Goal: Task Accomplishment & Management: Manage account settings

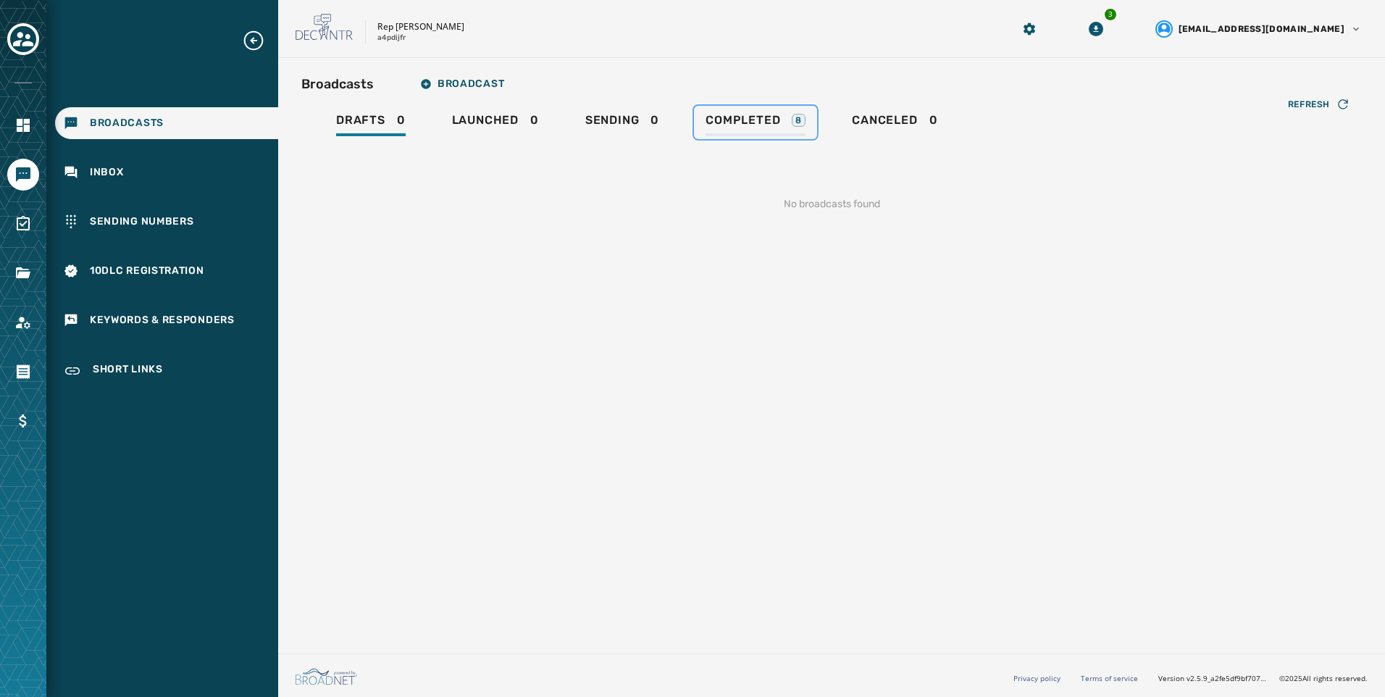
click at [768, 128] on div "Completed 8" at bounding box center [756, 124] width 100 height 23
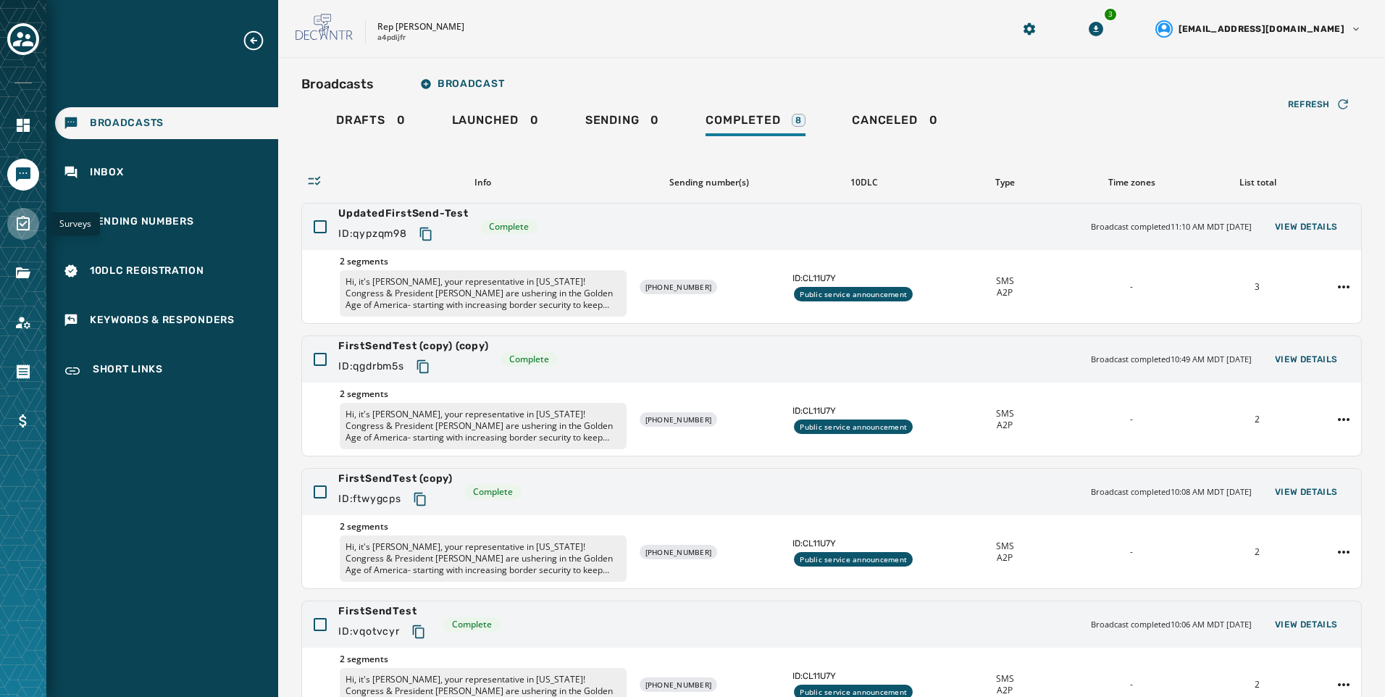
click at [20, 233] on link "Navigate to Surveys" at bounding box center [23, 224] width 32 height 32
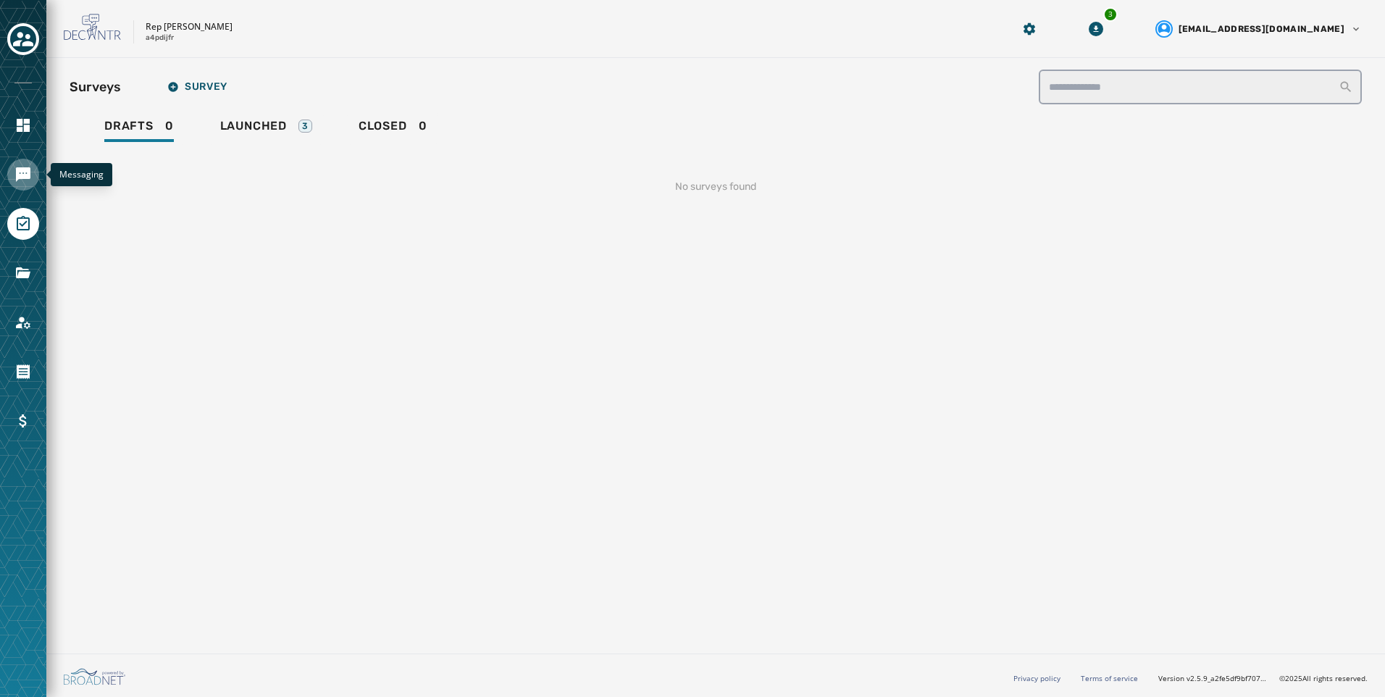
click at [36, 167] on link "Navigate to Messaging" at bounding box center [23, 175] width 32 height 32
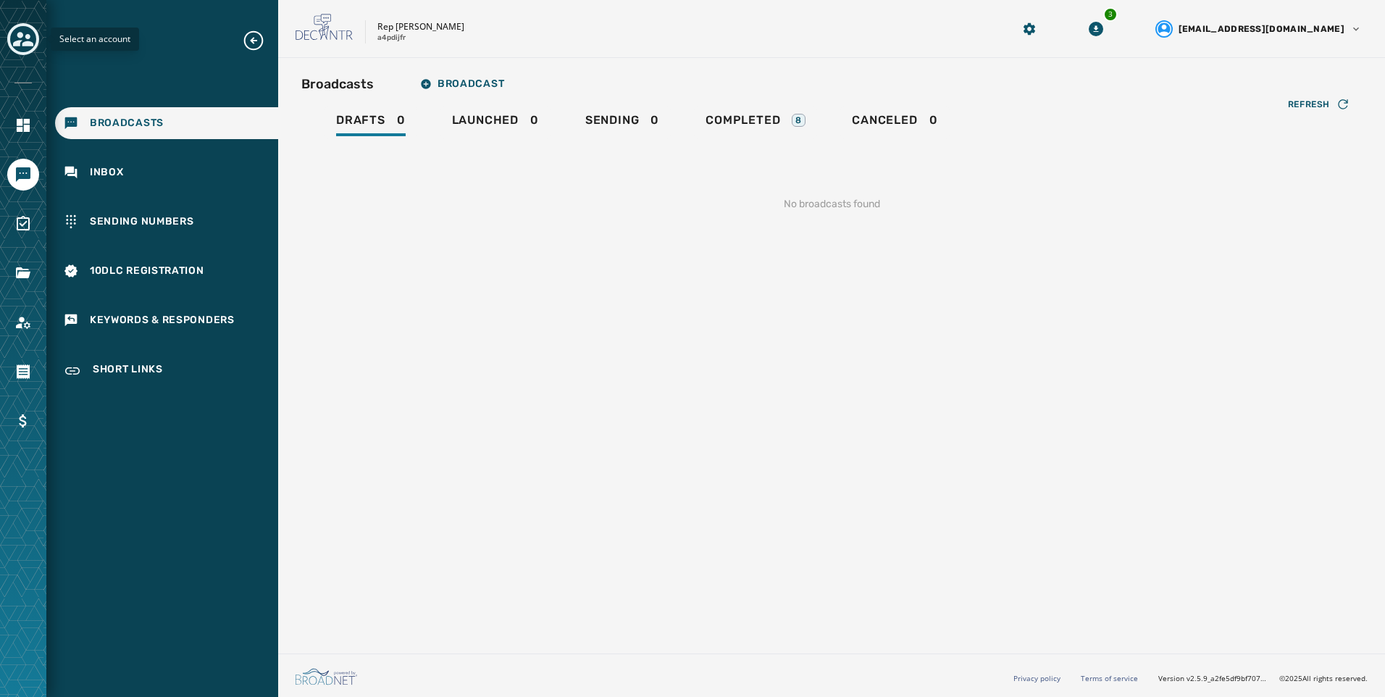
click at [21, 41] on icon "Toggle account select drawer" at bounding box center [23, 39] width 20 height 14
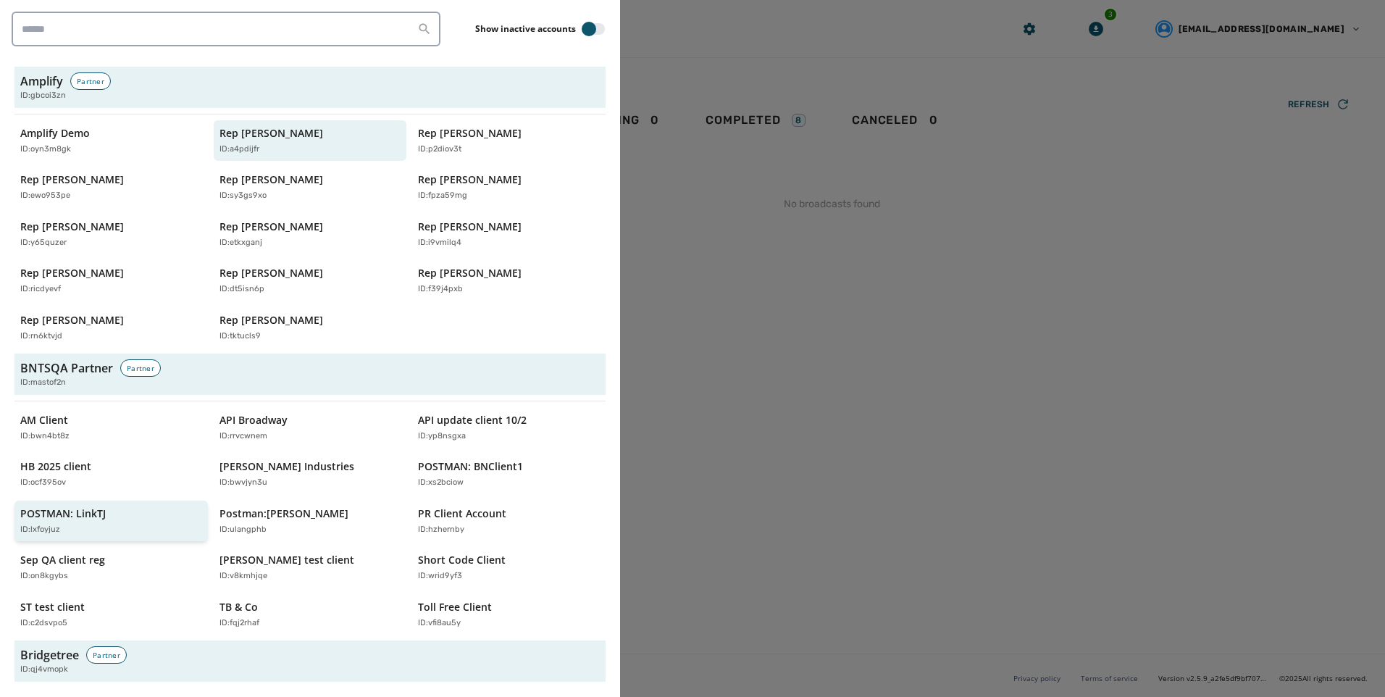
scroll to position [290, 0]
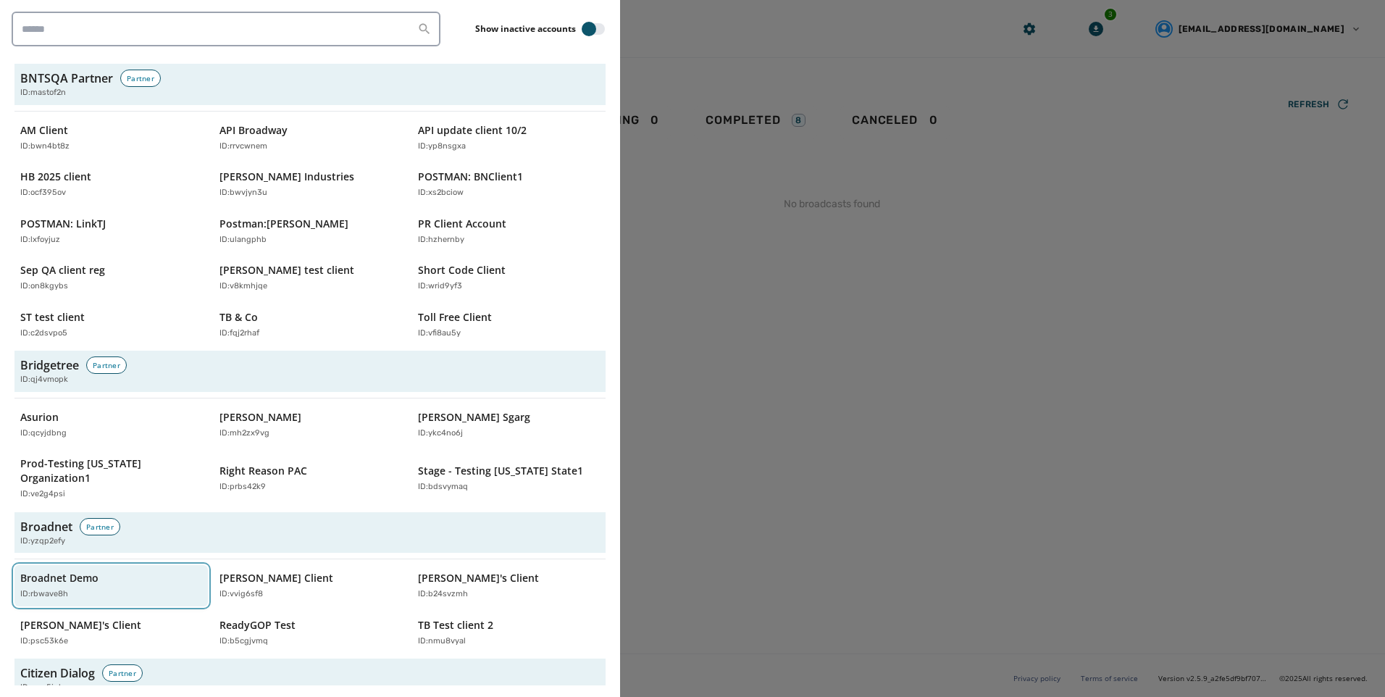
click at [118, 571] on div "Broadnet Demo ID: rbwave8h" at bounding box center [103, 586] width 167 height 30
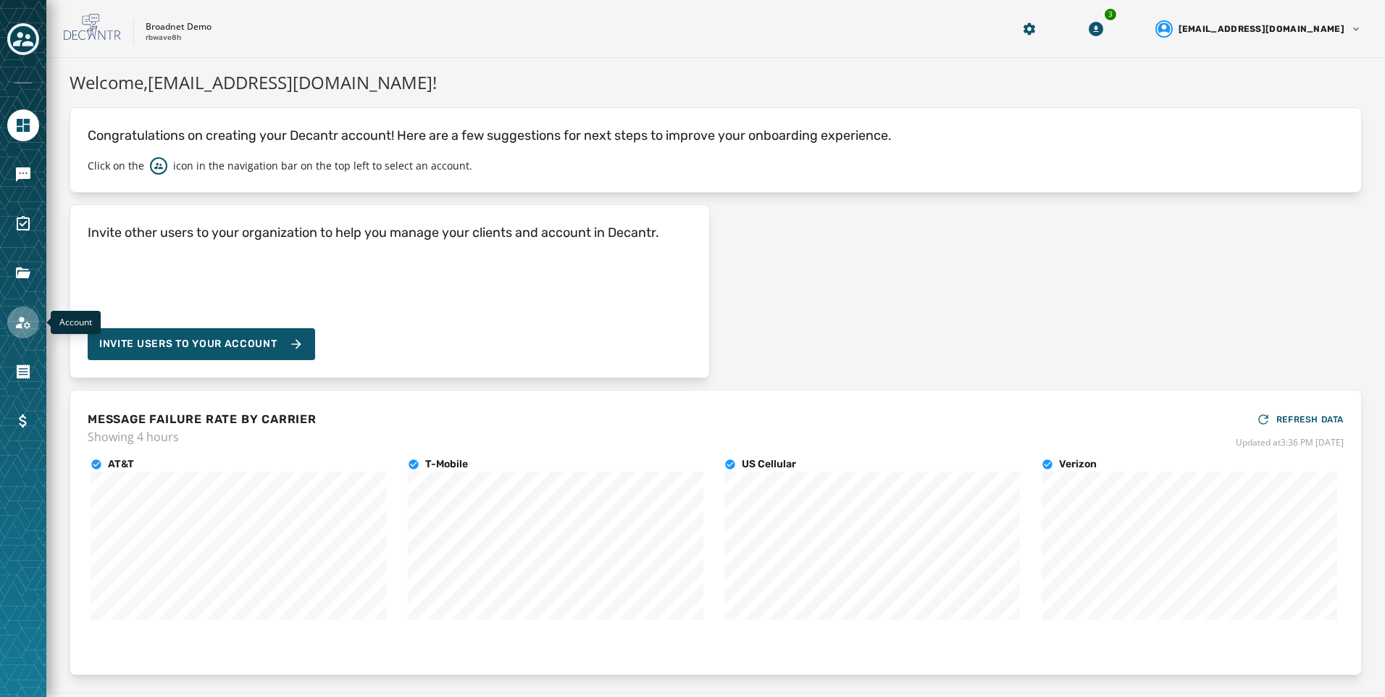
click at [23, 320] on icon "Navigate to Account" at bounding box center [23, 323] width 14 height 12
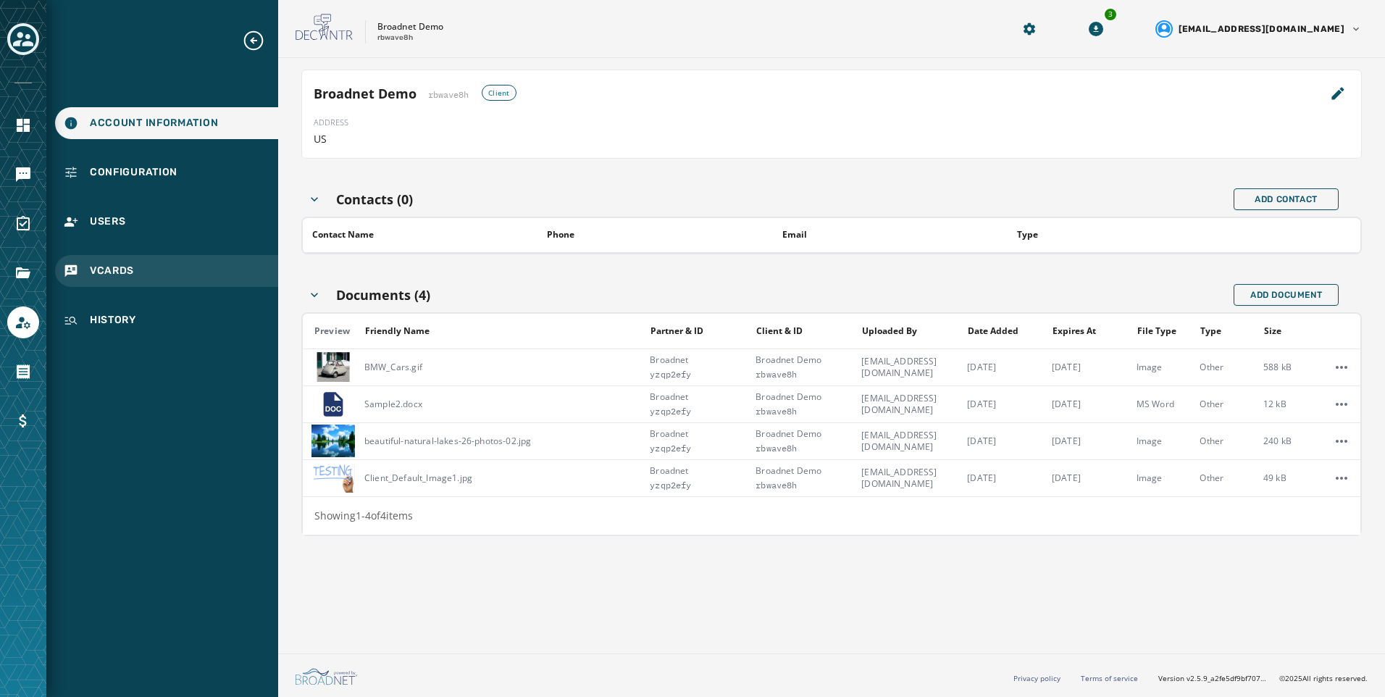
click at [172, 272] on div "vCards" at bounding box center [166, 271] width 223 height 32
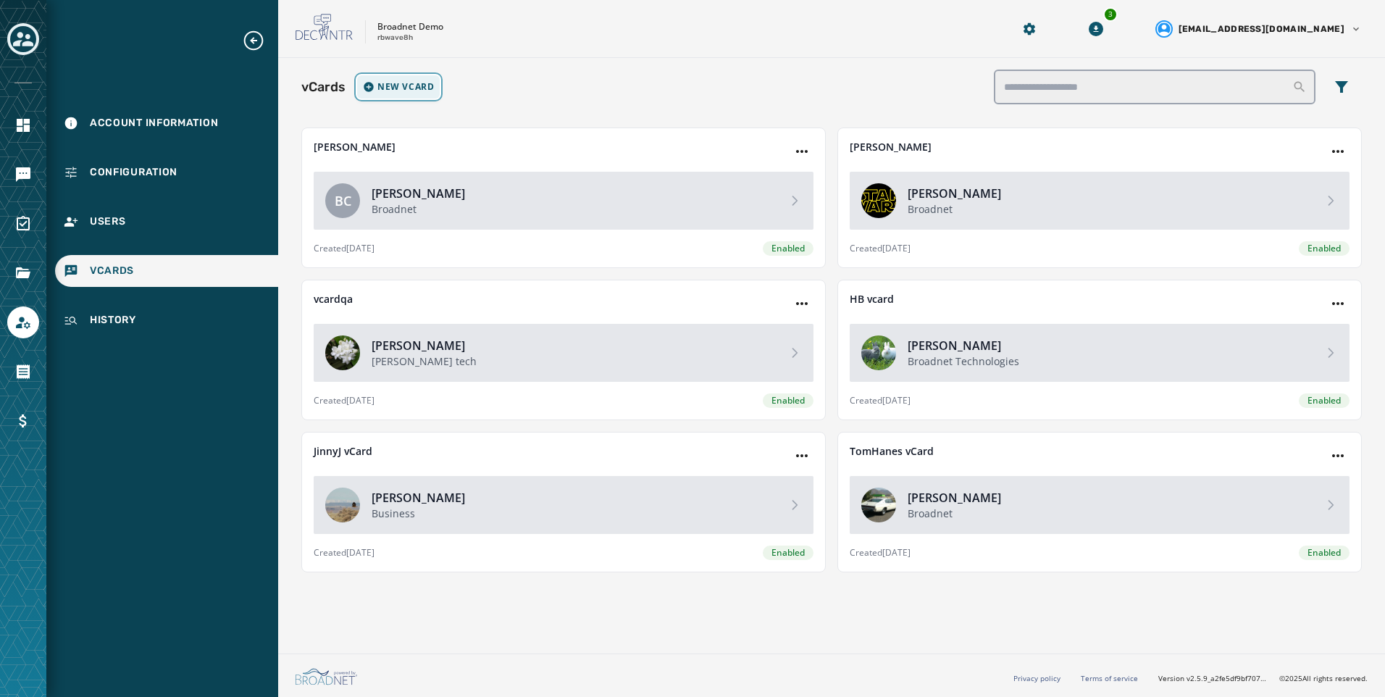
click at [401, 93] on button "New vCard" at bounding box center [398, 86] width 83 height 23
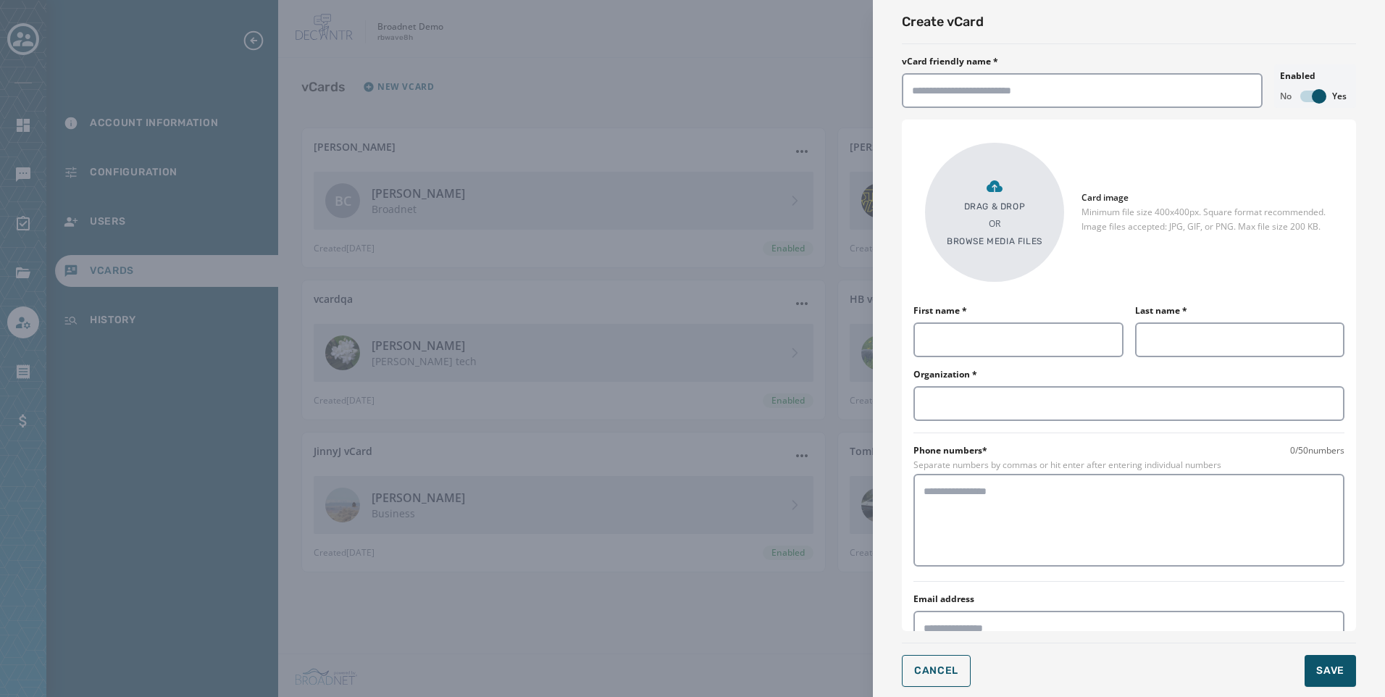
click at [675, 96] on div "Create vCard vCard friendly name * Enabled No Yes Drag & Drop OR Browse media f…" at bounding box center [692, 348] width 1385 height 697
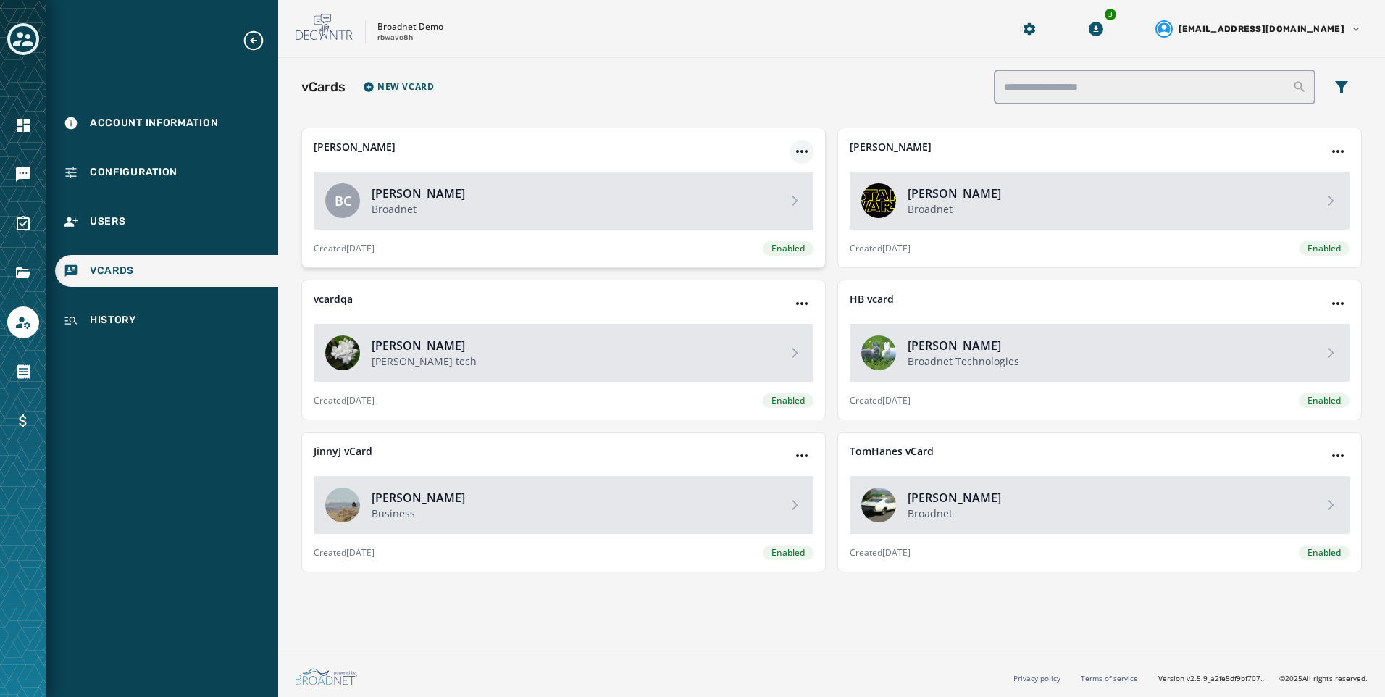
click at [801, 155] on html "Account Information Configuration Users vCards History Skip To Main Content Bro…" at bounding box center [692, 348] width 1385 height 697
click at [801, 183] on div "Edit vCard" at bounding box center [803, 181] width 80 height 23
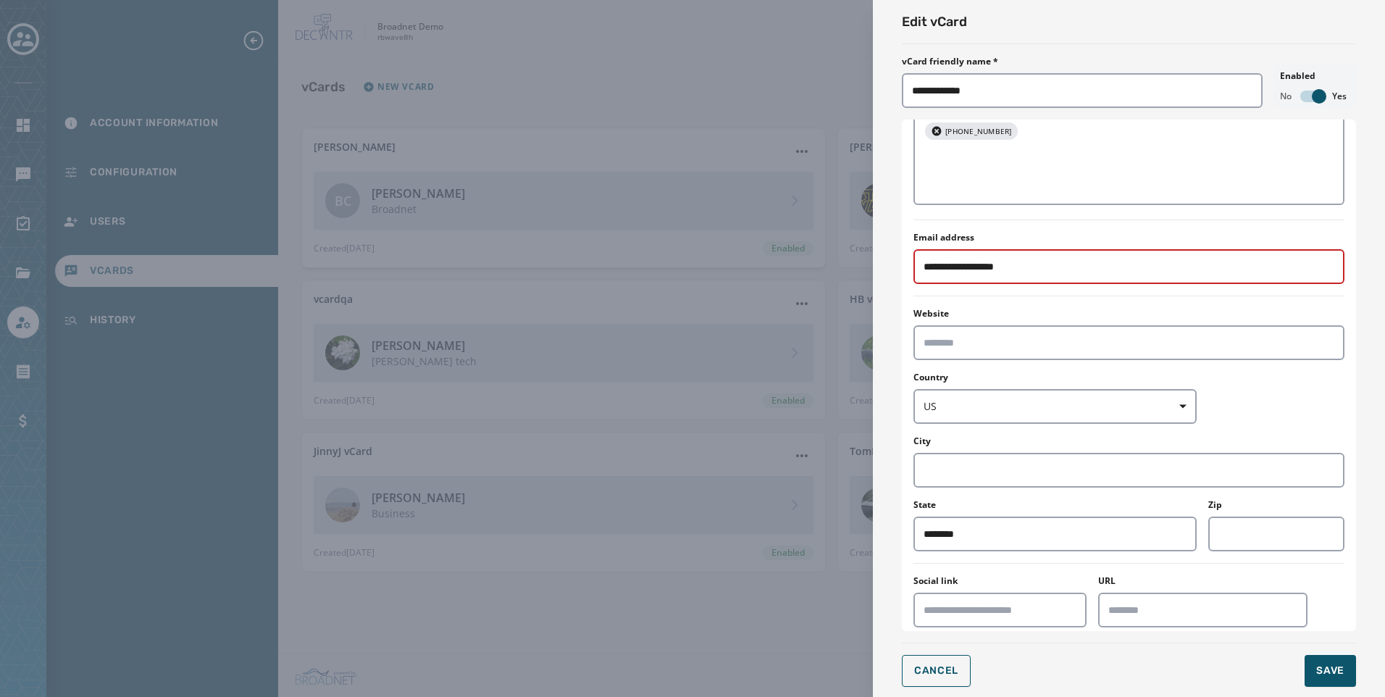
scroll to position [362, 0]
click at [962, 675] on button "Cancel" at bounding box center [936, 671] width 69 height 32
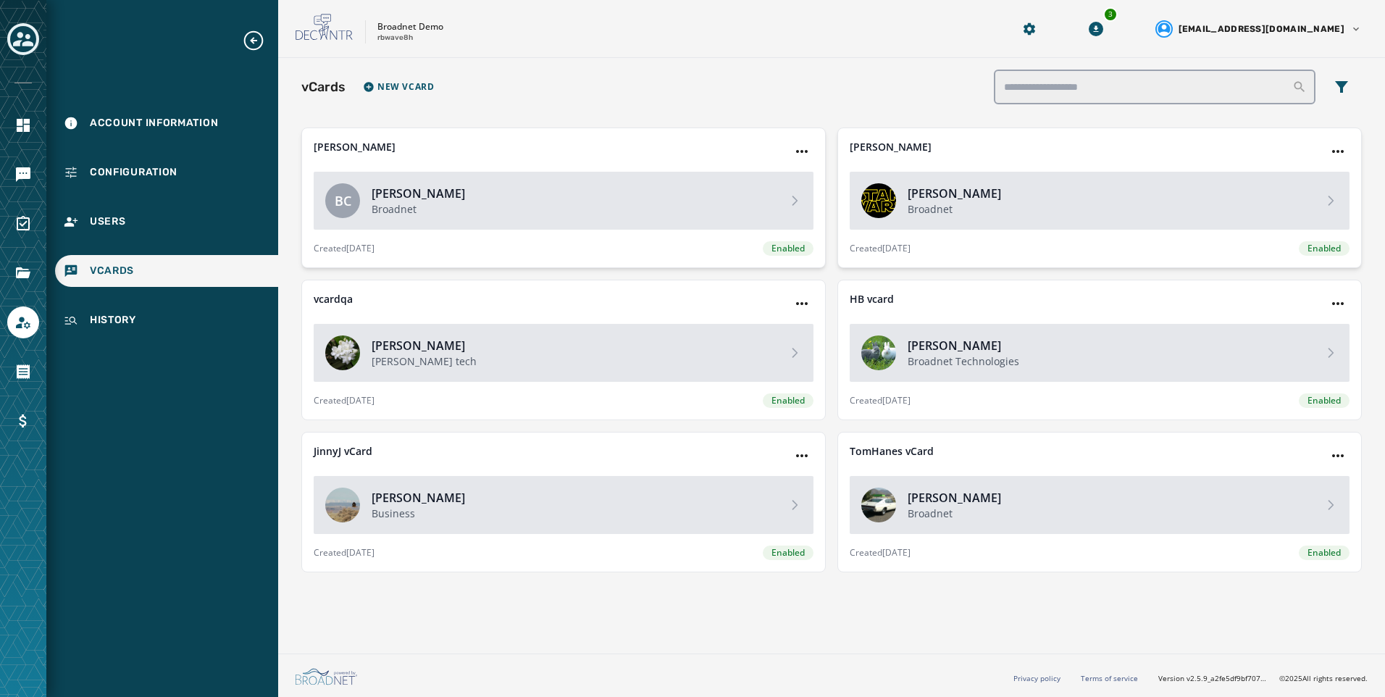
click at [1059, 219] on div "Mark McCook Broadnet" at bounding box center [1100, 201] width 500 height 58
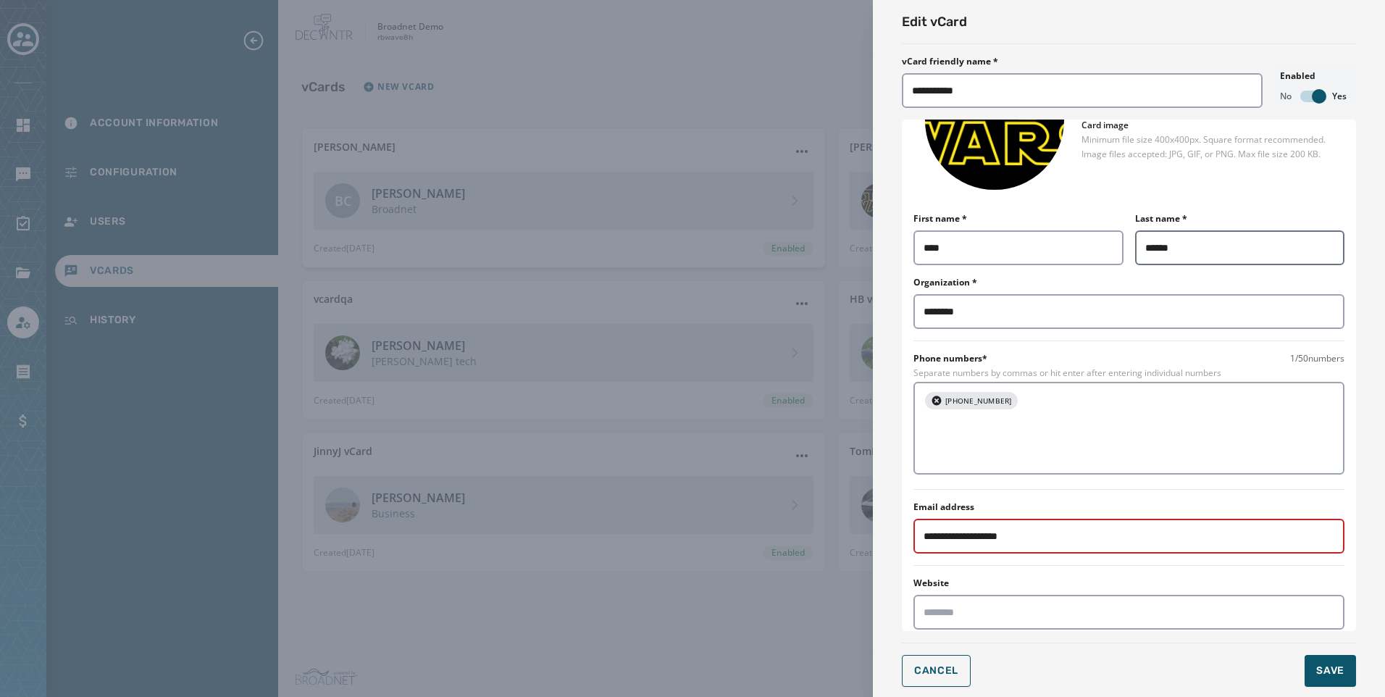
scroll to position [0, 0]
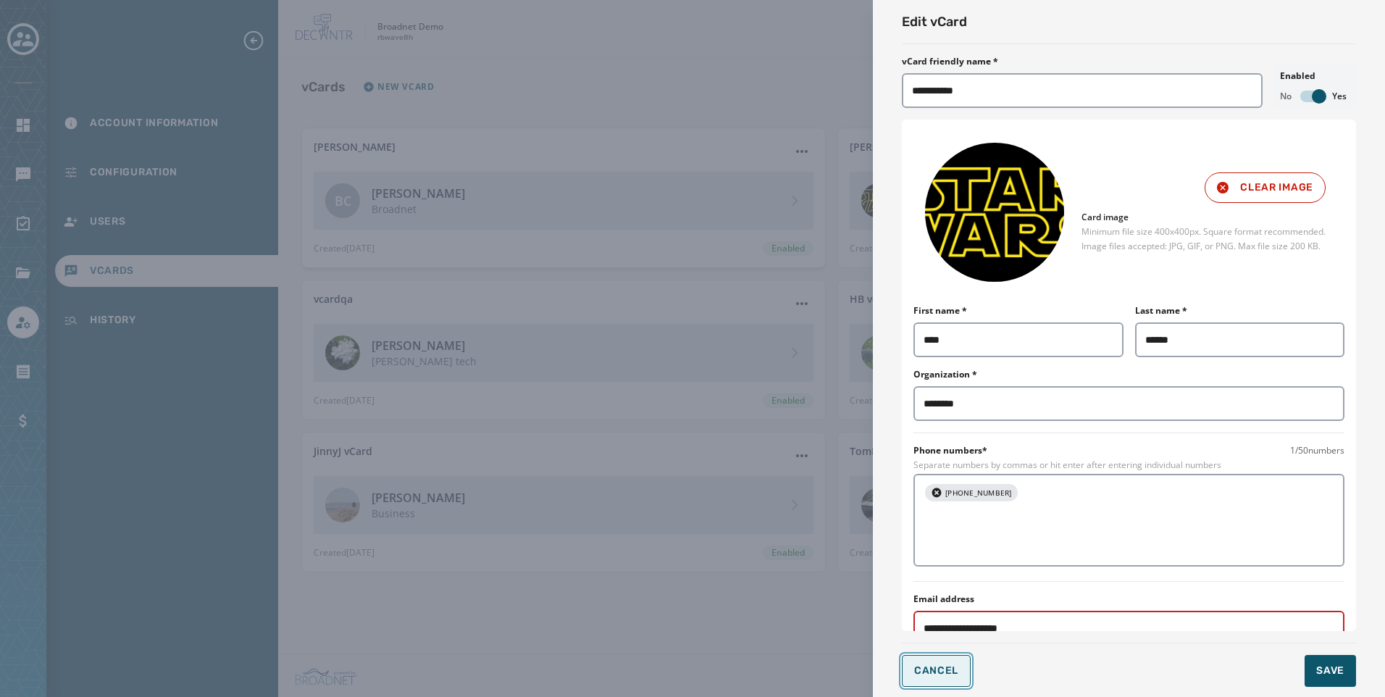
click at [916, 672] on span "Cancel" at bounding box center [936, 671] width 44 height 12
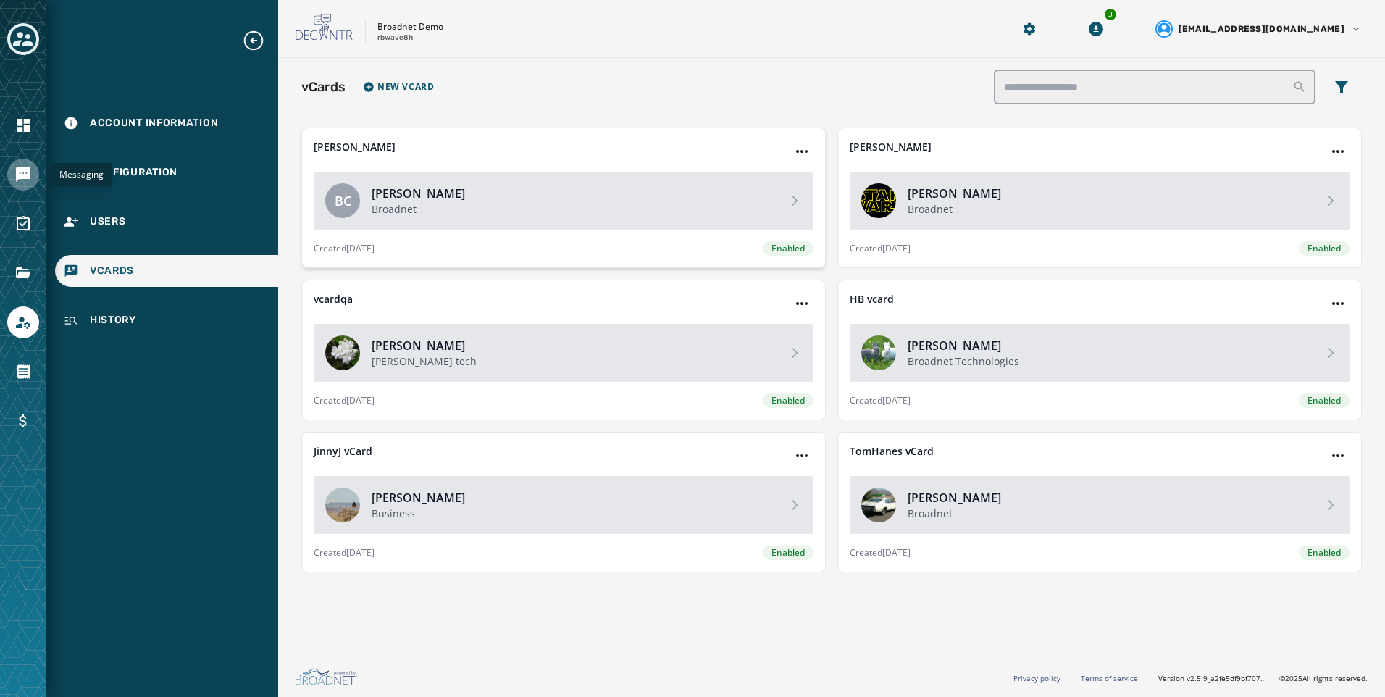
click at [29, 171] on icon "Navigate to Messaging" at bounding box center [23, 174] width 14 height 14
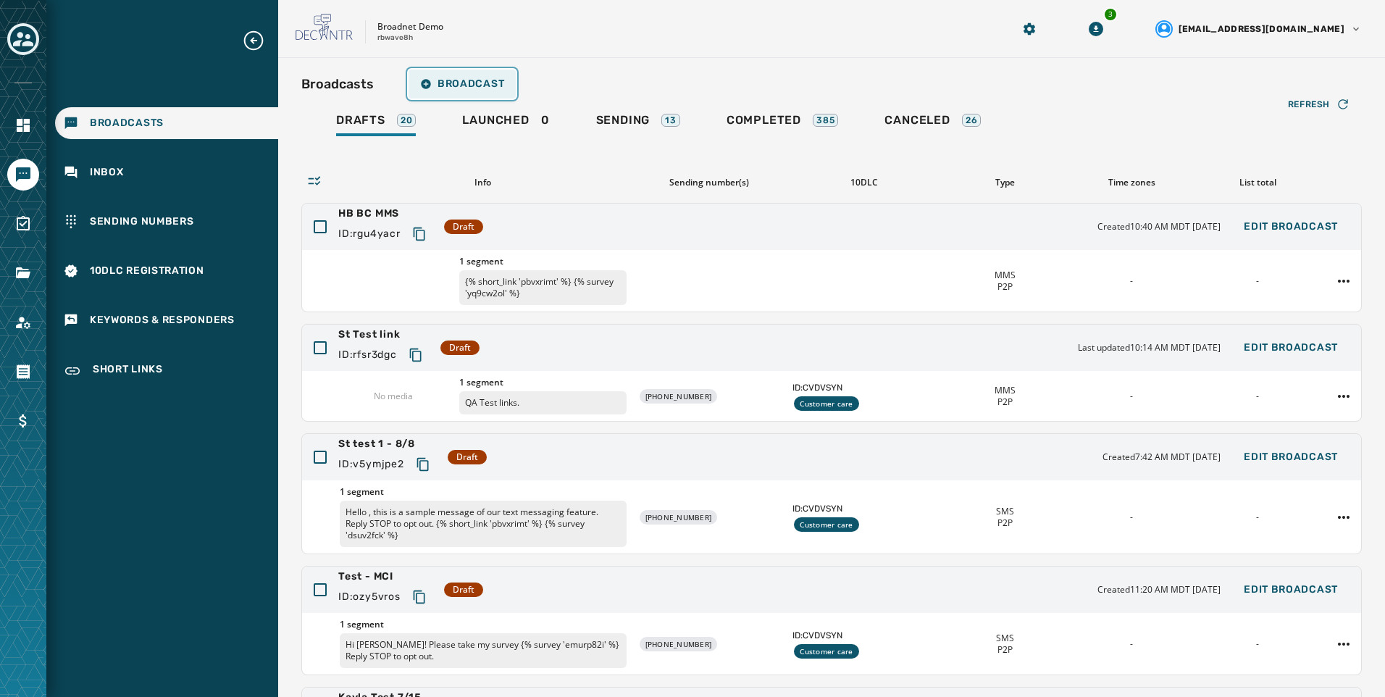
click at [494, 86] on span "Broadcast" at bounding box center [462, 84] width 84 height 12
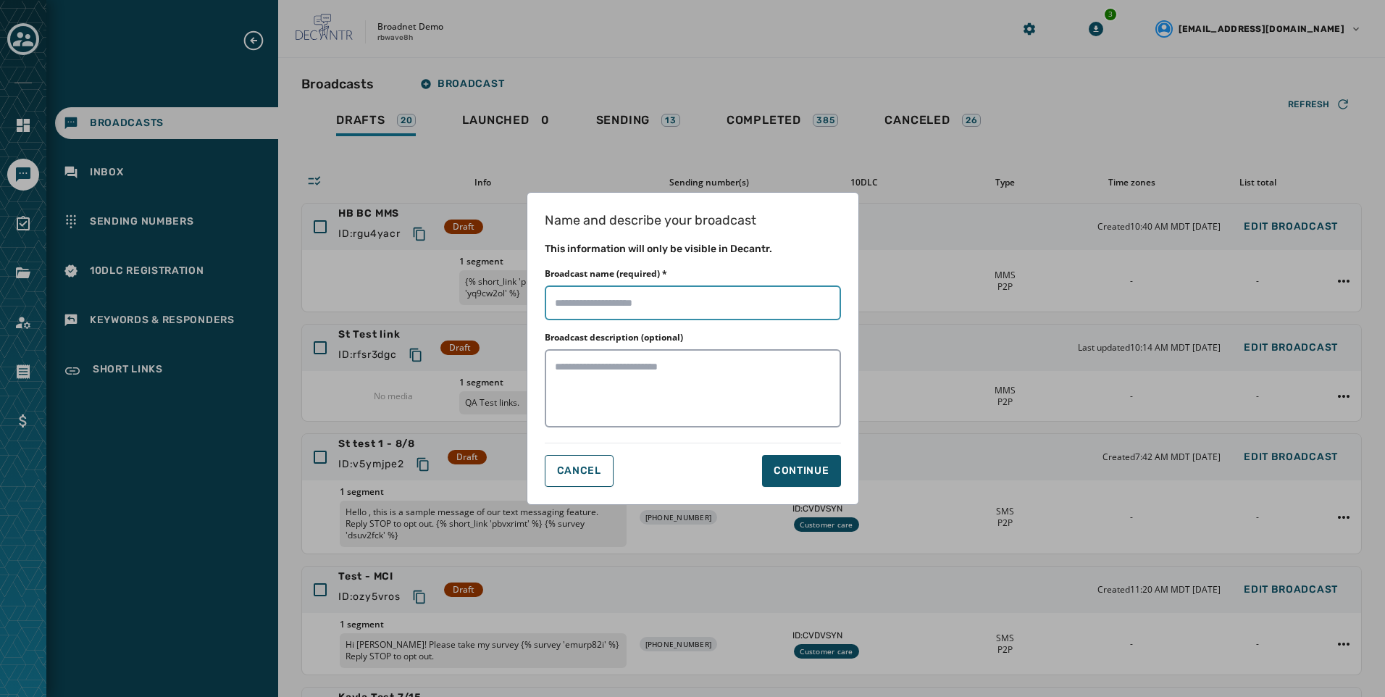
click at [629, 296] on input "Broadcast name (required) *" at bounding box center [693, 302] width 296 height 35
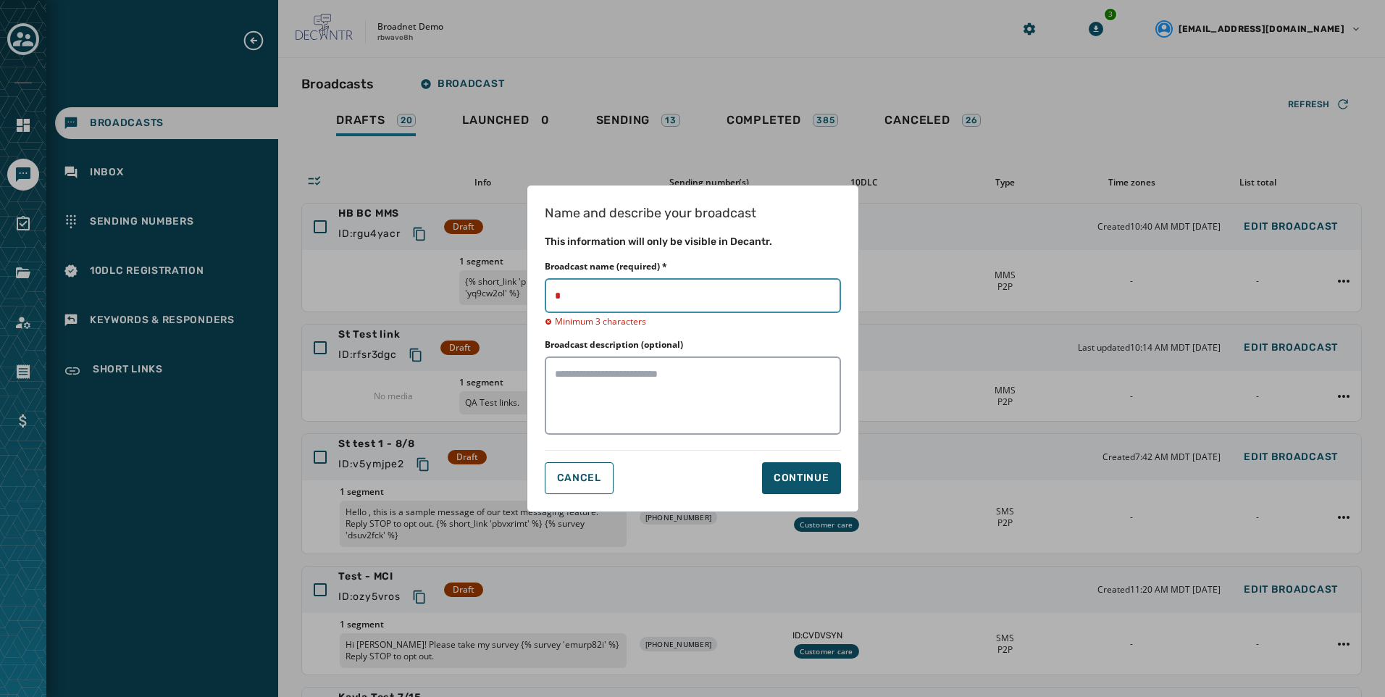
type input "****"
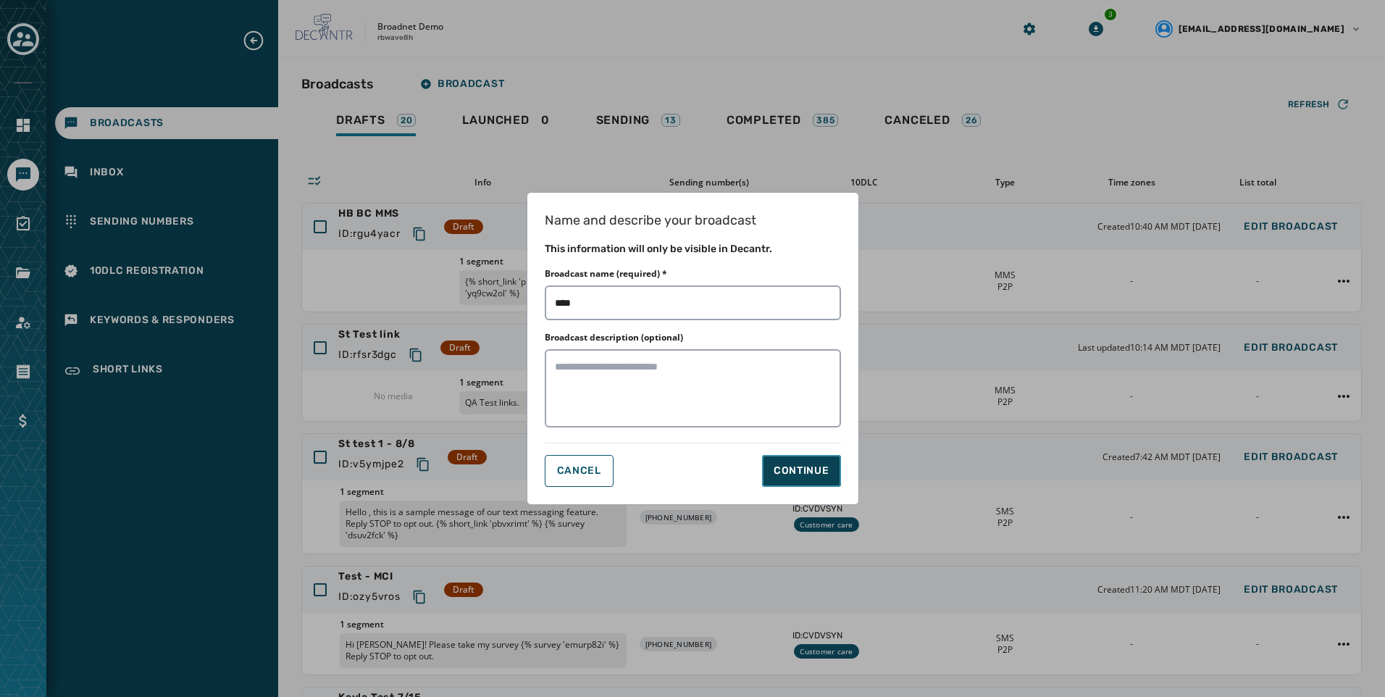
click at [822, 472] on div "Continue" at bounding box center [802, 471] width 56 height 14
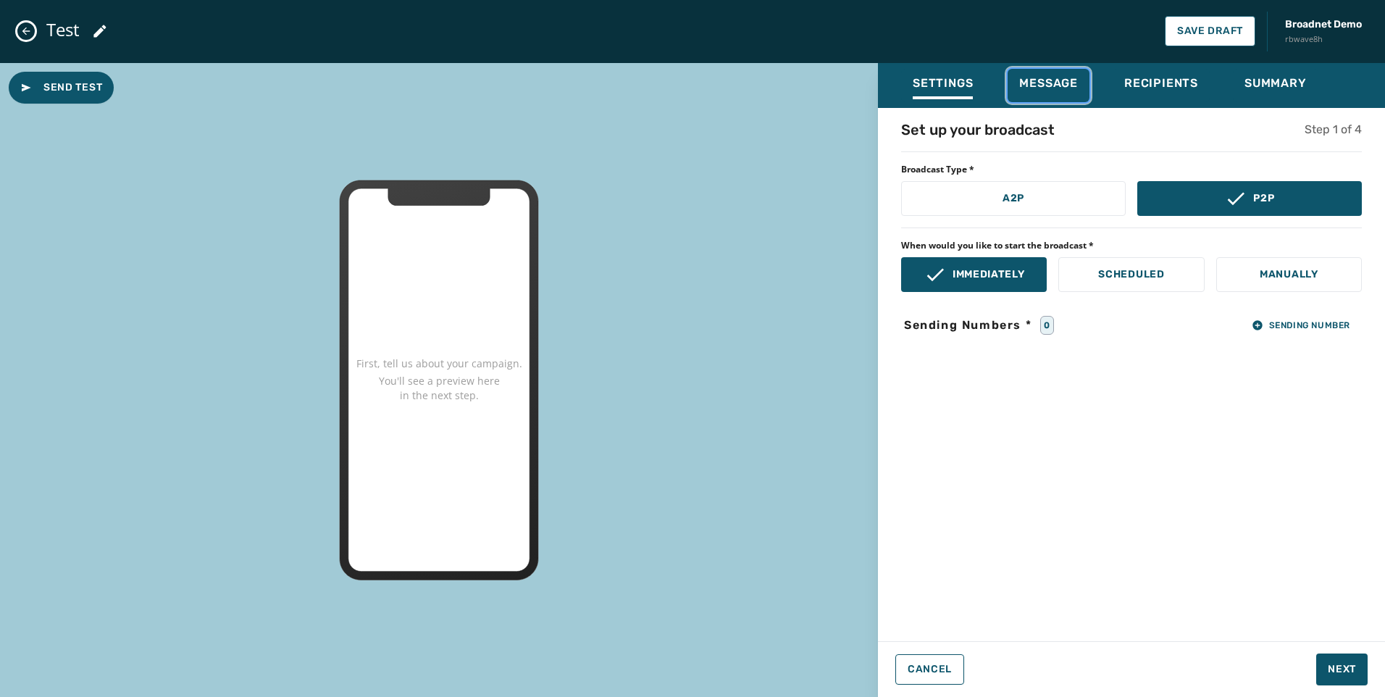
click at [1062, 88] on span "Message" at bounding box center [1049, 83] width 59 height 14
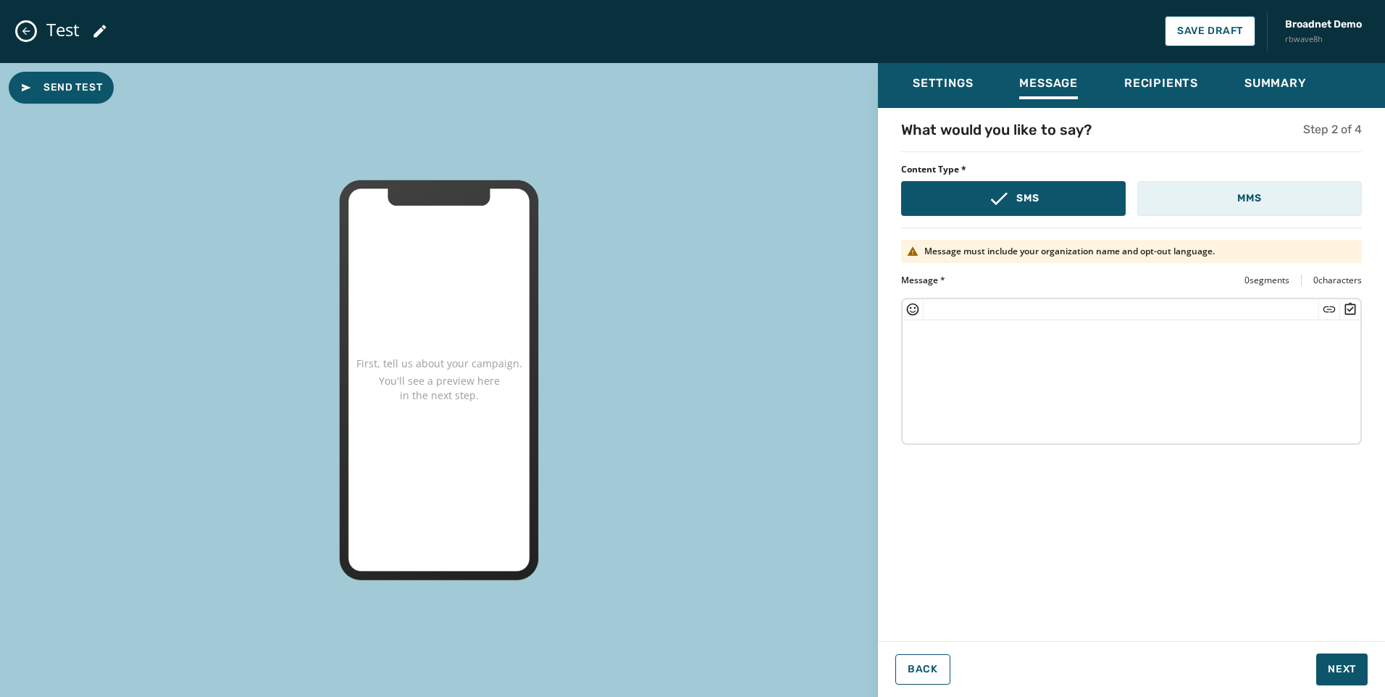
click at [1162, 196] on button "MMS" at bounding box center [1250, 198] width 225 height 35
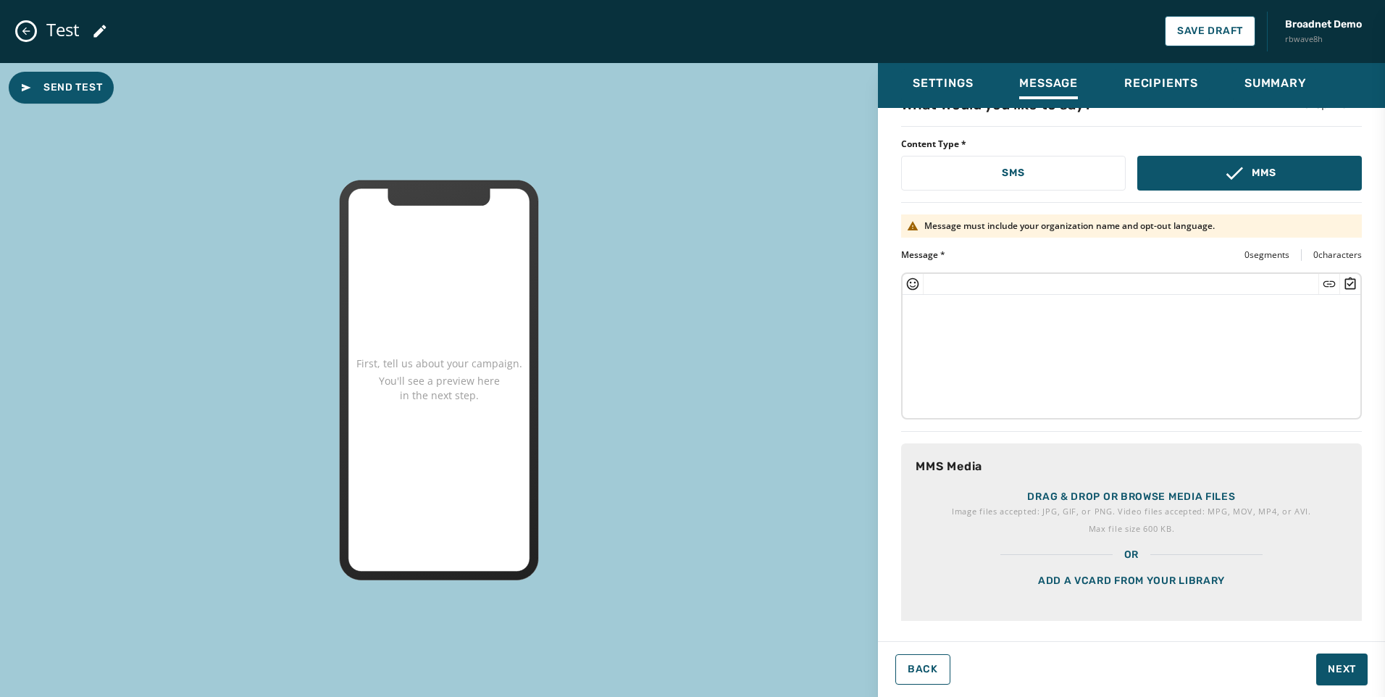
scroll to position [39, 0]
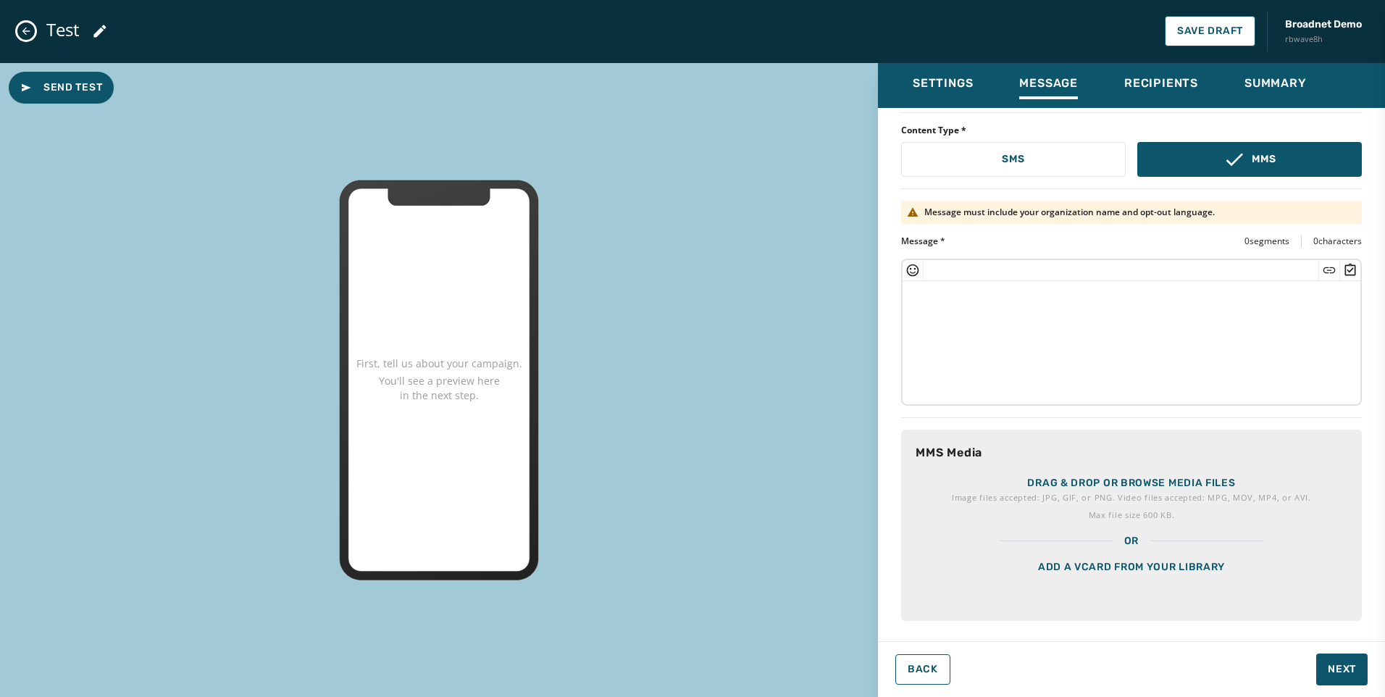
click at [1100, 571] on div "Add a vCard from your library" at bounding box center [1131, 585] width 461 height 72
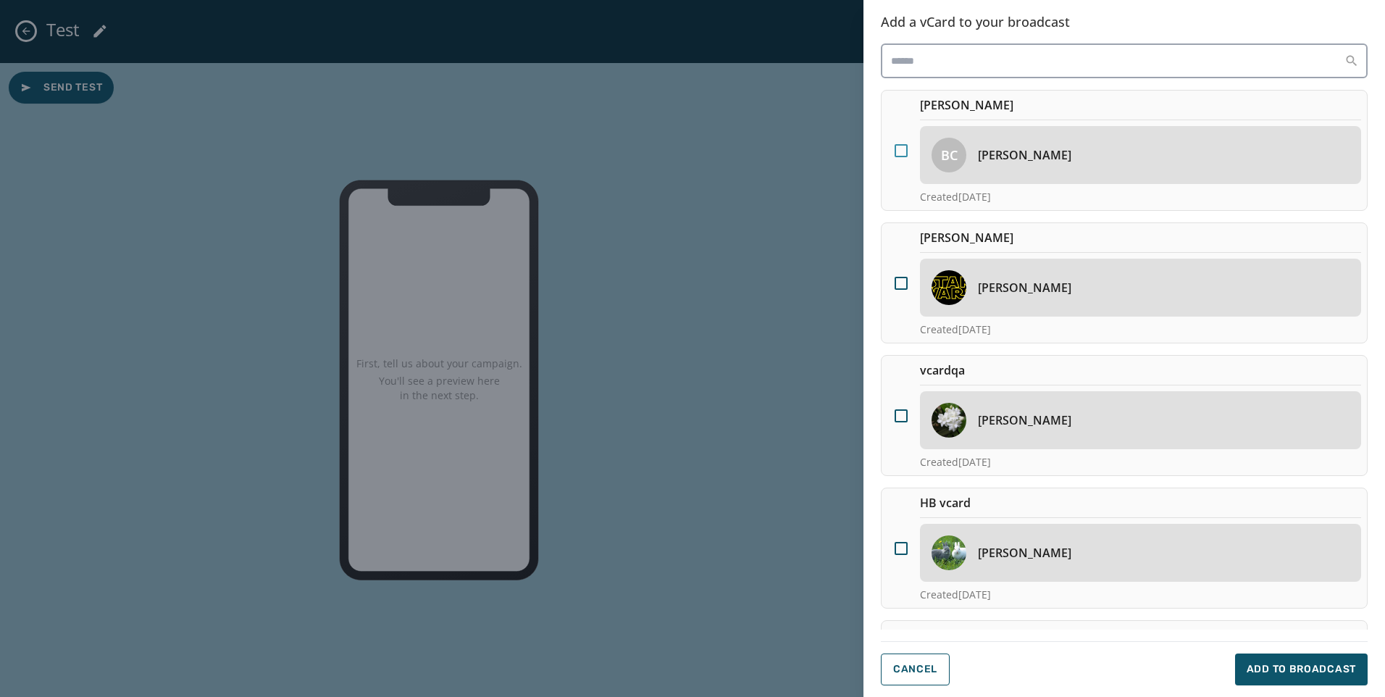
click at [899, 151] on div at bounding box center [901, 150] width 13 height 13
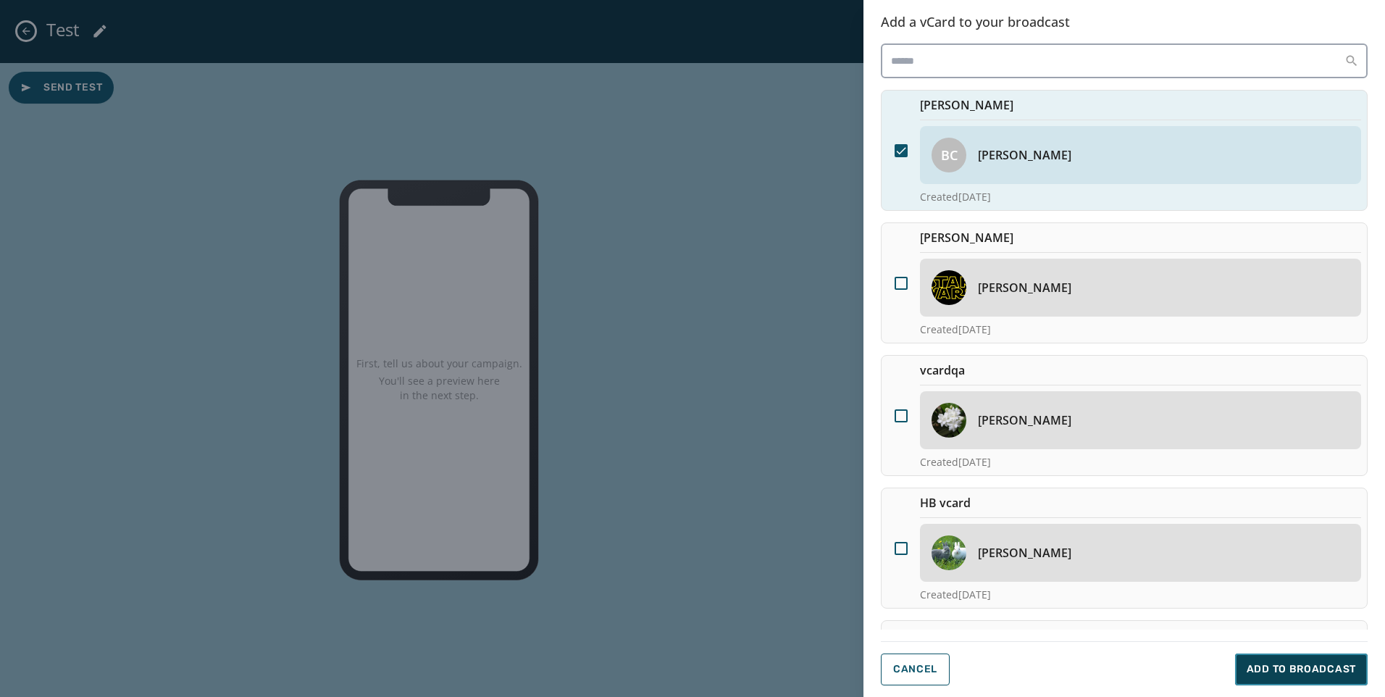
click at [1320, 678] on button "Add to Broadcast" at bounding box center [1301, 670] width 133 height 32
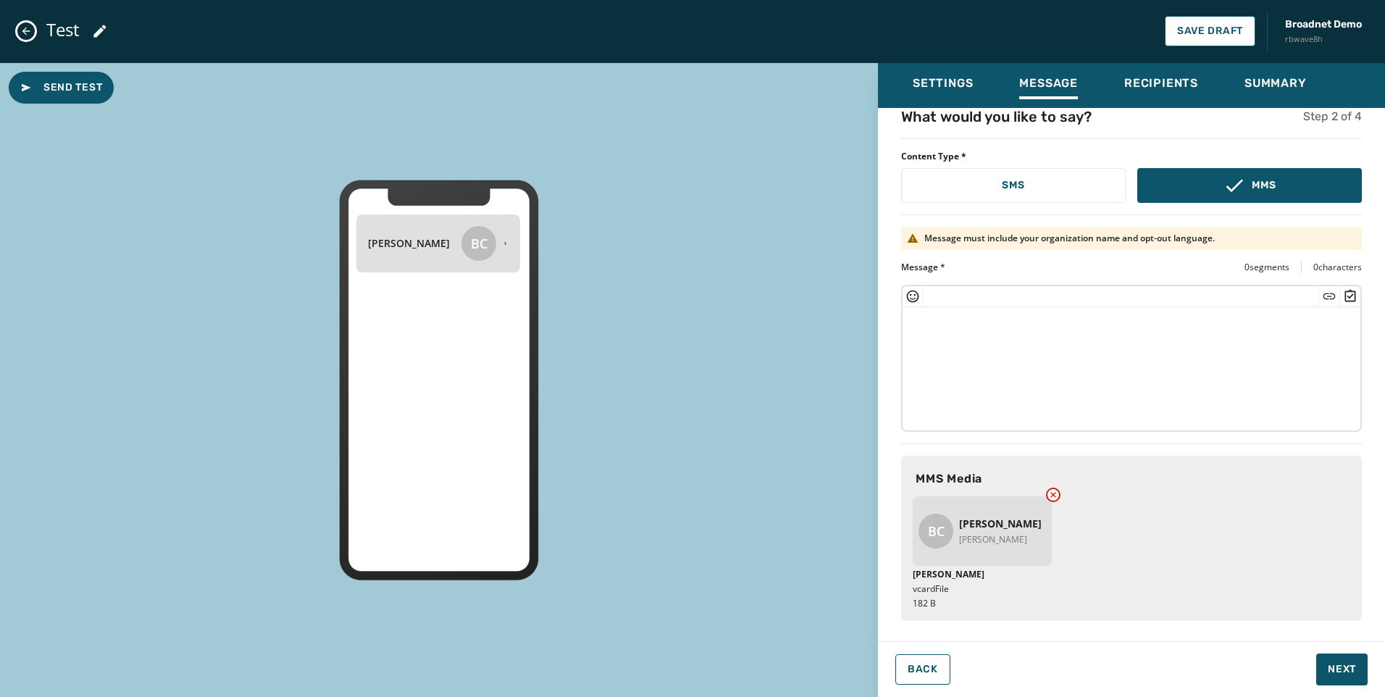
click at [1094, 432] on div "What would you like to say? Step 2 of 4 Content Type * SMS MMS Message must inc…" at bounding box center [1131, 357] width 507 height 501
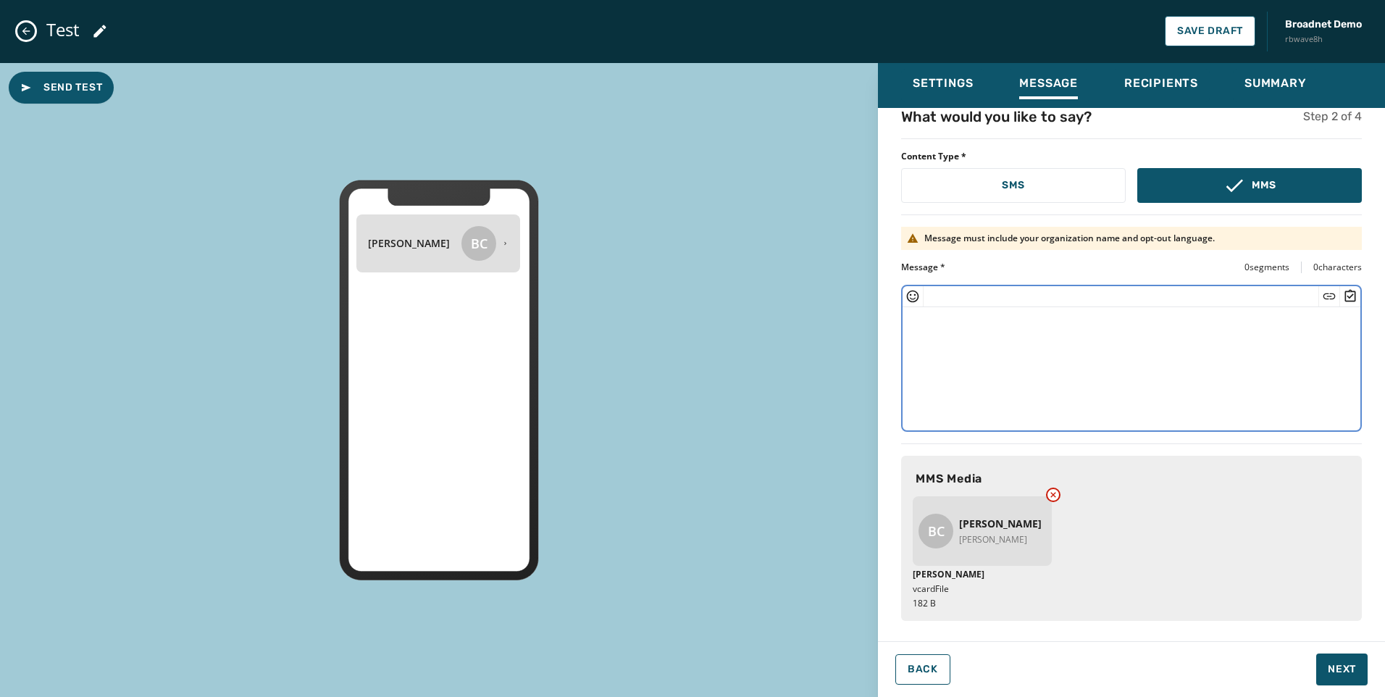
click at [1098, 391] on textarea at bounding box center [1132, 366] width 458 height 119
type textarea "**********"
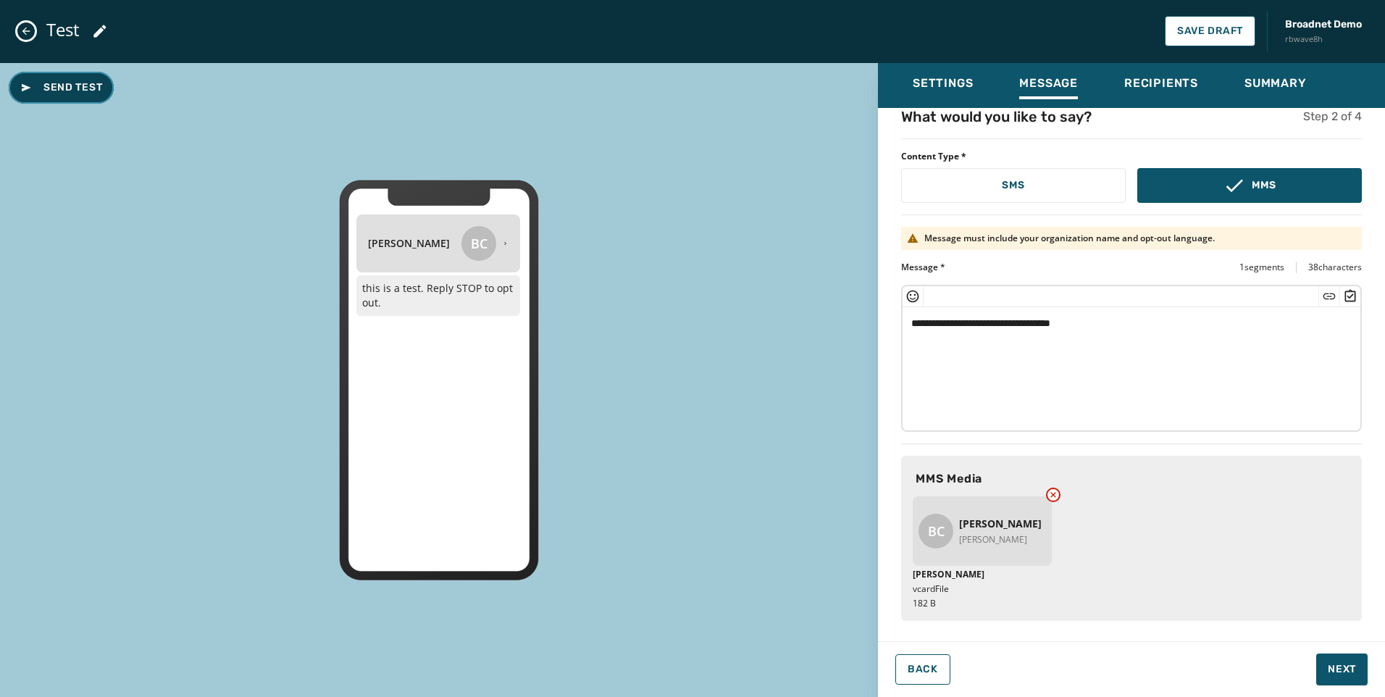
click at [57, 78] on button "Send Test" at bounding box center [61, 88] width 105 height 32
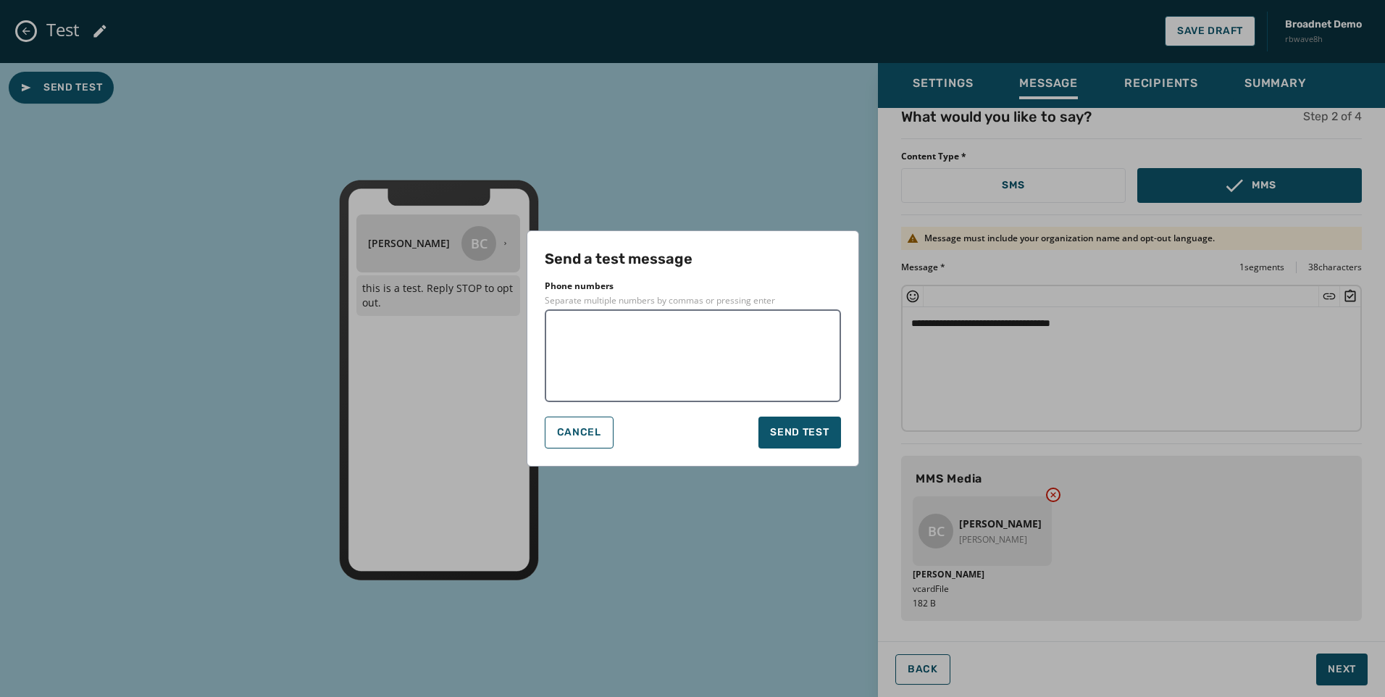
click at [724, 323] on textarea at bounding box center [693, 356] width 276 height 72
click at [693, 371] on textarea at bounding box center [693, 356] width 276 height 72
type textarea "**********"
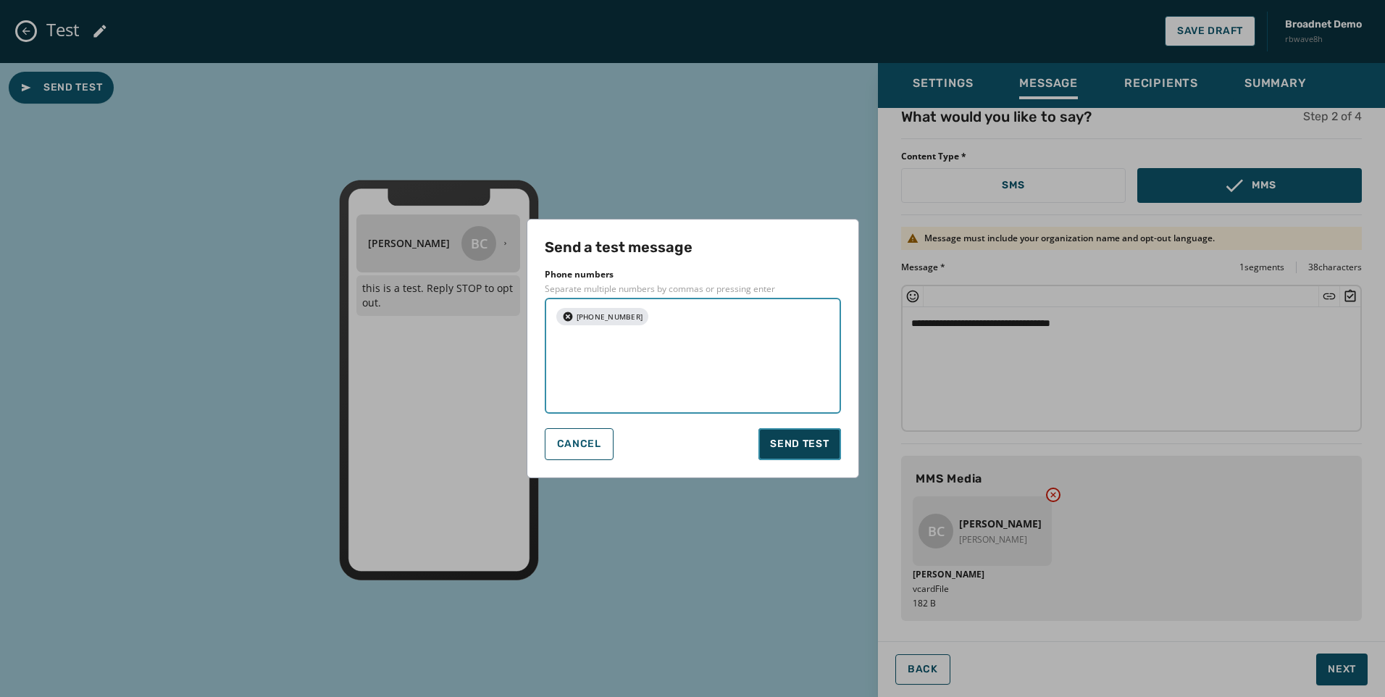
click at [834, 431] on button "Send test" at bounding box center [800, 444] width 82 height 32
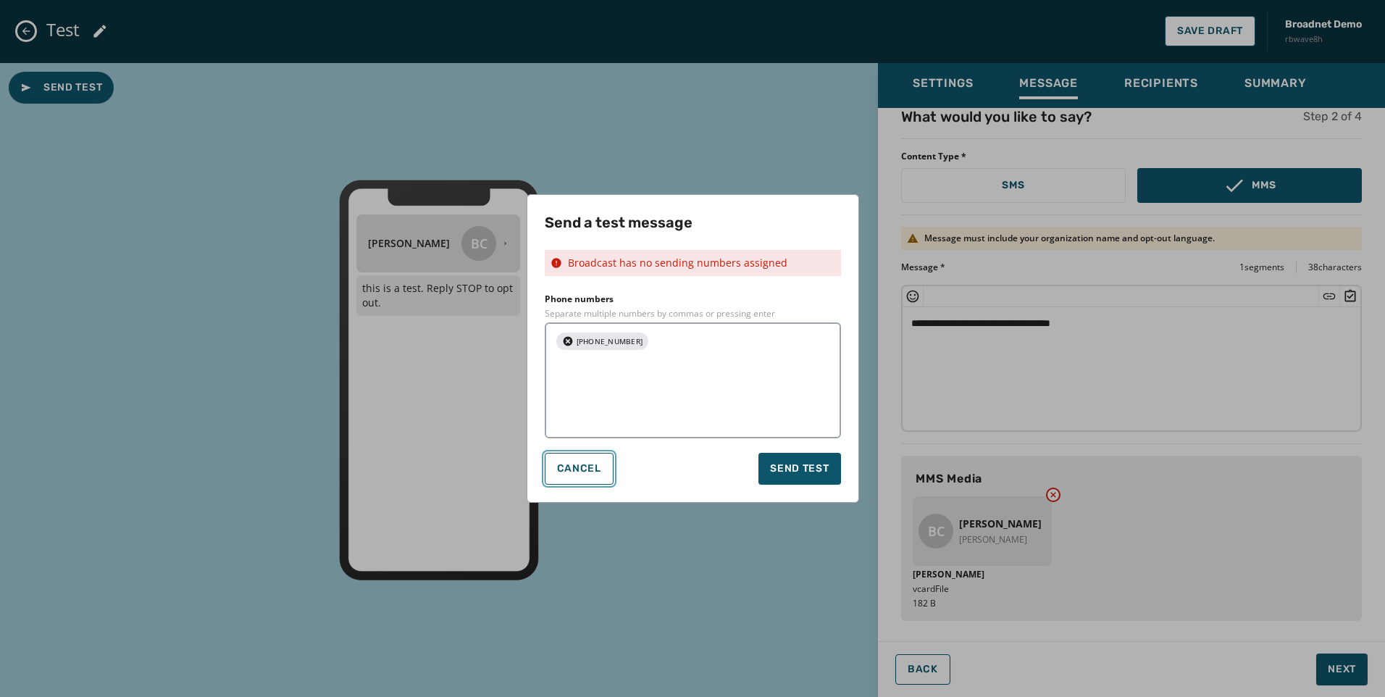
drag, startPoint x: 588, startPoint y: 450, endPoint x: 815, endPoint y: 299, distance: 273.3
click at [588, 453] on button "Cancel" at bounding box center [579, 469] width 69 height 32
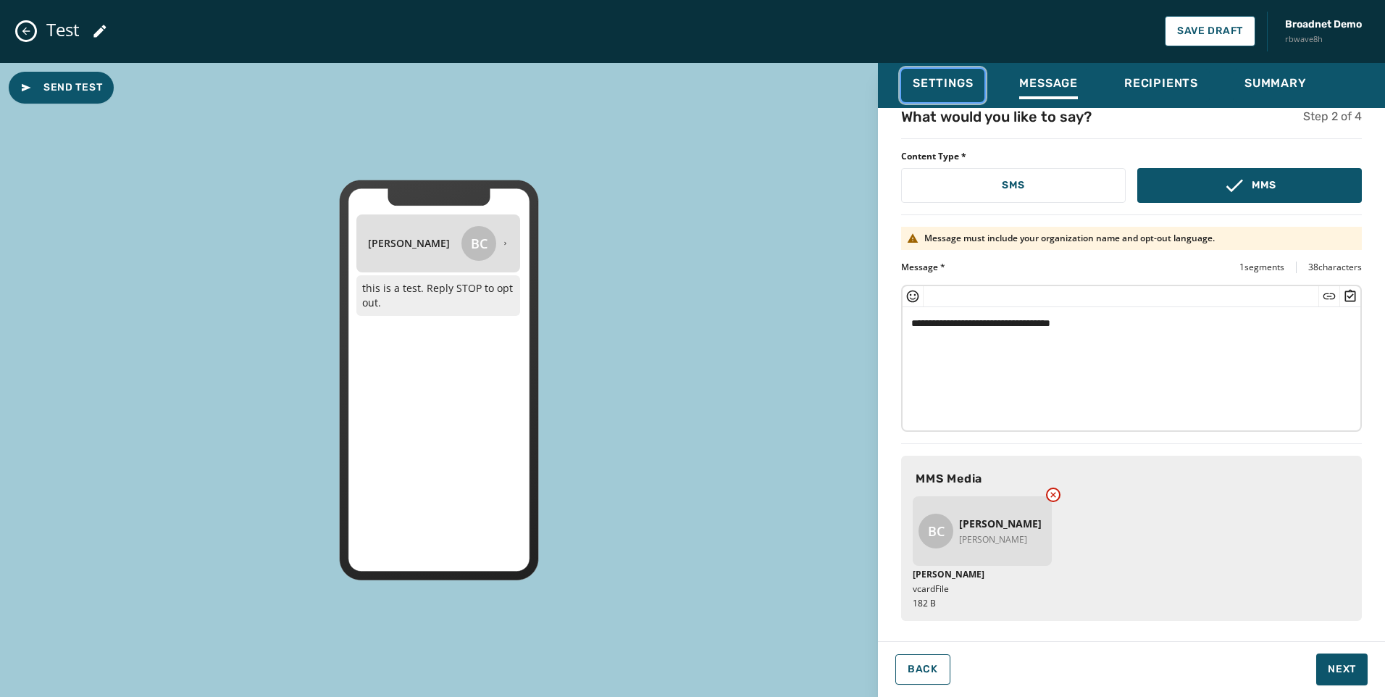
click at [962, 95] on div "Settings" at bounding box center [943, 87] width 60 height 23
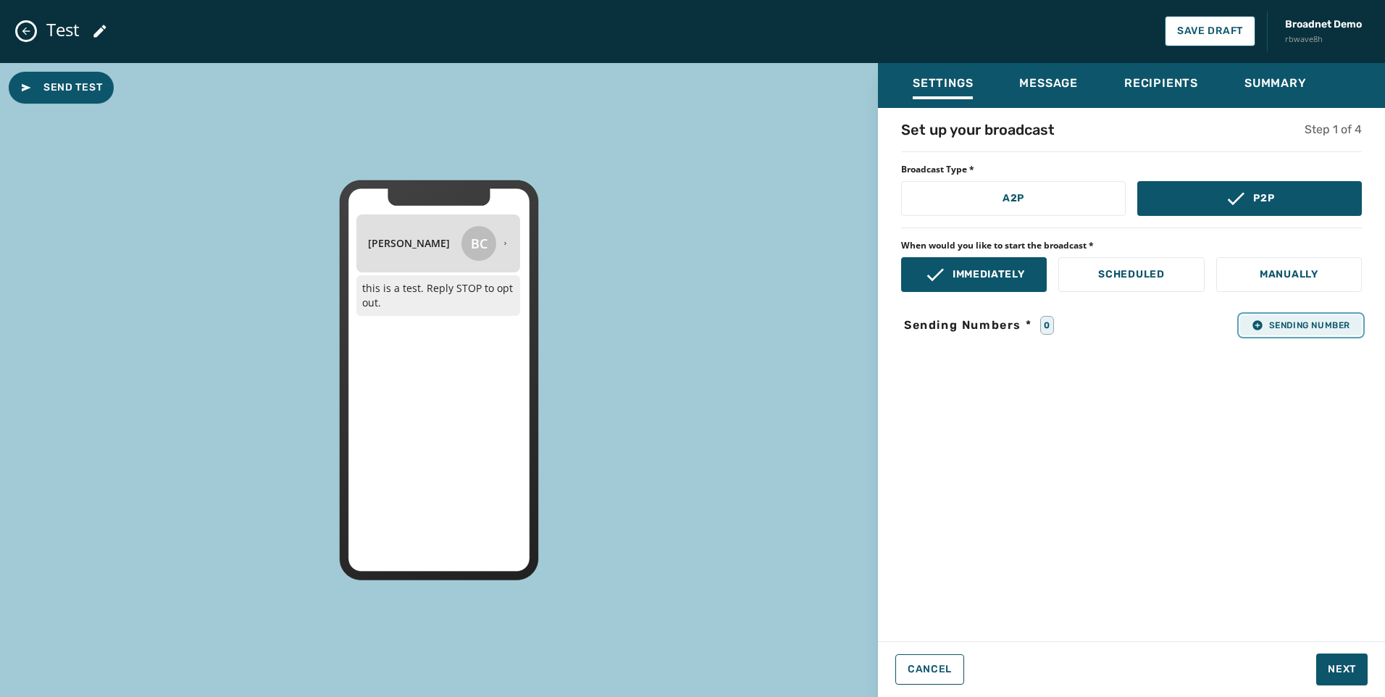
click at [1349, 325] on span "Sending Number" at bounding box center [1301, 326] width 99 height 12
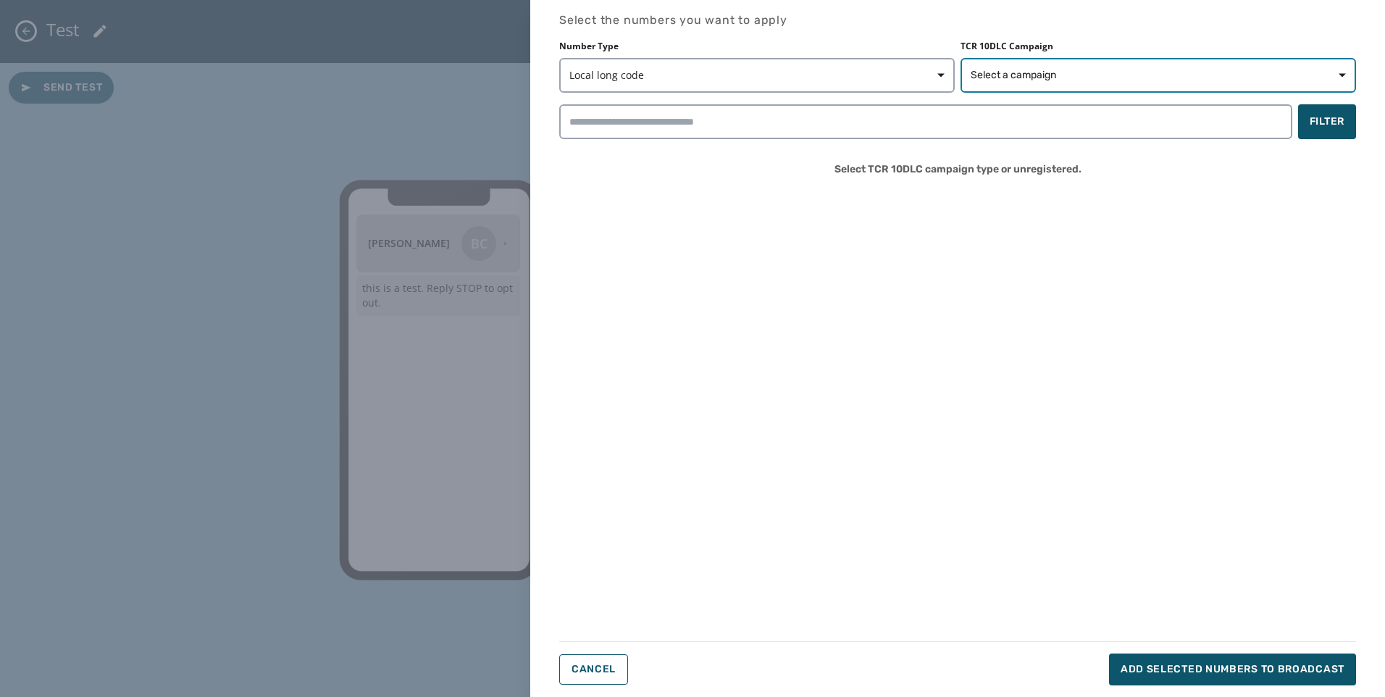
click at [1165, 68] on span "Select a campaign" at bounding box center [1158, 75] width 375 height 14
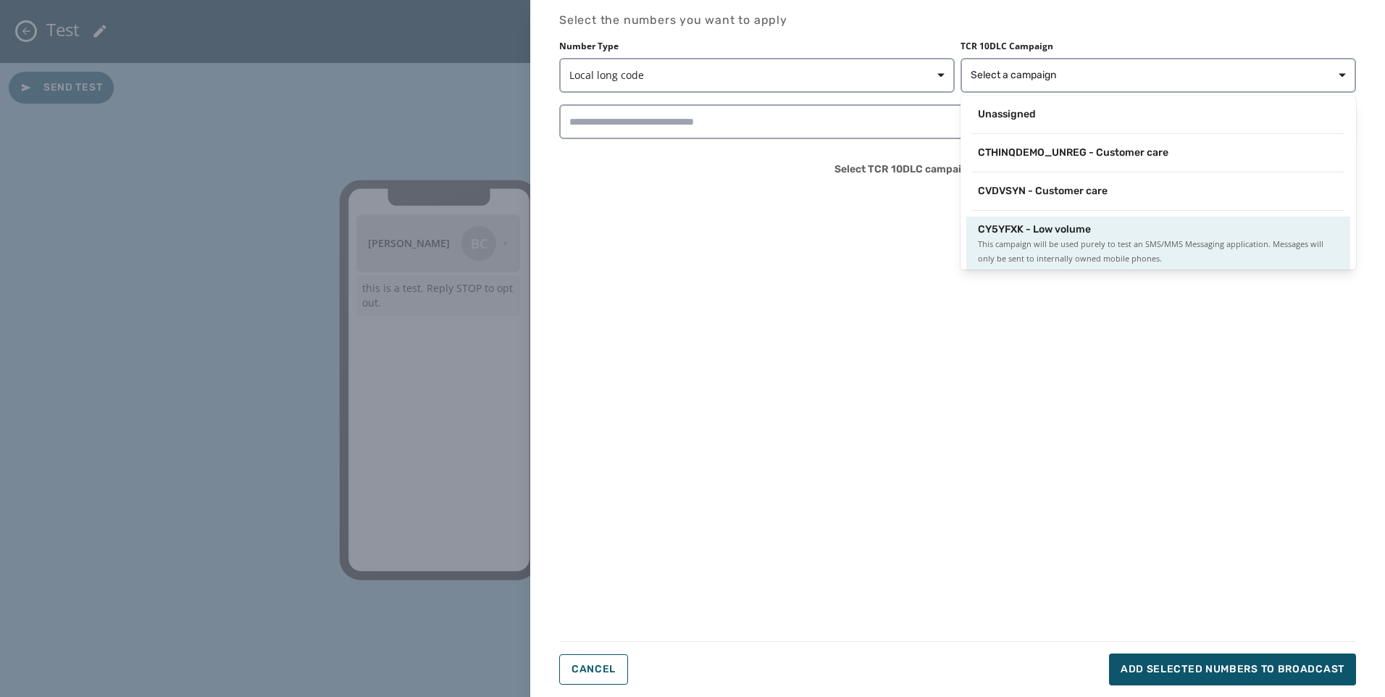
click at [1043, 238] on span "This campaign will be used purely to test an SMS/MMS Messaging application. Mes…" at bounding box center [1158, 251] width 361 height 29
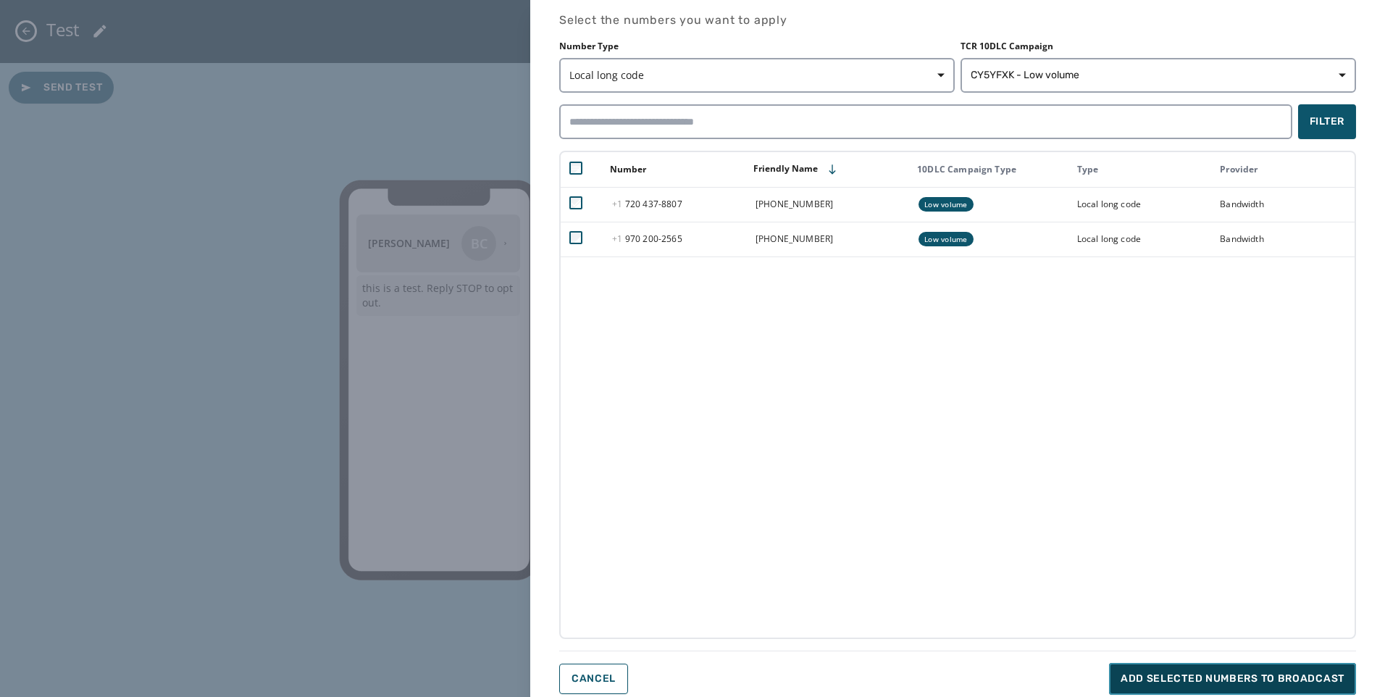
click at [1181, 677] on span "Add selected numbers to broadcast" at bounding box center [1233, 679] width 224 height 14
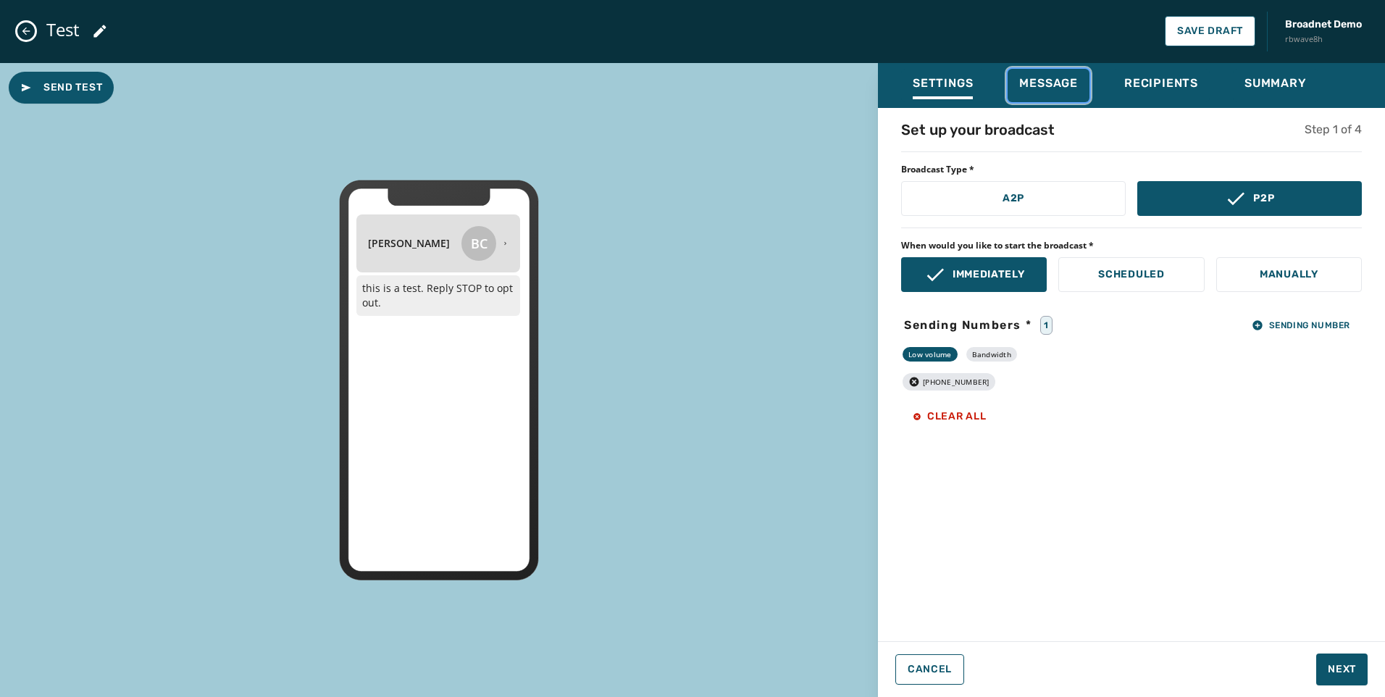
click at [1046, 83] on span "Message" at bounding box center [1049, 83] width 59 height 14
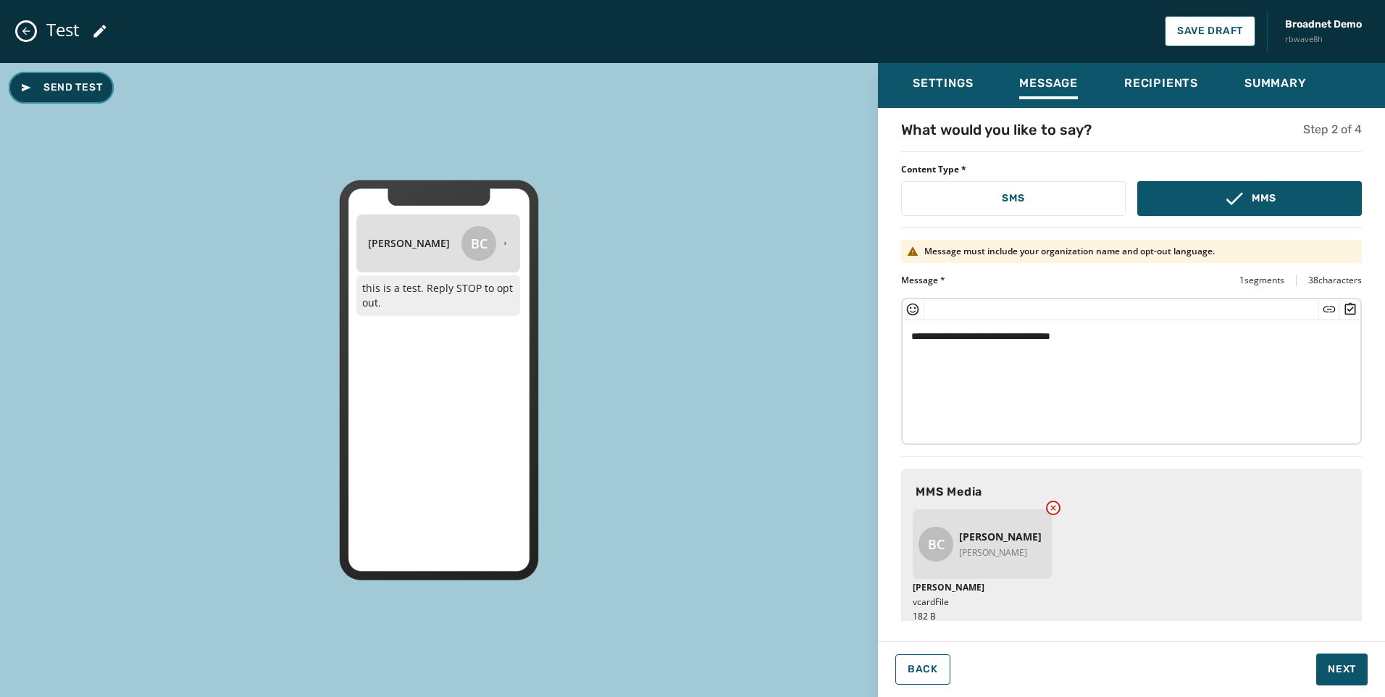
click at [26, 88] on icon at bounding box center [26, 87] width 9 height 8
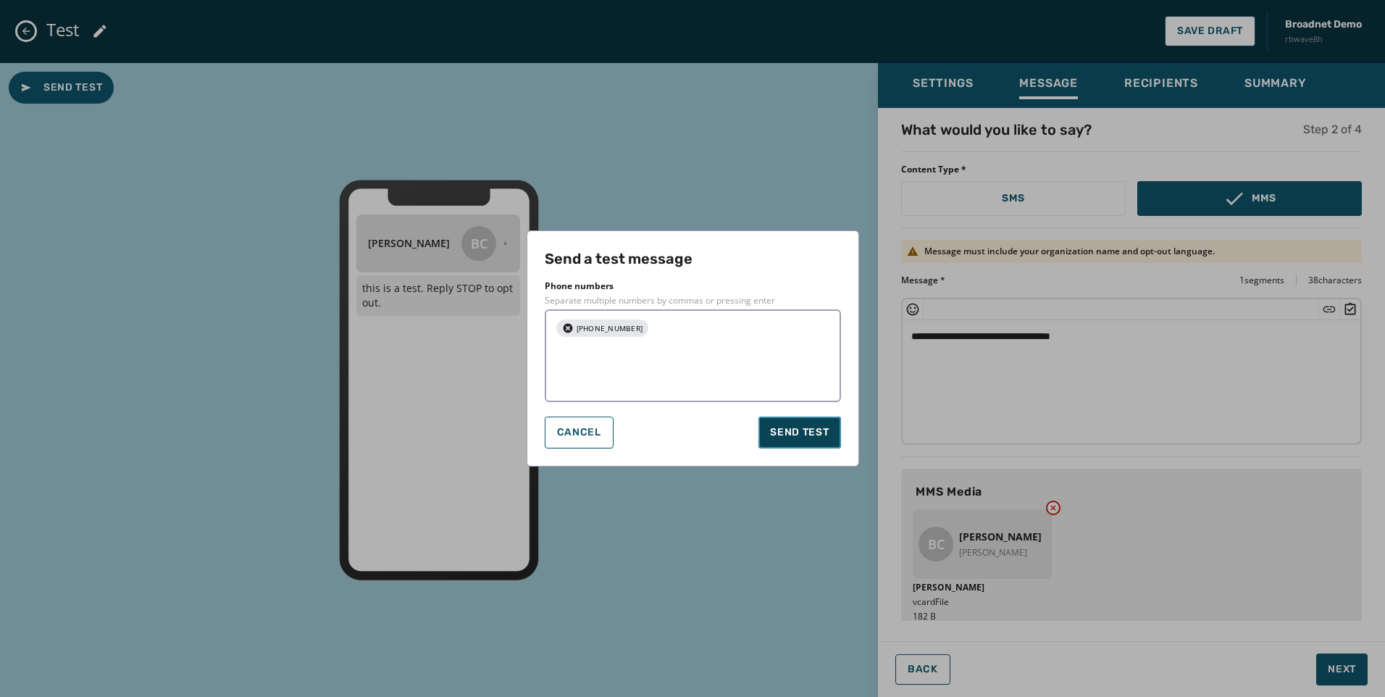
click at [788, 433] on span "Send test" at bounding box center [799, 432] width 59 height 14
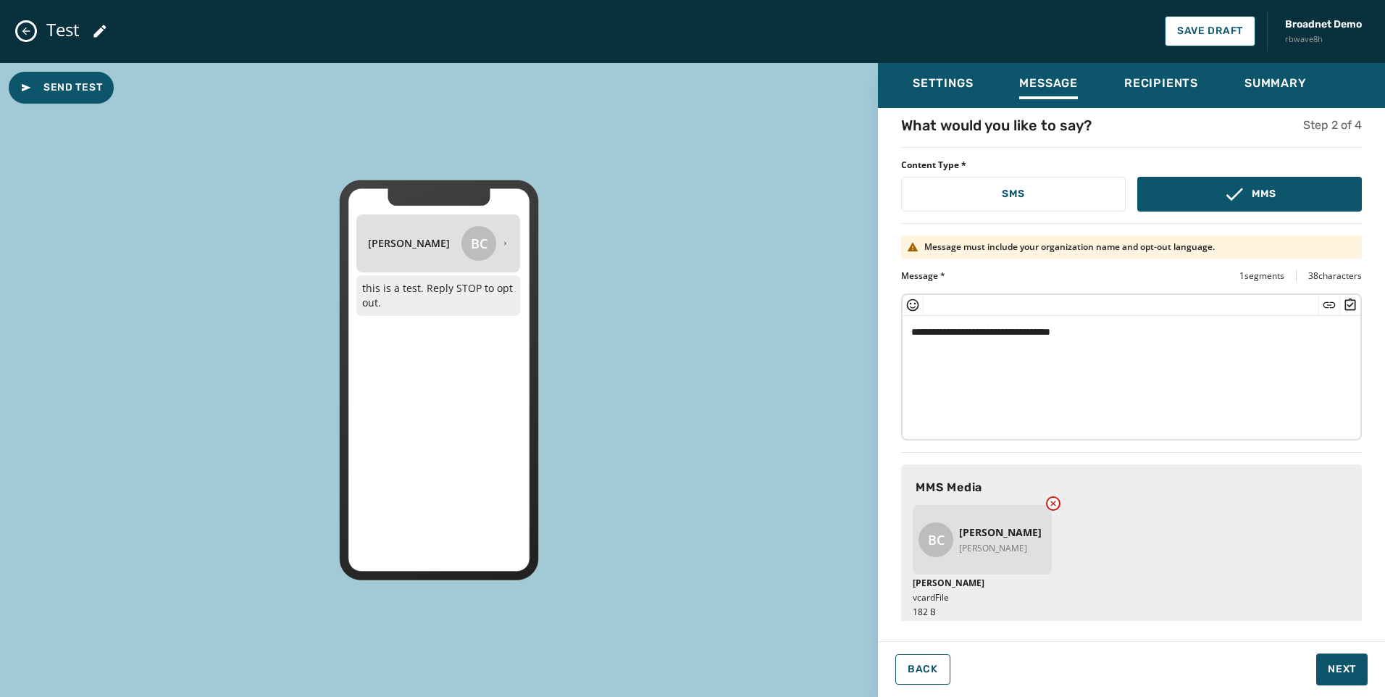
scroll to position [0, 0]
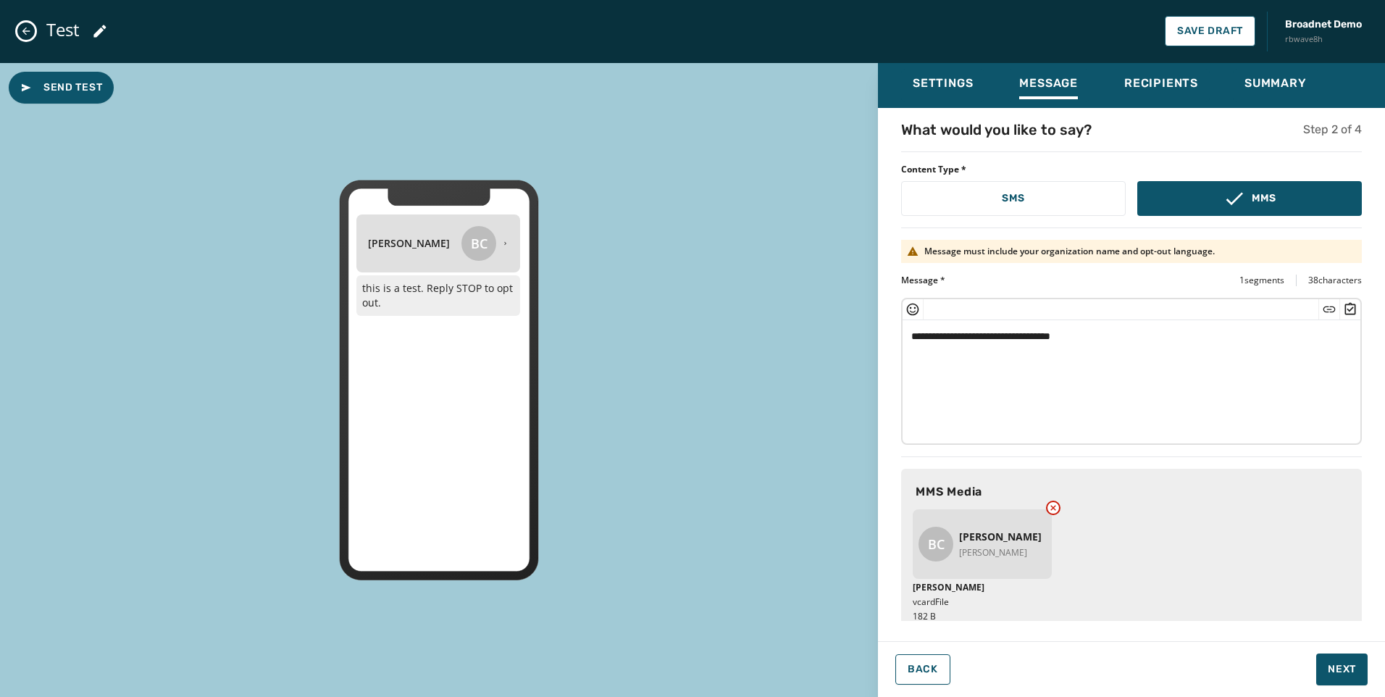
click at [30, 29] on icon "Close admin drawer" at bounding box center [26, 31] width 12 height 12
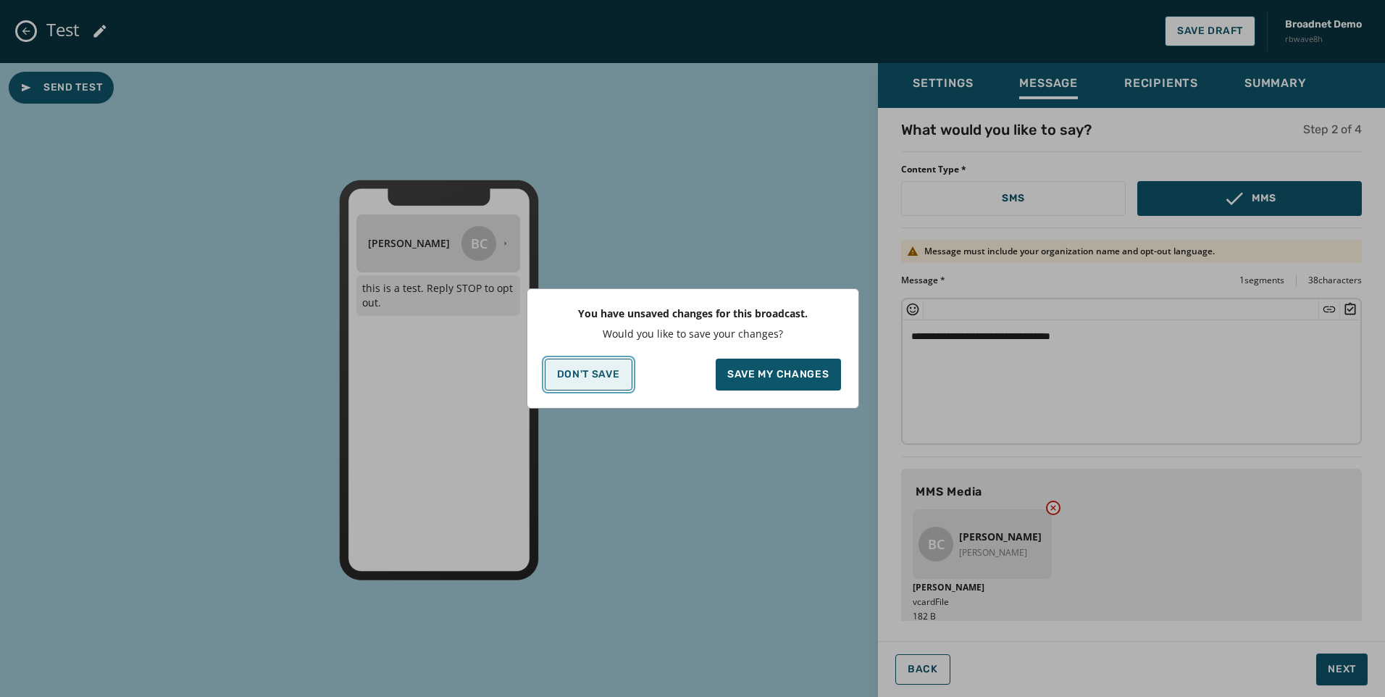
click at [617, 385] on button "Don't Save" at bounding box center [589, 375] width 88 height 32
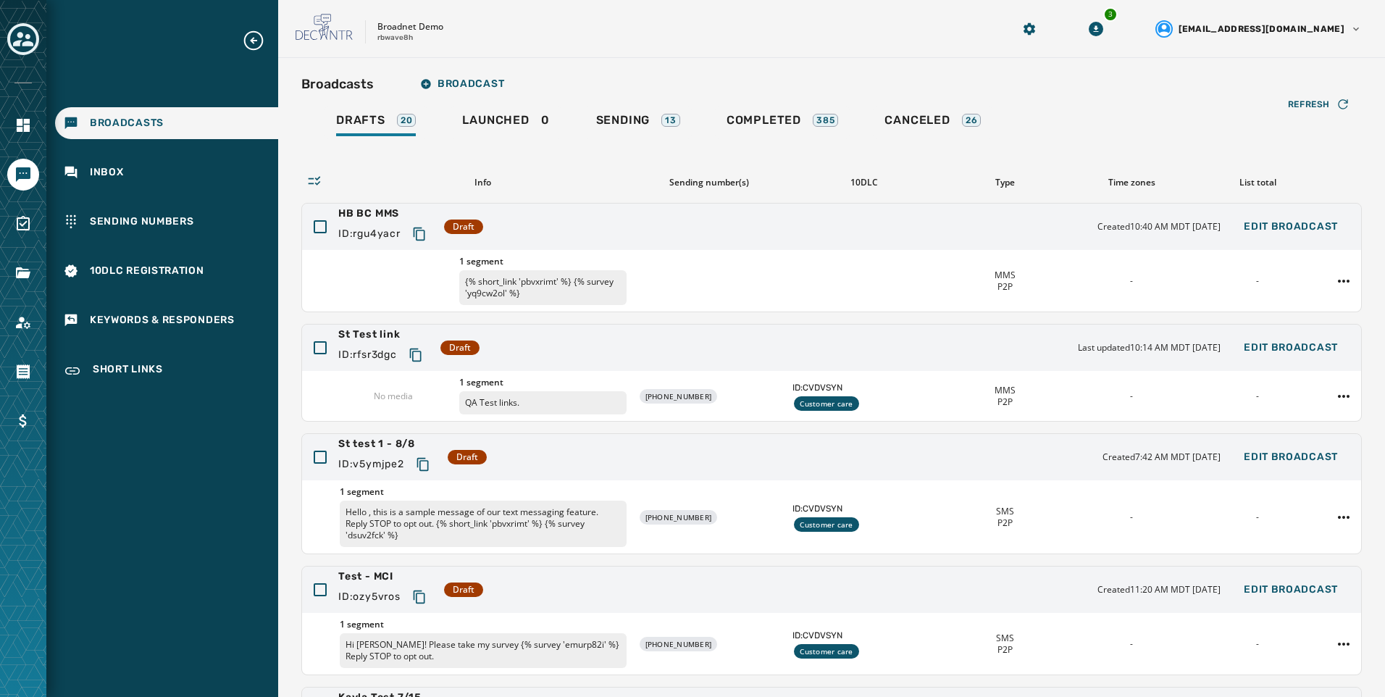
click at [36, 42] on button "Toggle account select drawer" at bounding box center [23, 39] width 32 height 32
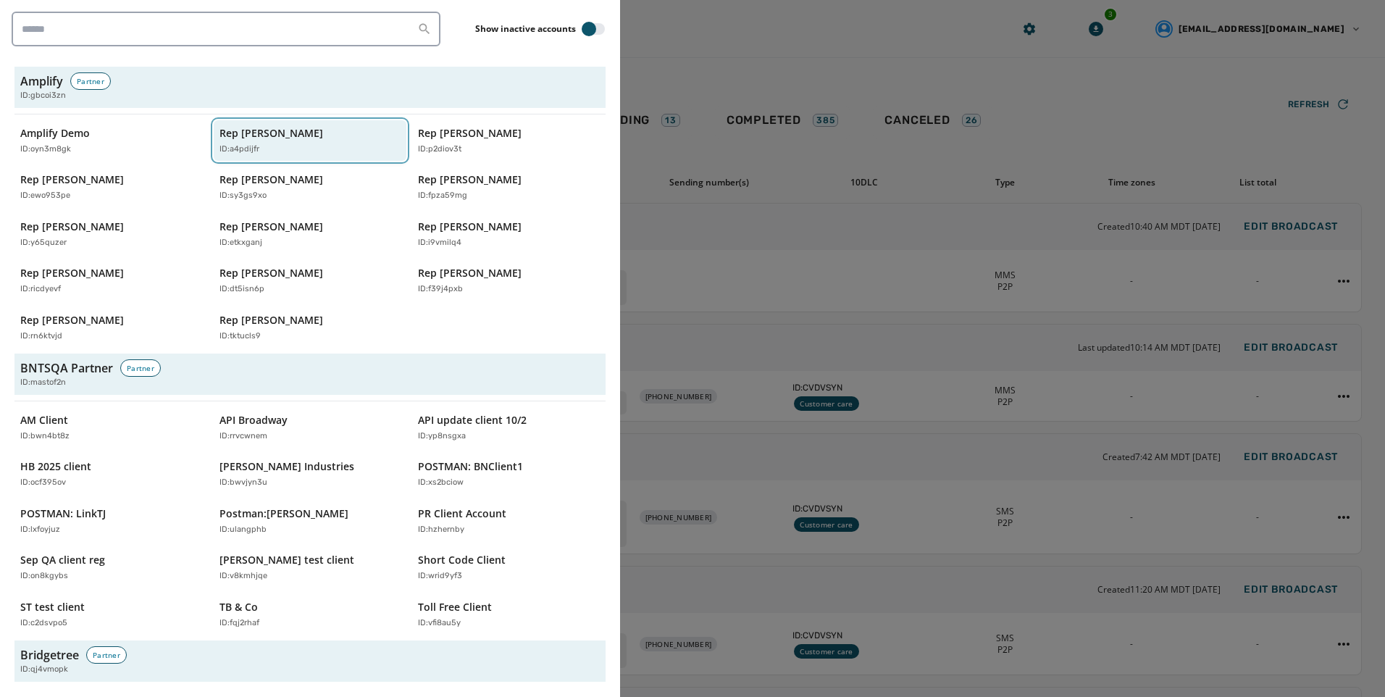
click at [264, 138] on p "Rep [PERSON_NAME]" at bounding box center [272, 133] width 104 height 14
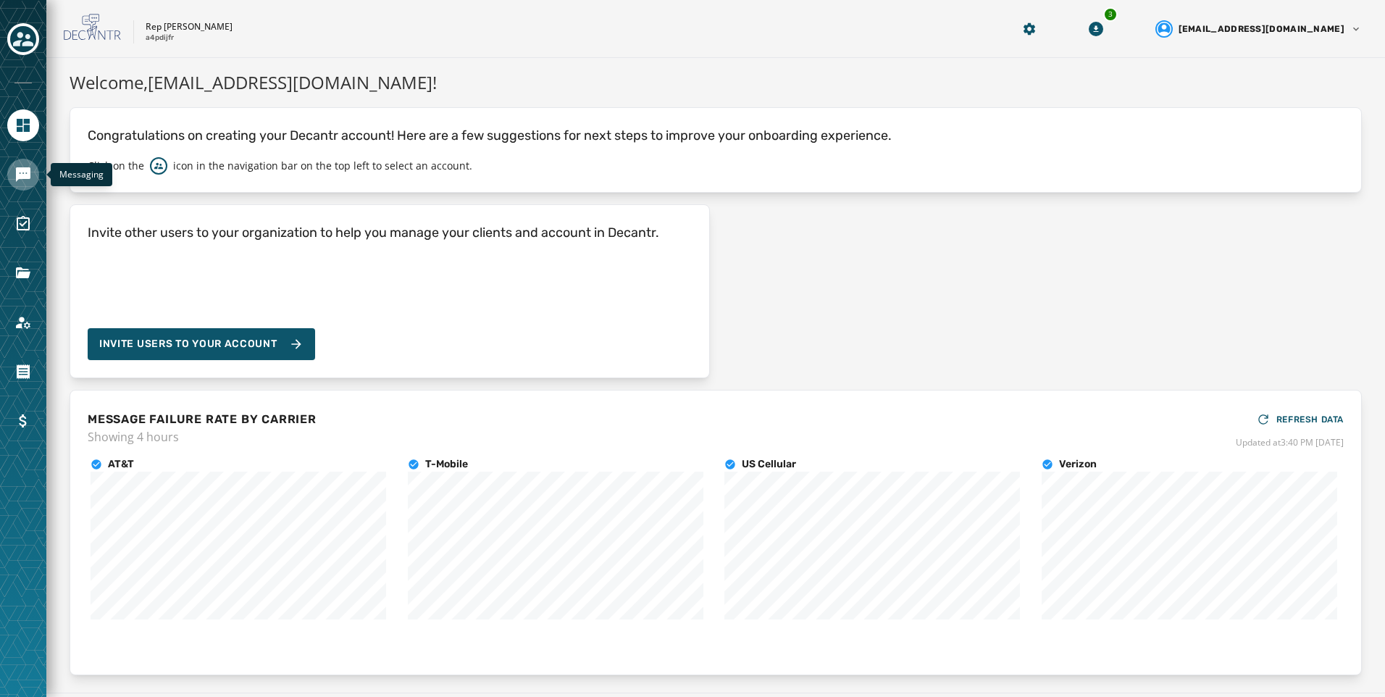
click at [24, 170] on icon "Navigate to Messaging" at bounding box center [23, 174] width 14 height 14
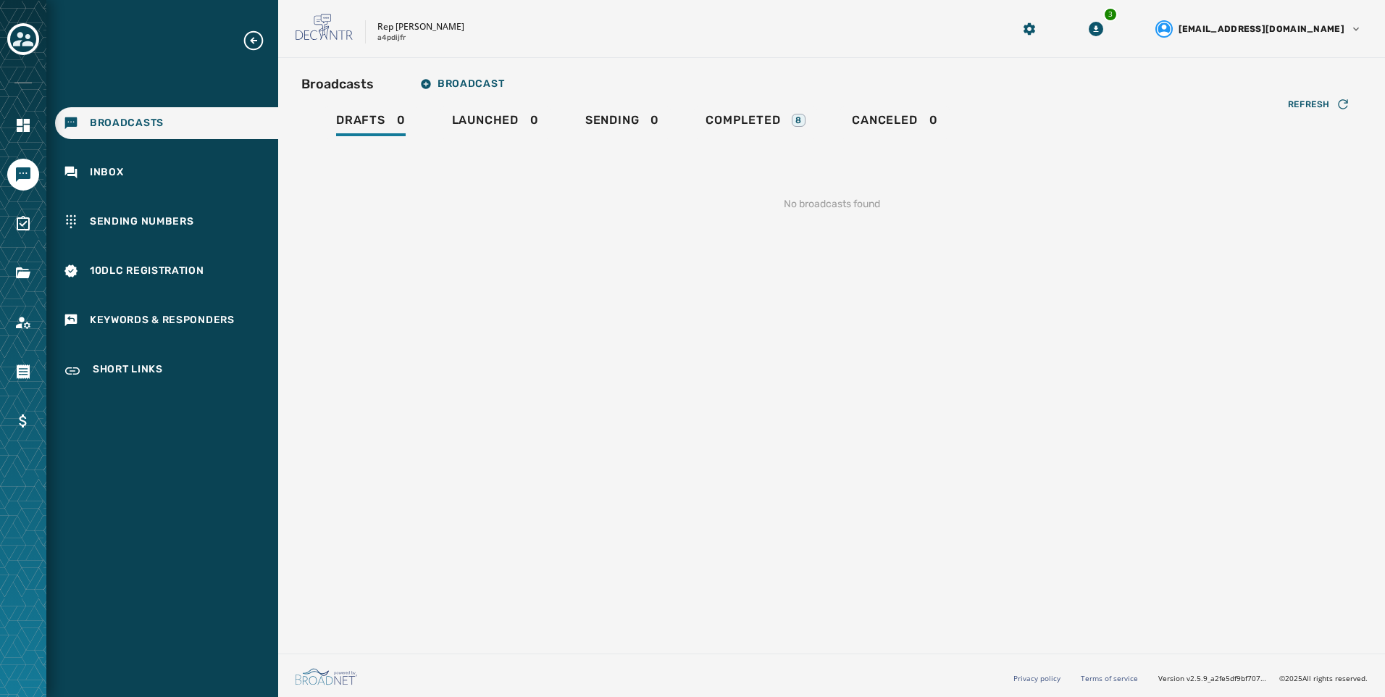
click at [167, 240] on div "Broadcasts Inbox Sending Numbers 10DLC Registration Keywords & Responders Short…" at bounding box center [162, 208] width 232 height 359
click at [169, 230] on div "Sending Numbers" at bounding box center [166, 222] width 223 height 32
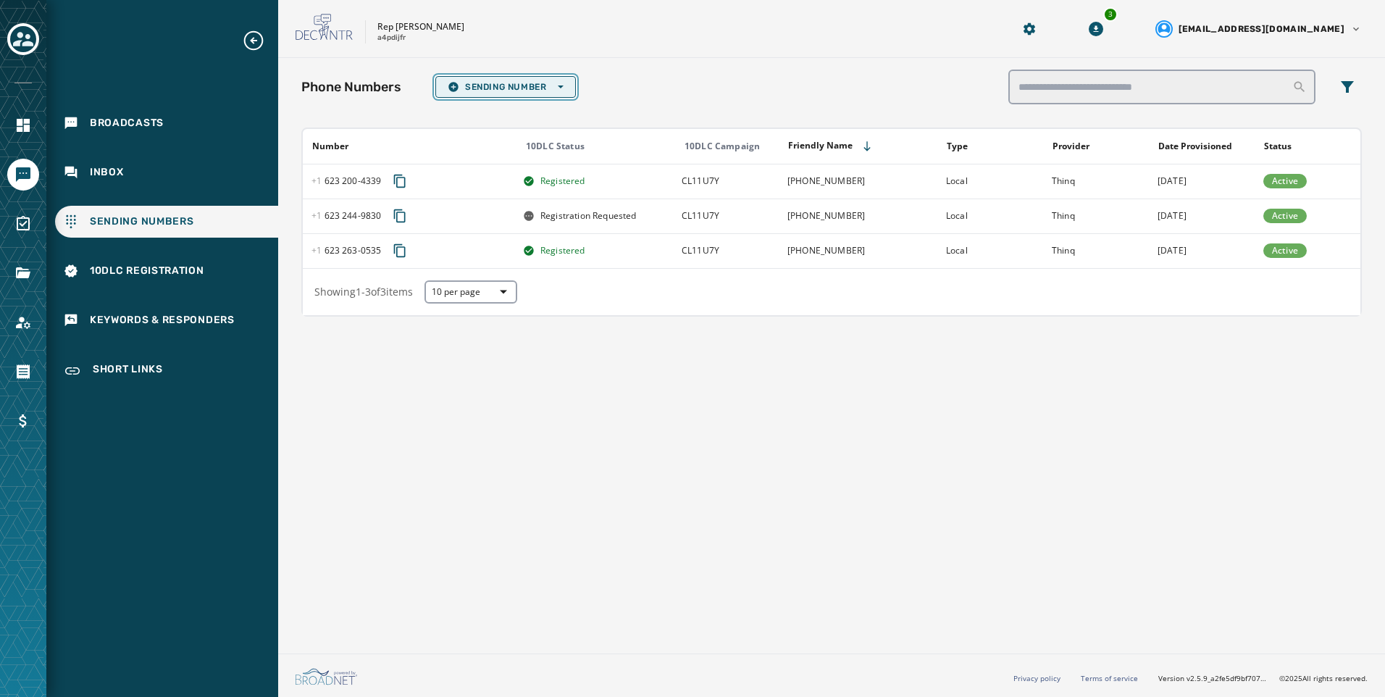
click at [563, 91] on span "Sending Number Open options" at bounding box center [506, 87] width 116 height 12
click at [674, 455] on div "Phone Numbers Sending Number Open options Local Long Code Toll-Free Short Code …" at bounding box center [831, 353] width 1107 height 590
click at [172, 275] on span "10DLC Registration" at bounding box center [147, 271] width 114 height 14
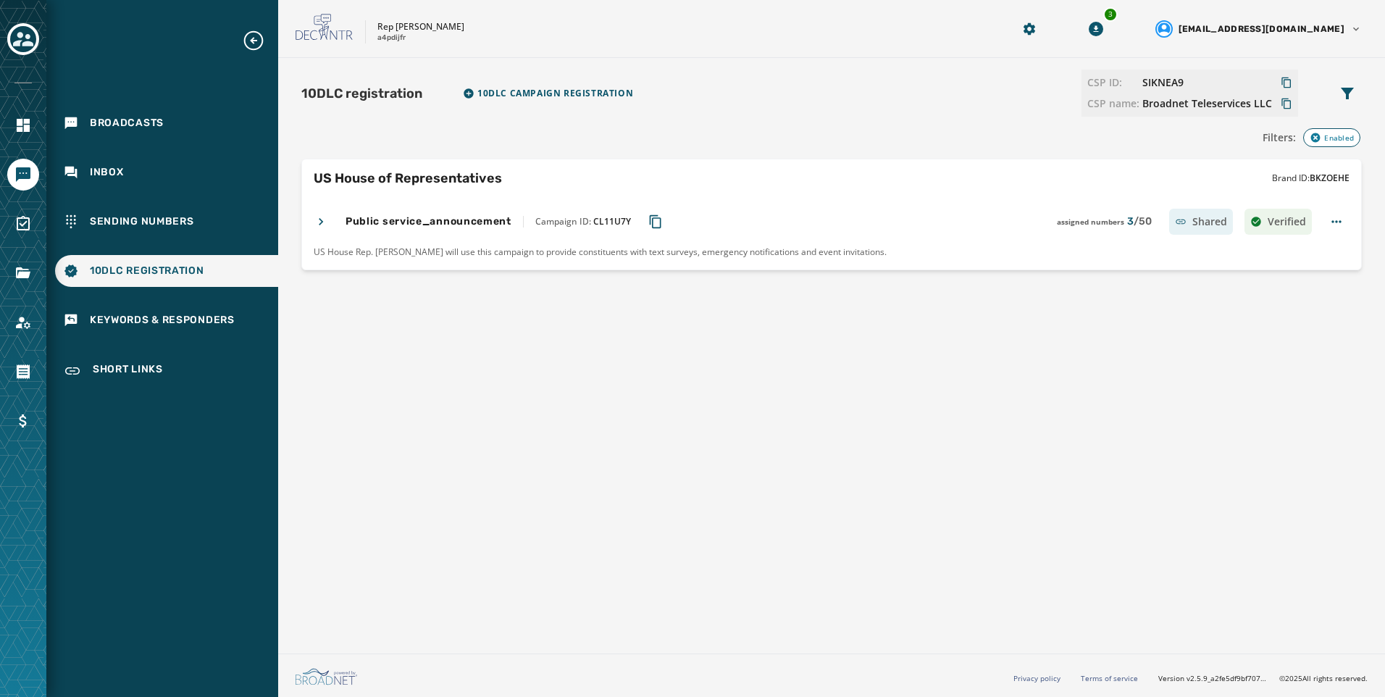
click at [650, 221] on icon "Copy Campaign ID to clipboard" at bounding box center [656, 221] width 12 height 13
click at [164, 209] on div "Sending Numbers" at bounding box center [166, 222] width 223 height 32
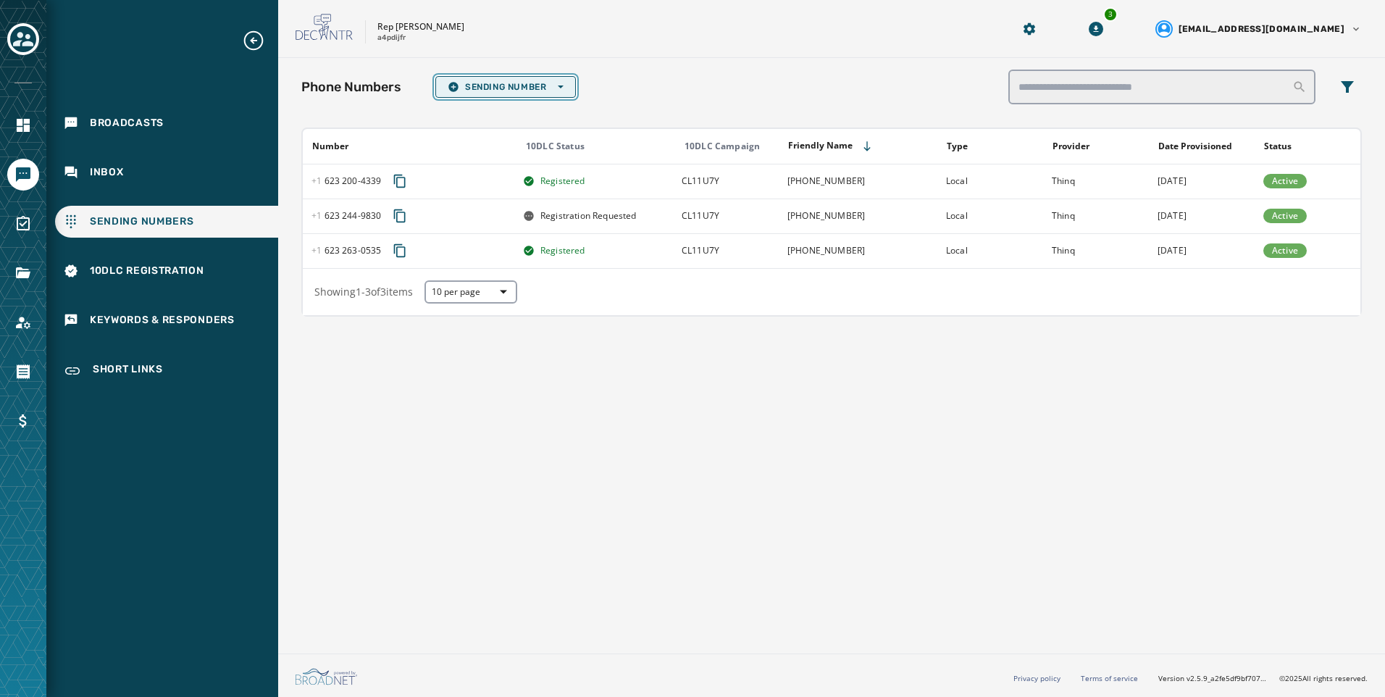
click at [528, 92] on span "Sending Number Open options" at bounding box center [506, 87] width 116 height 12
click at [528, 104] on span "Local Long Code" at bounding box center [506, 109] width 116 height 12
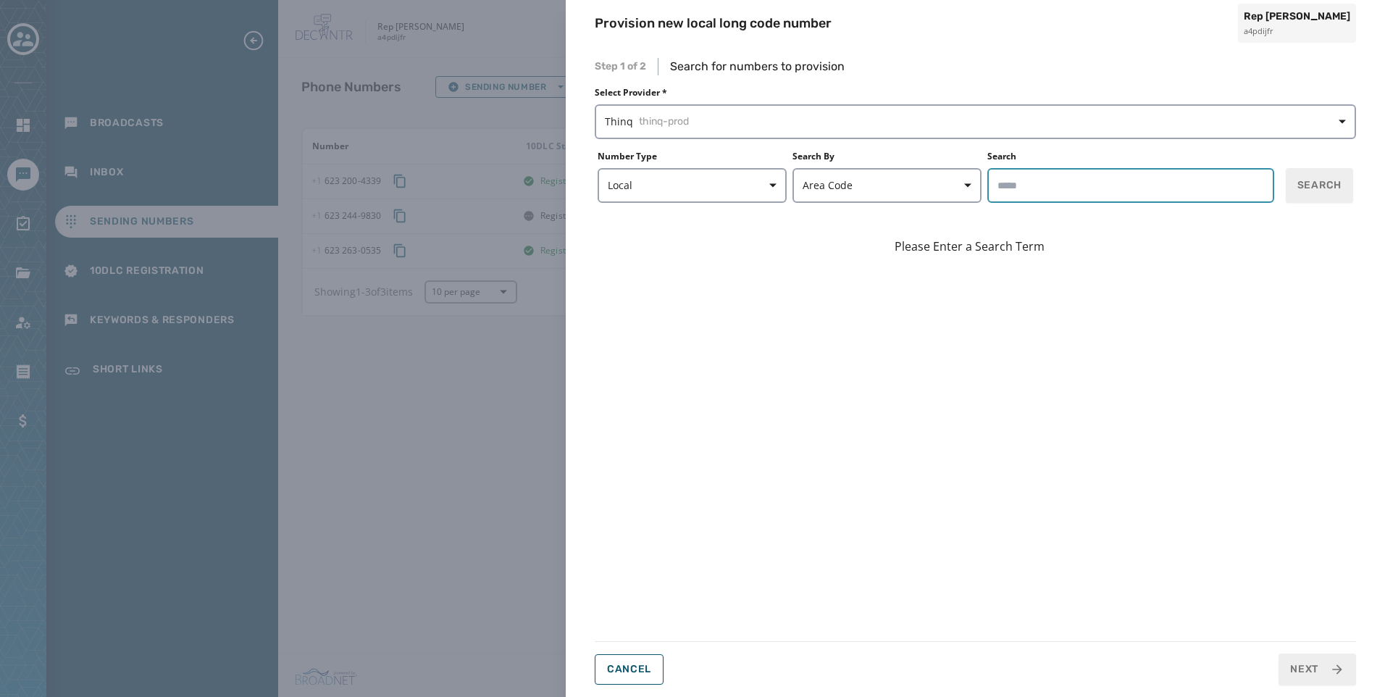
click at [1096, 191] on input "Search" at bounding box center [1131, 185] width 287 height 35
type input "*"
type input "*****"
click at [1294, 185] on button "Search" at bounding box center [1319, 185] width 67 height 35
click at [657, 664] on button "Cancel" at bounding box center [629, 669] width 69 height 30
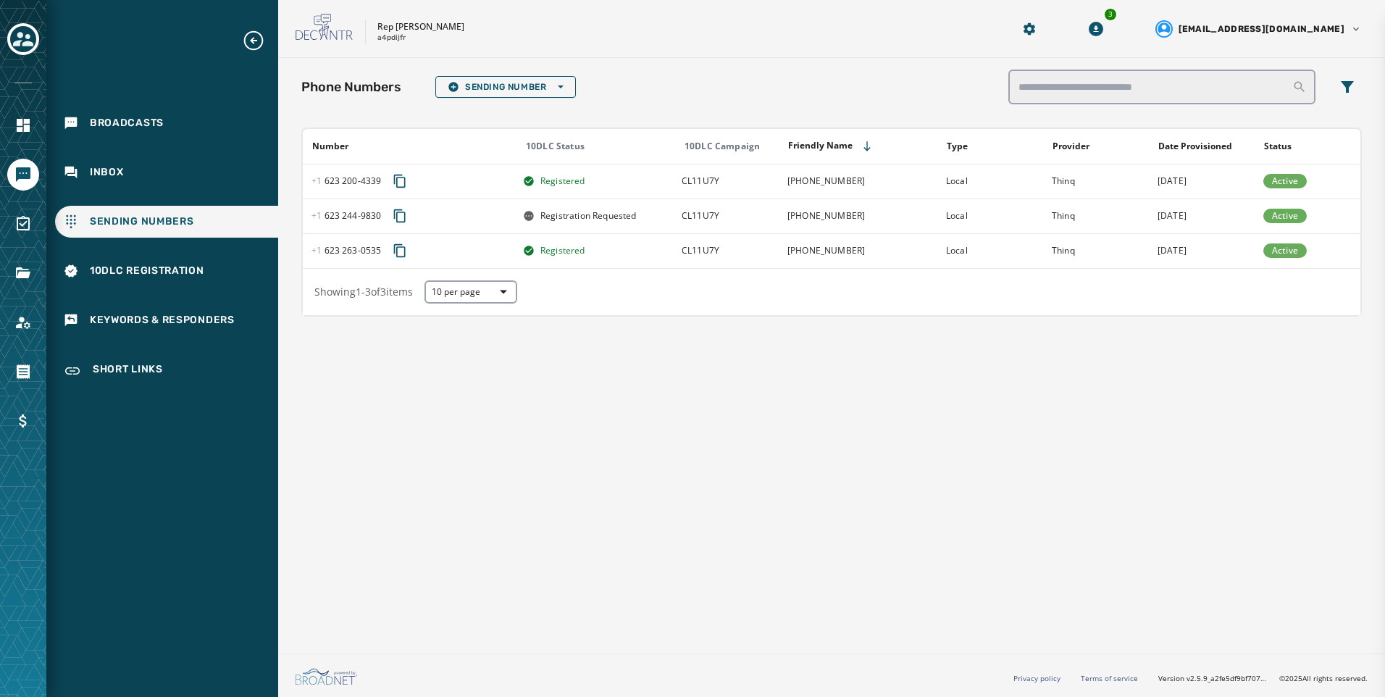
click at [561, 433] on div "Provision new local long code number Rep Abraham Hamadeh a4pdijfr Step 1 of 2 S…" at bounding box center [692, 348] width 1385 height 697
click at [562, 104] on div "Phone Numbers Sending Number Open options Number 10DLC Status 10DLC Campaign Fr…" at bounding box center [831, 193] width 1061 height 247
click at [562, 78] on button "Sending Number Open options" at bounding box center [505, 87] width 141 height 22
click at [552, 105] on span "Local Long Code" at bounding box center [506, 109] width 116 height 12
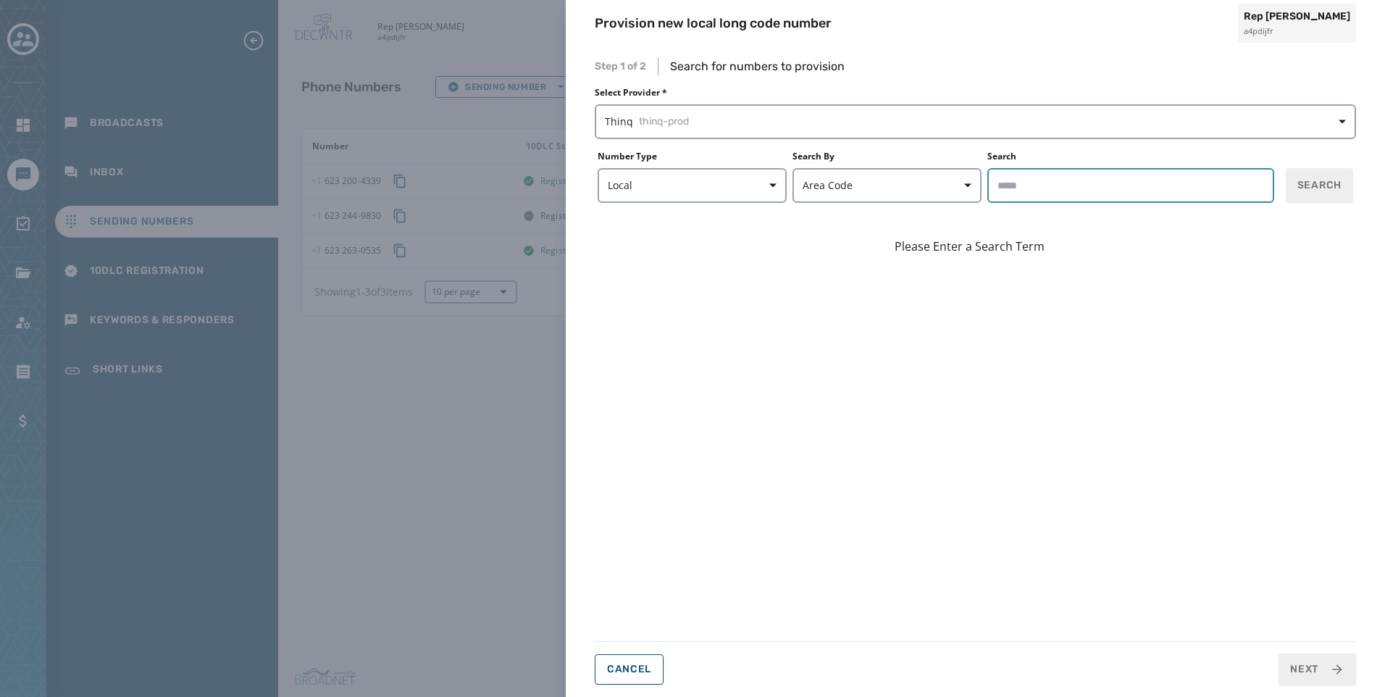
click at [1095, 183] on input "Search" at bounding box center [1131, 185] width 287 height 35
type input "*****"
click at [1290, 175] on button "Search" at bounding box center [1319, 185] width 67 height 35
click at [625, 662] on button "Cancel" at bounding box center [629, 669] width 69 height 30
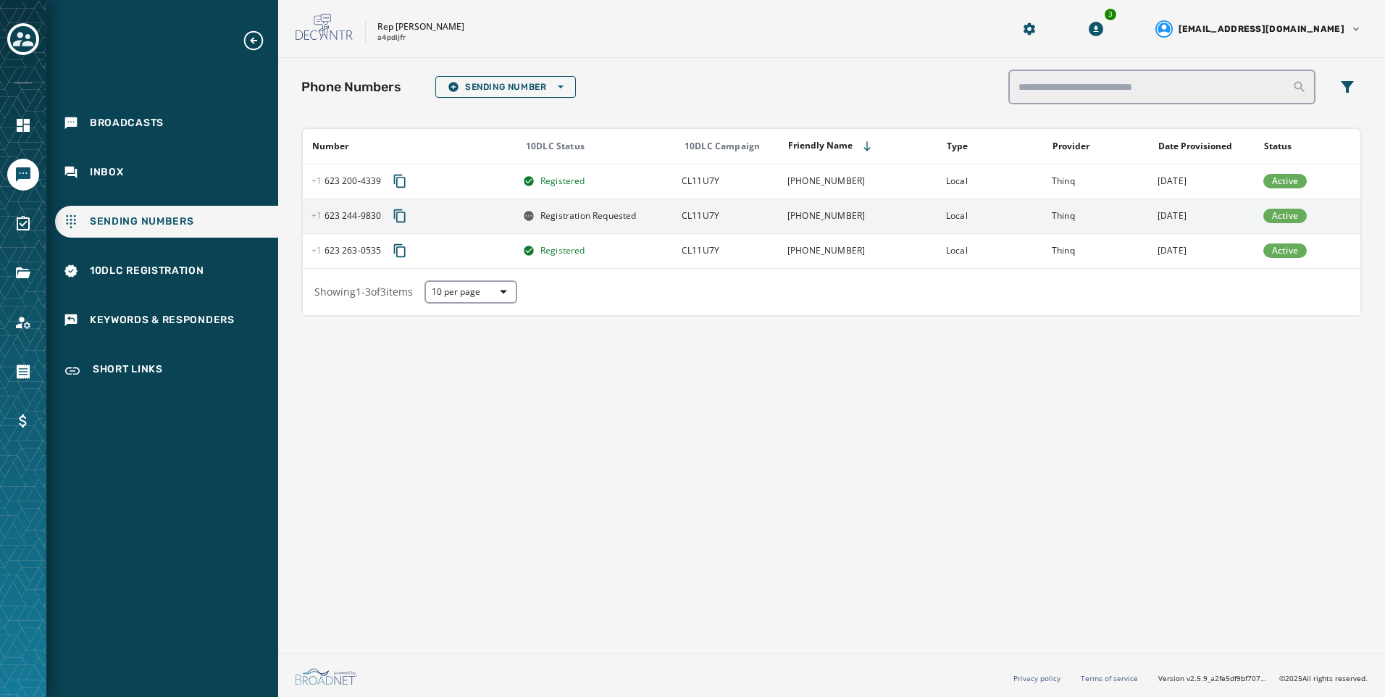
click at [622, 211] on span "Registration Requested" at bounding box center [589, 216] width 96 height 12
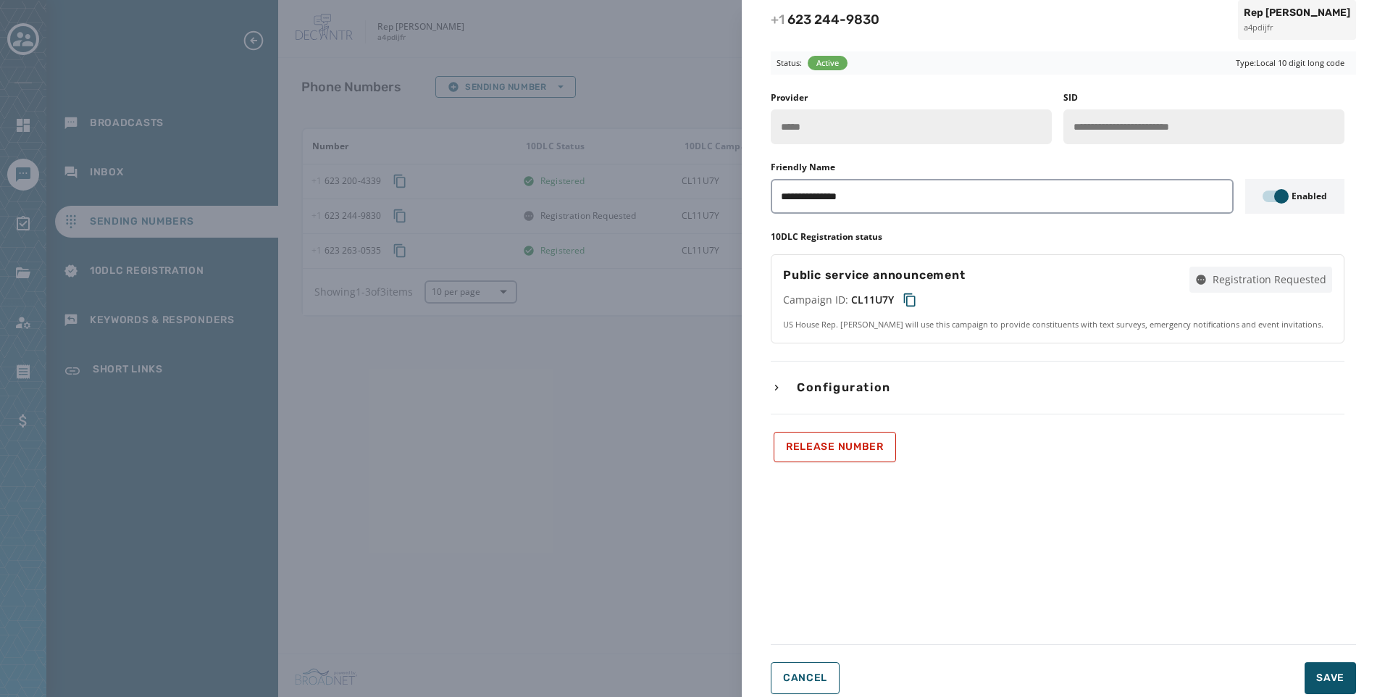
click at [1302, 451] on div "Release Number" at bounding box center [1058, 447] width 574 height 30
click at [560, 428] on div "**********" at bounding box center [692, 348] width 1385 height 697
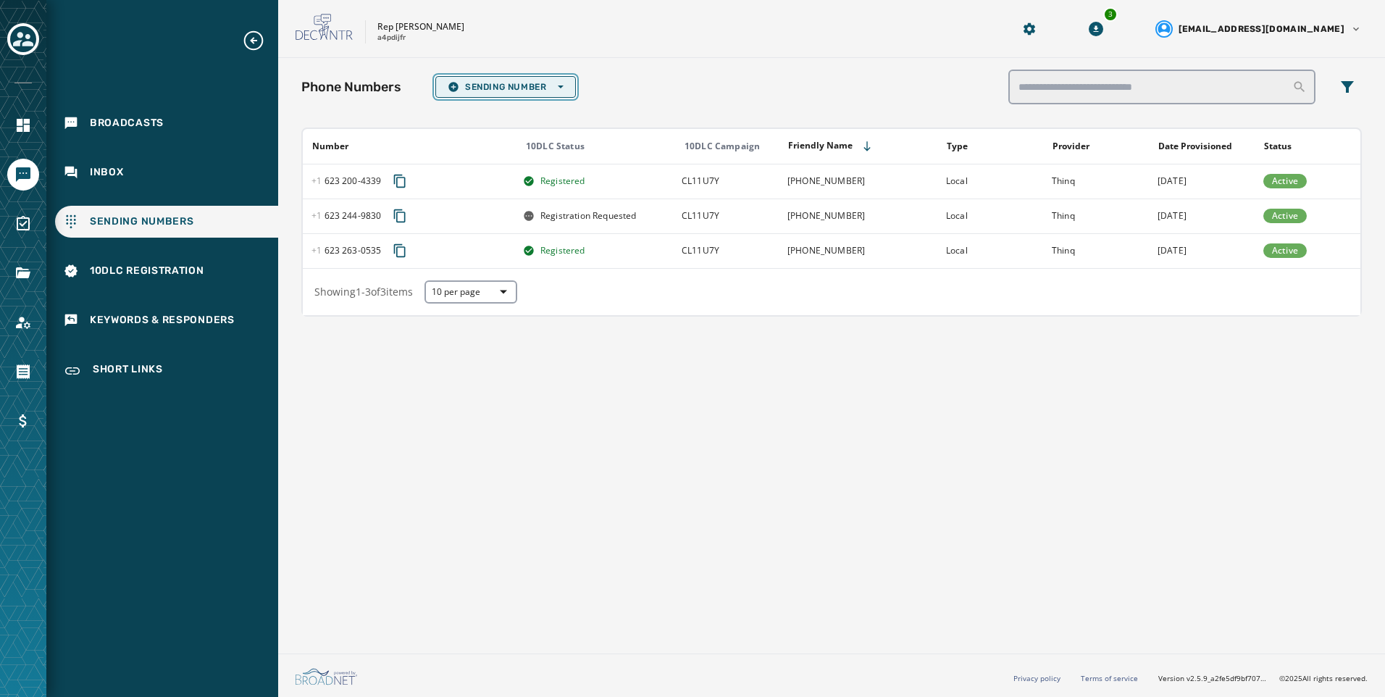
click at [564, 86] on icon "button" at bounding box center [561, 87] width 6 height 6
click at [564, 107] on span "Local Long Code" at bounding box center [506, 109] width 116 height 12
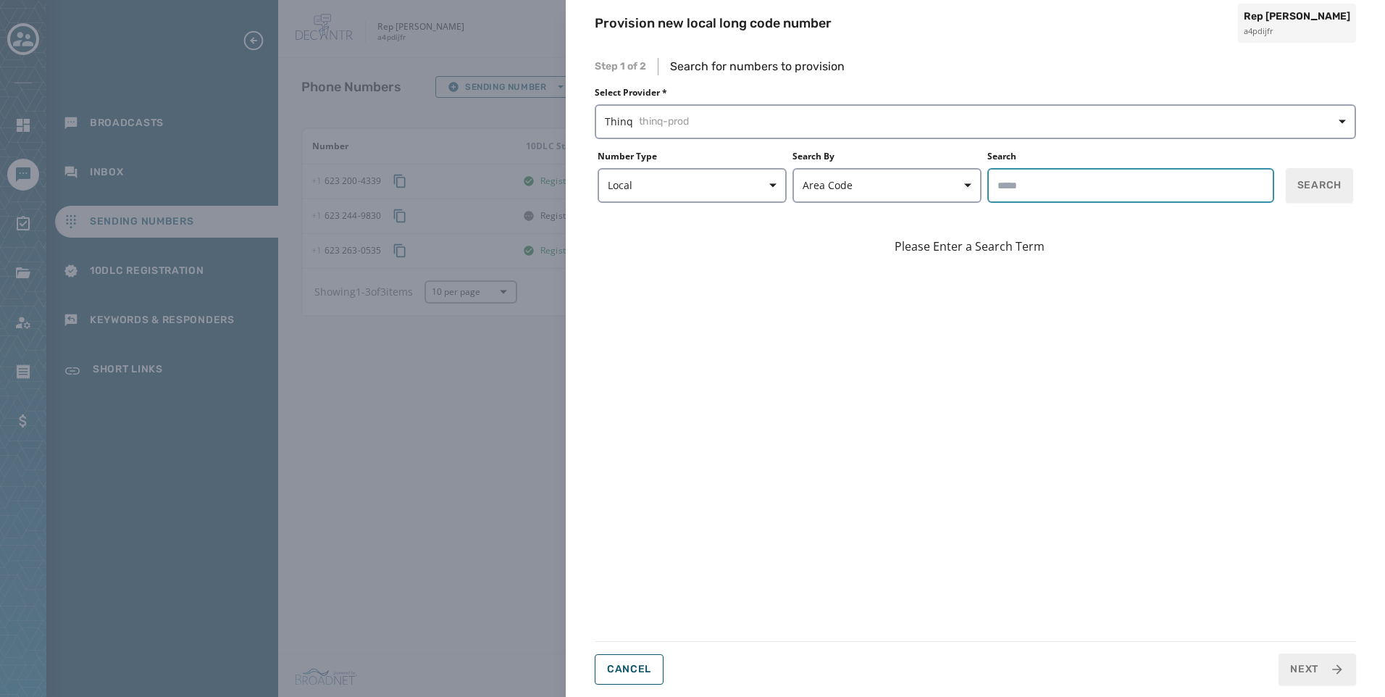
click at [1131, 200] on input "Search" at bounding box center [1131, 185] width 287 height 35
type input "*****"
click at [1328, 193] on button "Search" at bounding box center [1319, 185] width 67 height 35
click at [625, 688] on div "Step 1 of 2 Search for numbers to provision Select Provider * Thinq thinq-prod …" at bounding box center [976, 371] width 820 height 651
click at [641, 651] on div "Step 1 of 2 Search for numbers to provision Select Provider * Thinq thinq-prod …" at bounding box center [976, 372] width 762 height 628
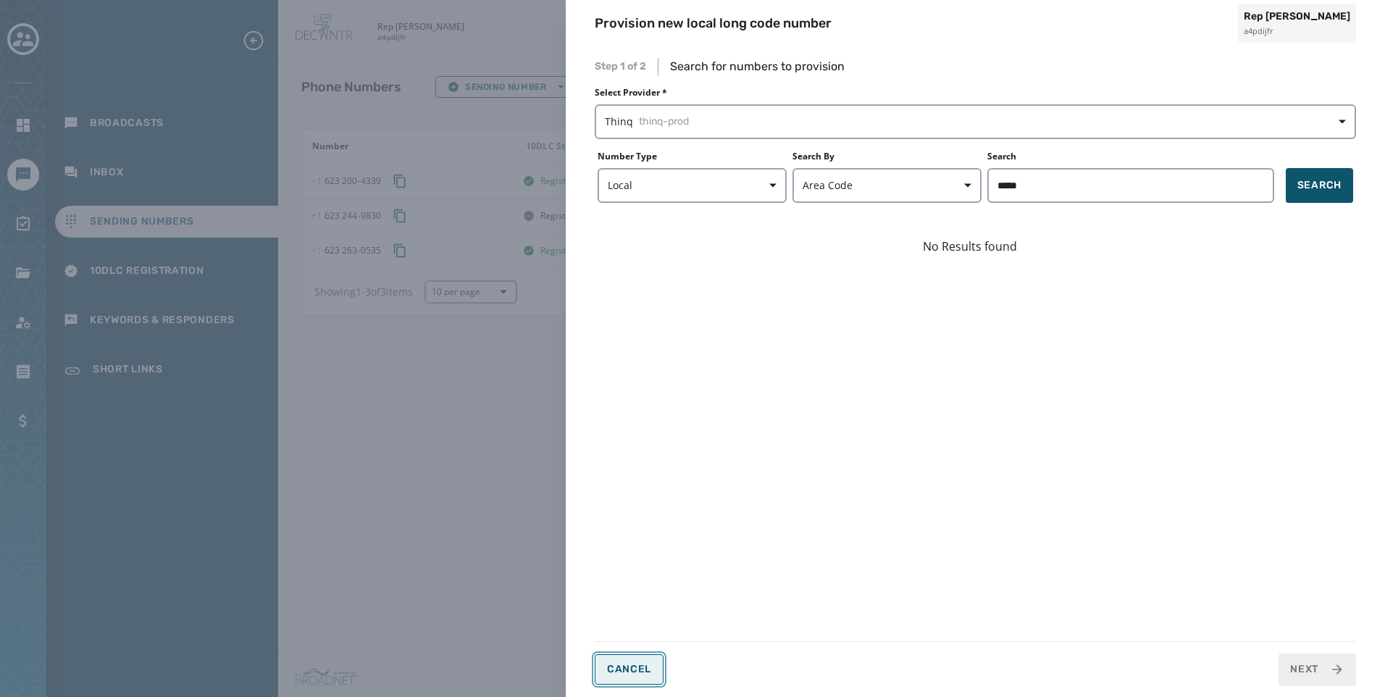
click at [641, 654] on button "Cancel" at bounding box center [629, 669] width 69 height 30
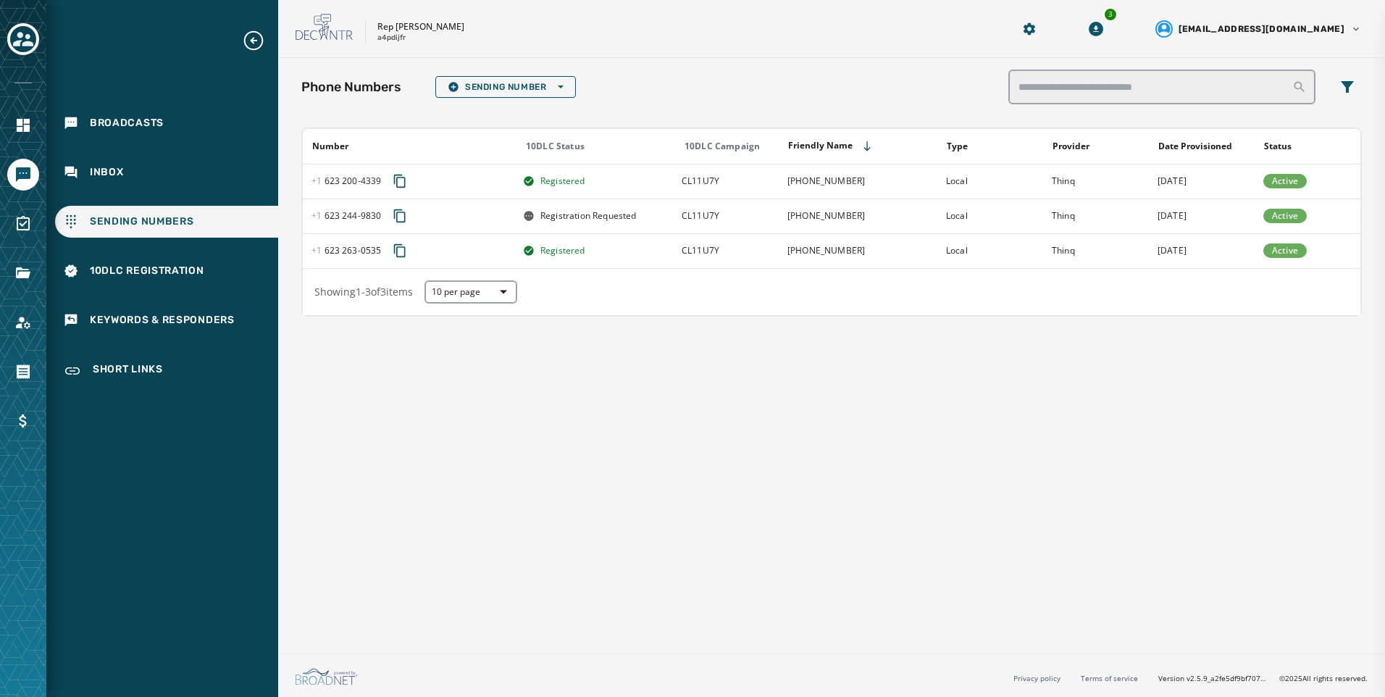
click at [858, 451] on div "Phone Numbers Sending Number Open options Number 10DLC Status 10DLC Campaign Fr…" at bounding box center [831, 353] width 1107 height 590
click at [229, 287] on div "Broadcasts Inbox Sending Numbers 10DLC Registration Keywords & Responders Short…" at bounding box center [162, 208] width 232 height 359
click at [233, 262] on div "10DLC Registration" at bounding box center [166, 271] width 223 height 32
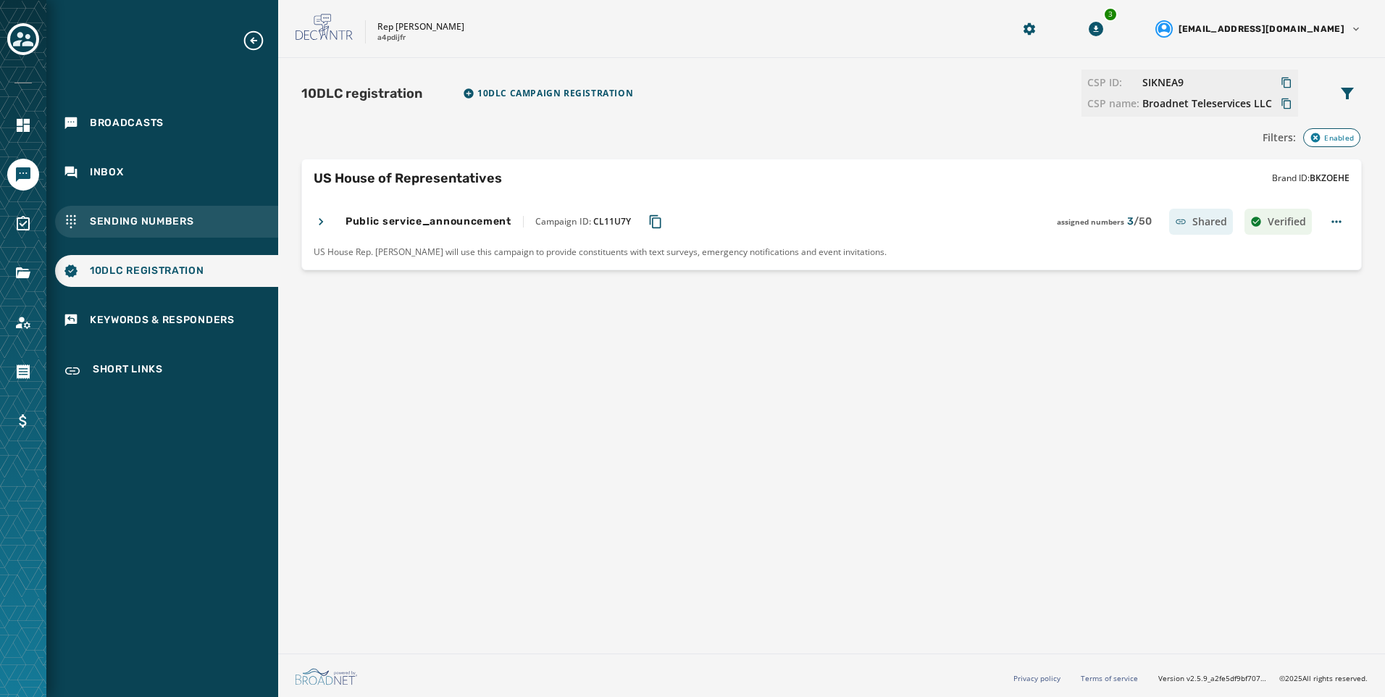
click at [229, 220] on div "Sending Numbers" at bounding box center [166, 222] width 223 height 32
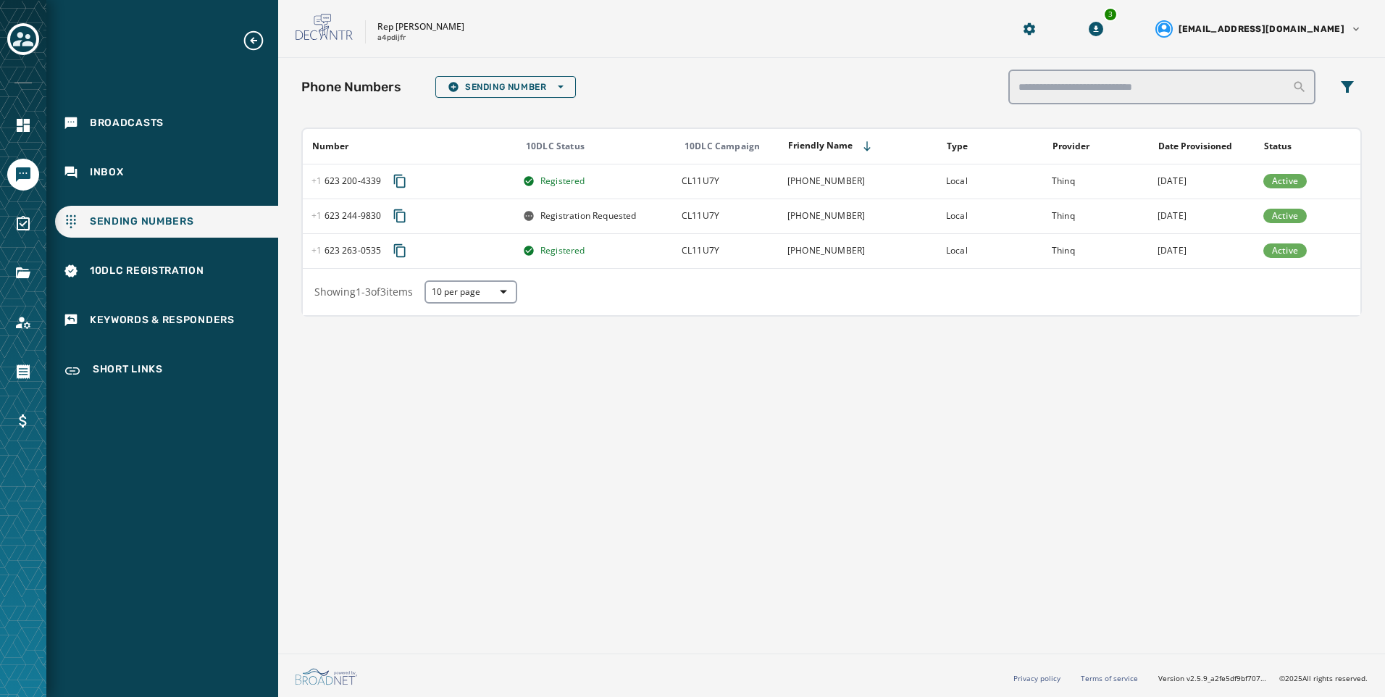
click at [515, 485] on div "Phone Numbers Sending Number Open options Number 10DLC Status 10DLC Campaign Fr…" at bounding box center [831, 353] width 1107 height 590
click at [706, 511] on div "Phone Numbers Sending Number Open options Number 10DLC Status 10DLC Campaign Fr…" at bounding box center [831, 353] width 1107 height 590
click at [167, 274] on span "10DLC Registration" at bounding box center [147, 271] width 114 height 14
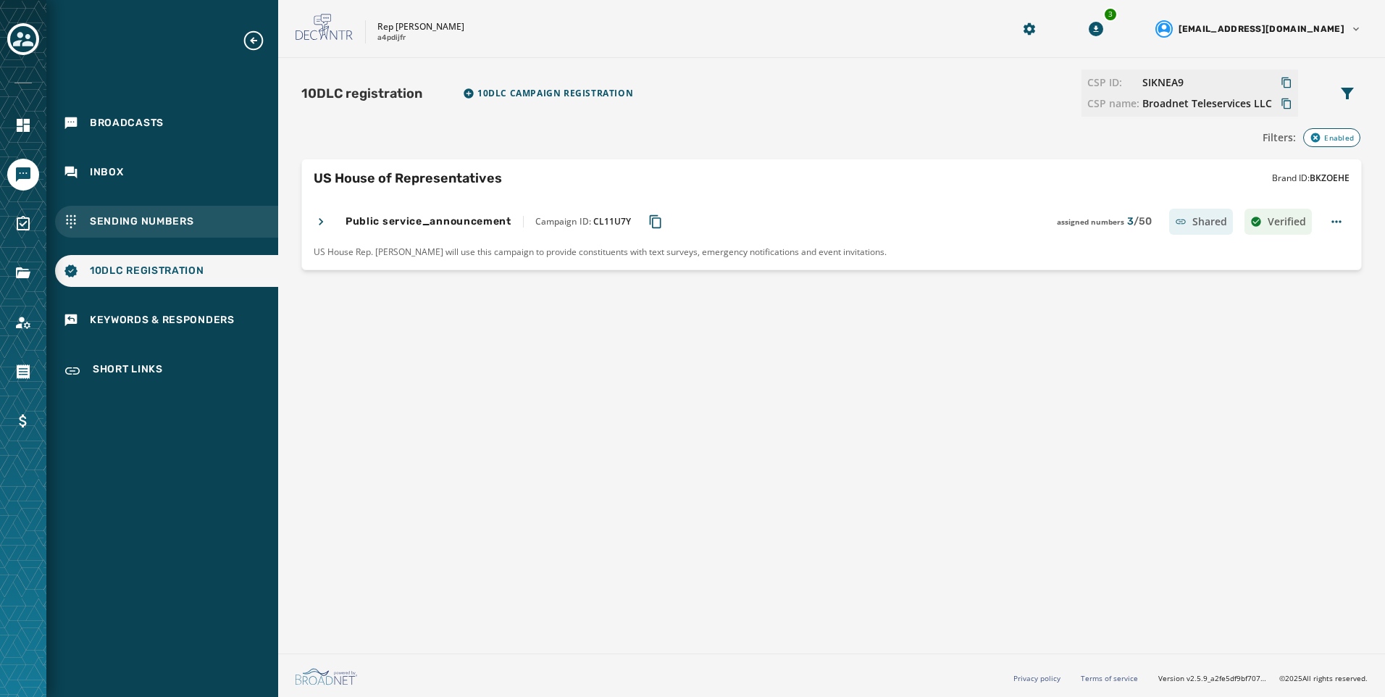
click at [165, 216] on span "Sending Numbers" at bounding box center [142, 221] width 104 height 14
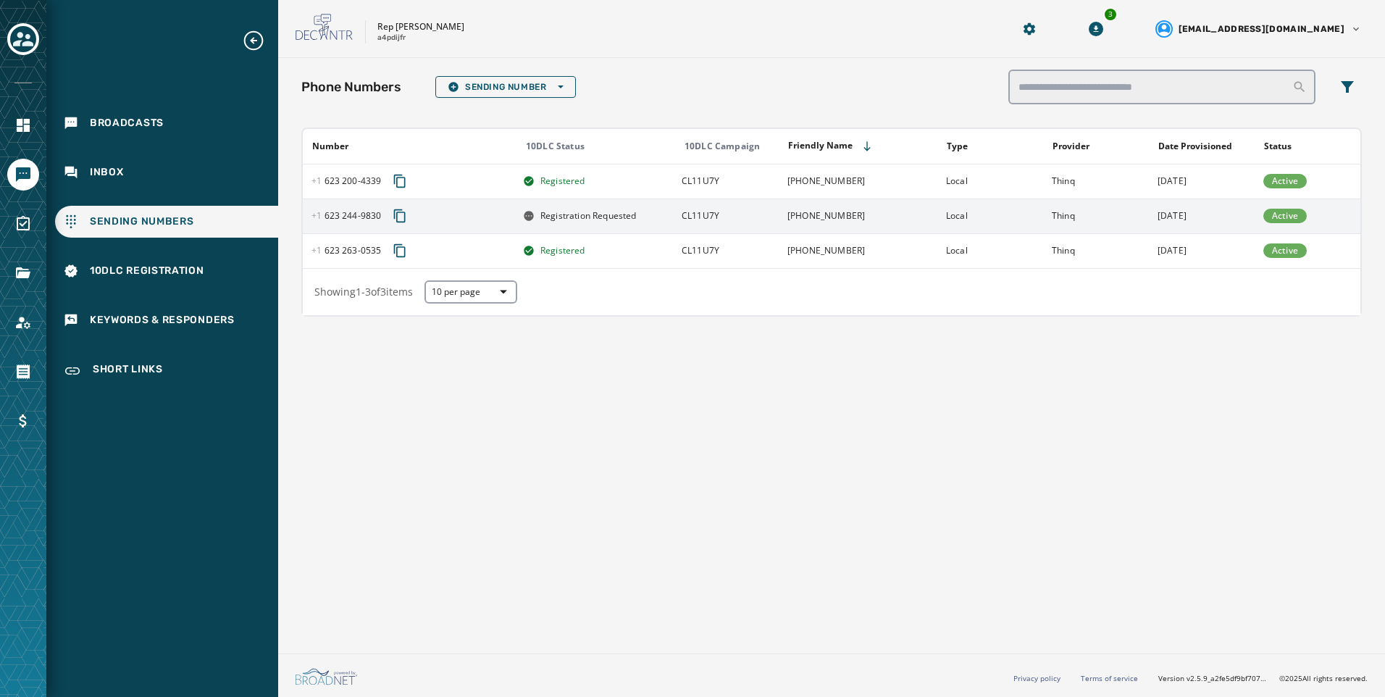
click at [562, 212] on span "Registration Requested" at bounding box center [589, 216] width 96 height 12
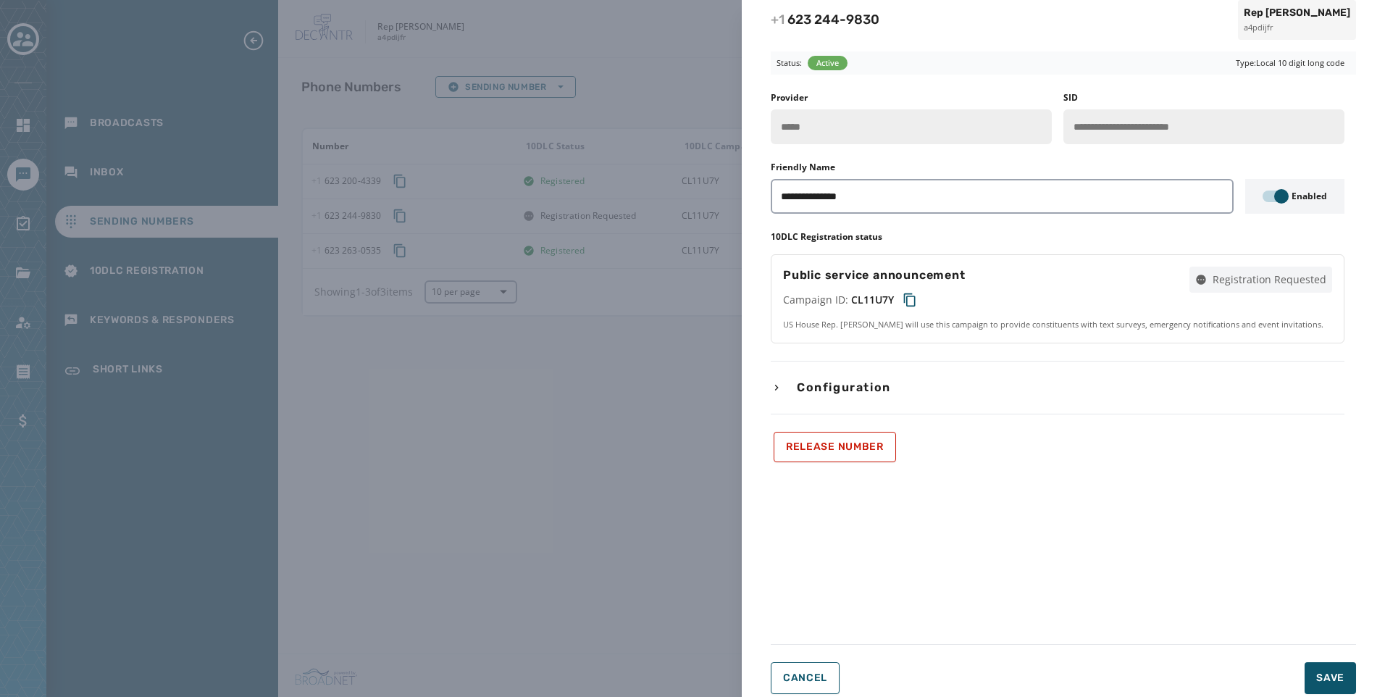
click at [241, 420] on div "**********" at bounding box center [692, 348] width 1385 height 697
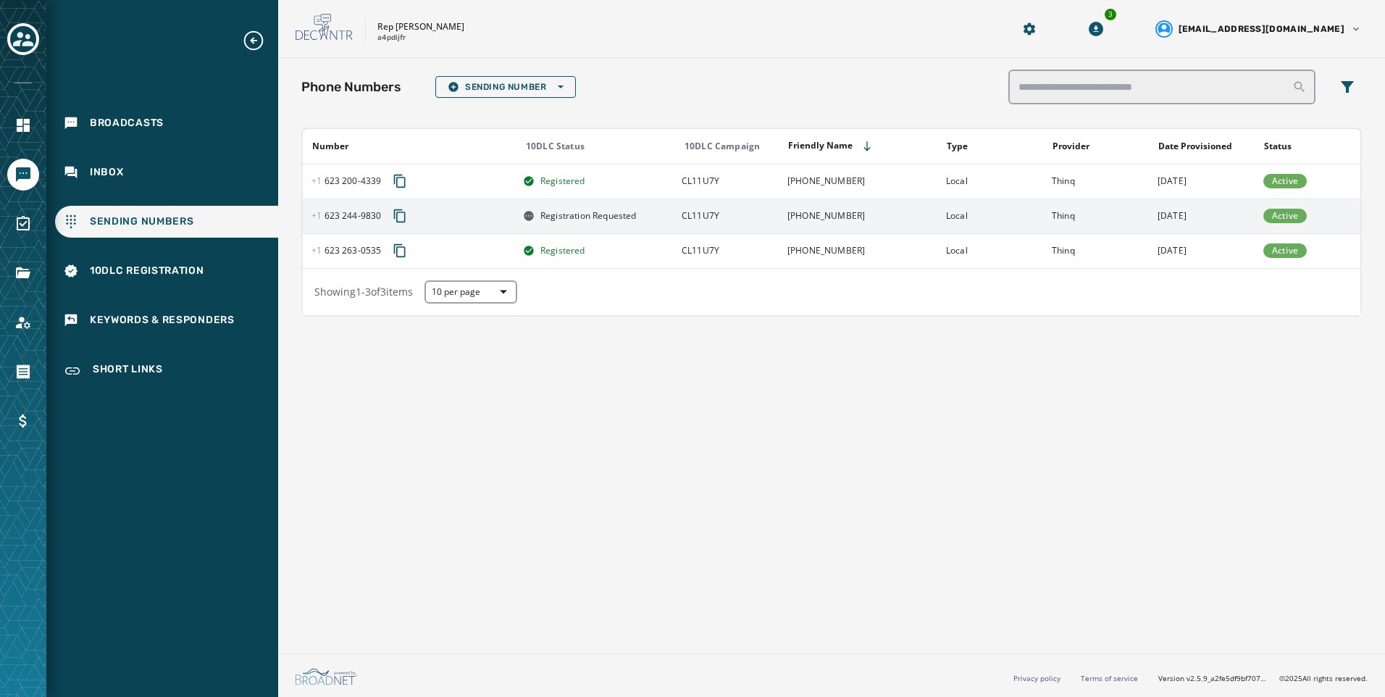
click at [1221, 212] on td "[DATE]" at bounding box center [1202, 216] width 106 height 35
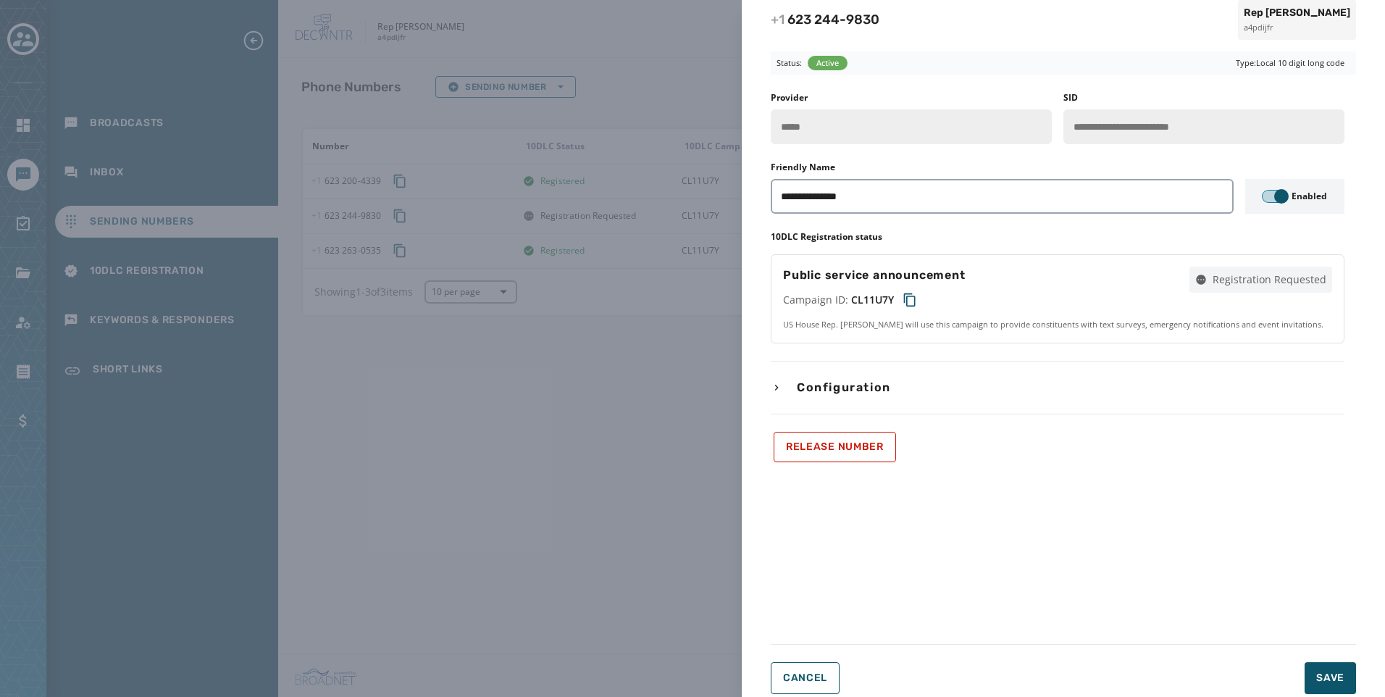
click at [1283, 191] on span "button" at bounding box center [1282, 196] width 14 height 14
click at [627, 483] on div "**********" at bounding box center [692, 348] width 1385 height 697
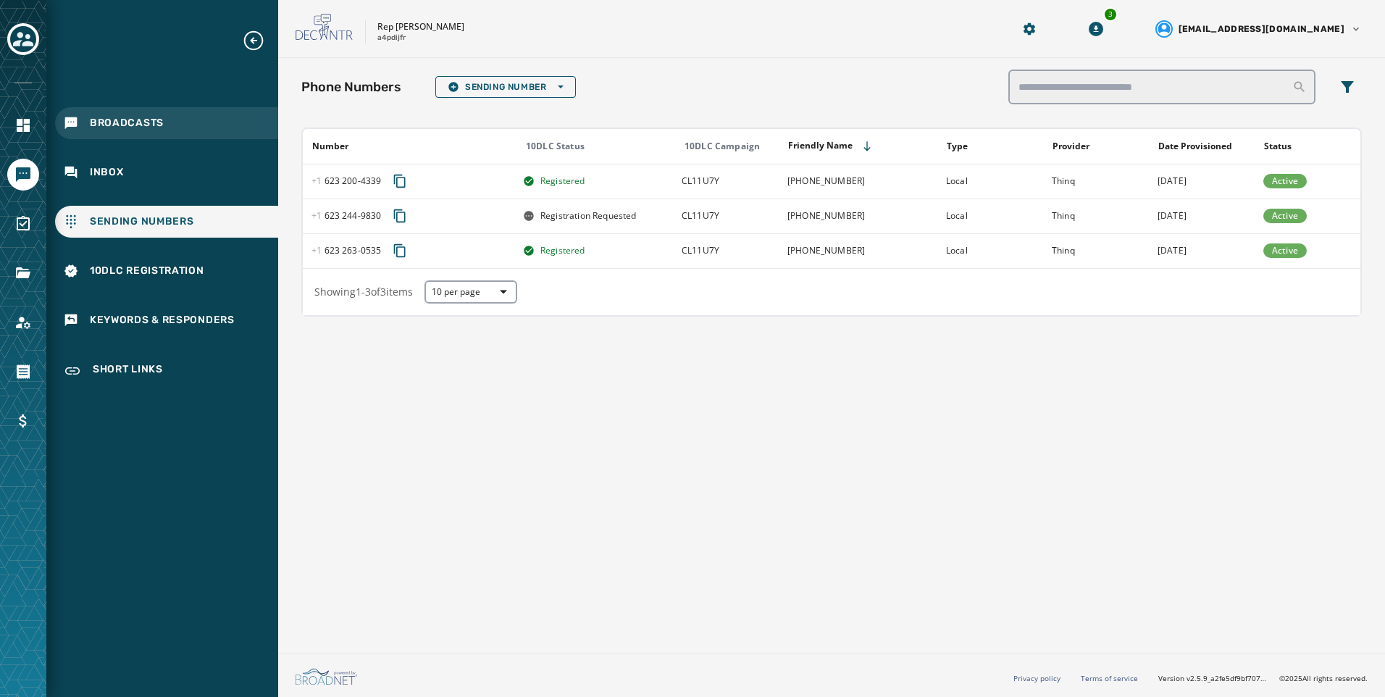
click at [196, 117] on div "Broadcasts" at bounding box center [166, 123] width 223 height 32
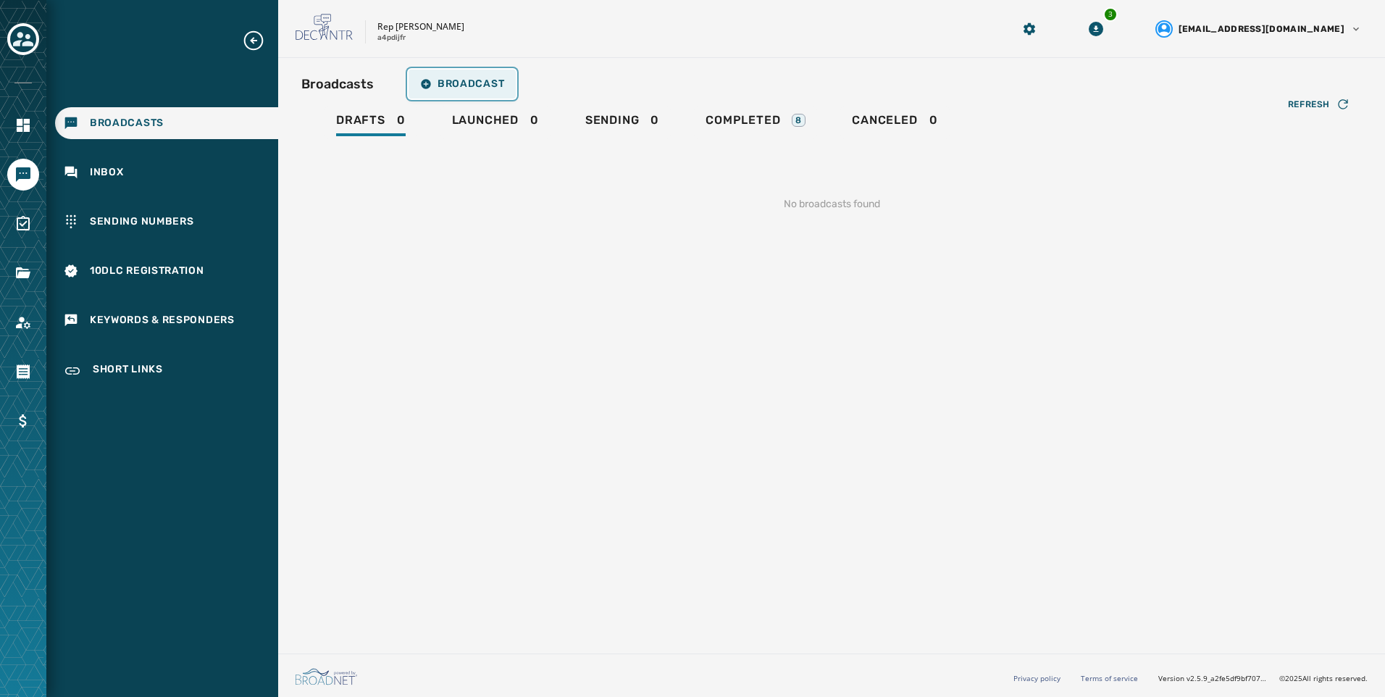
click at [464, 81] on span "Broadcast" at bounding box center [462, 84] width 84 height 12
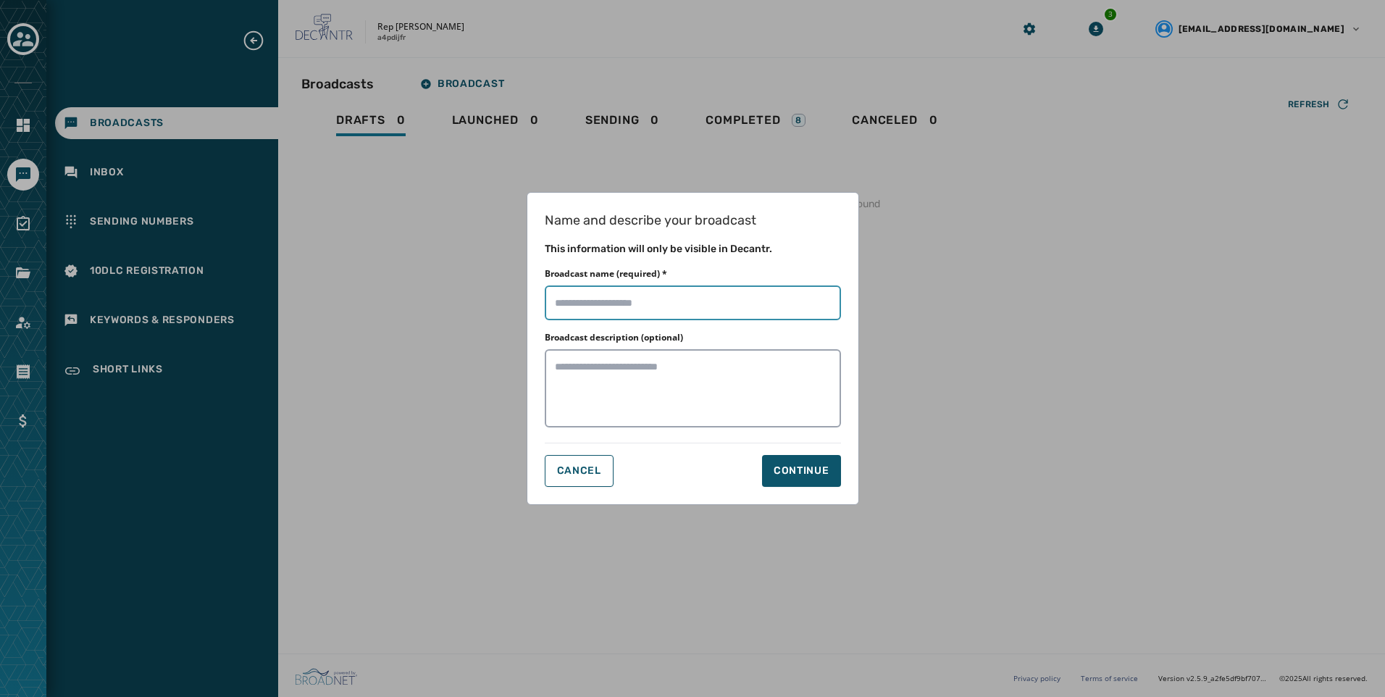
click at [656, 304] on input "Broadcast name (required) *" at bounding box center [693, 302] width 296 height 35
click at [825, 468] on div "Continue" at bounding box center [802, 471] width 56 height 14
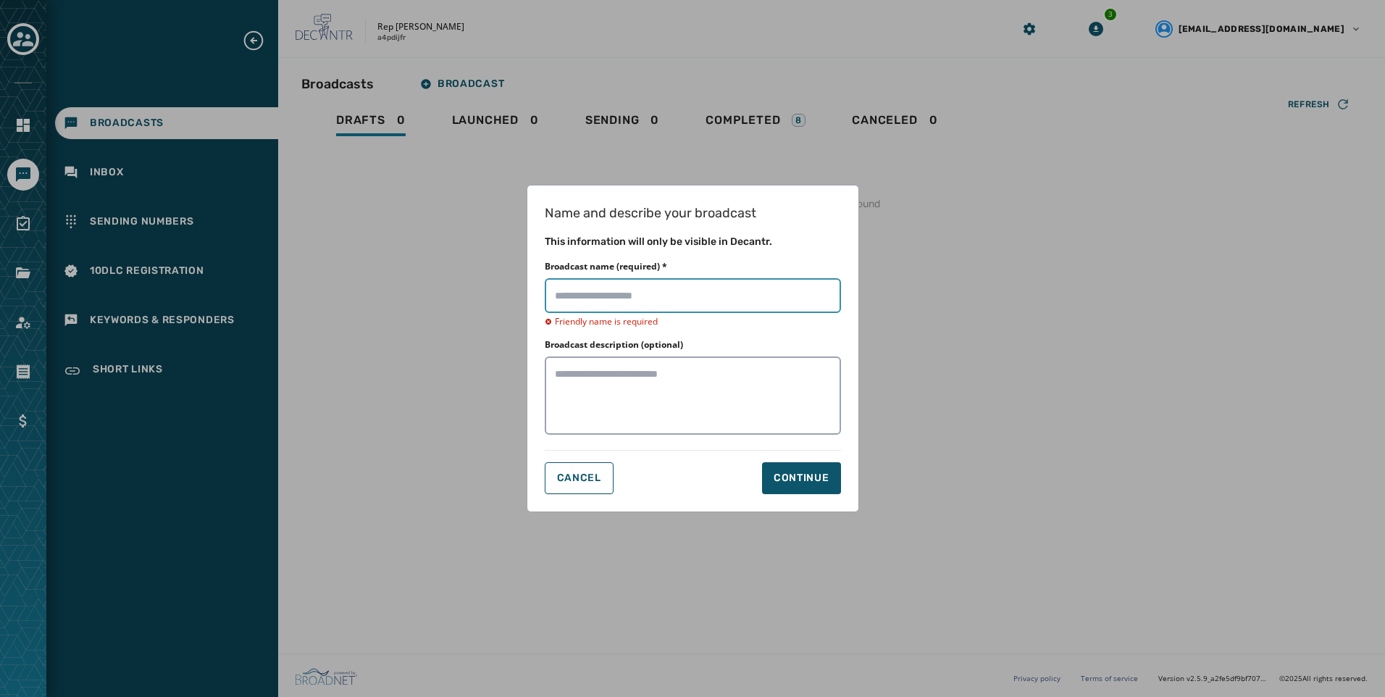
click at [720, 278] on input "Broadcast name (required) *" at bounding box center [693, 295] width 296 height 35
type input "**********"
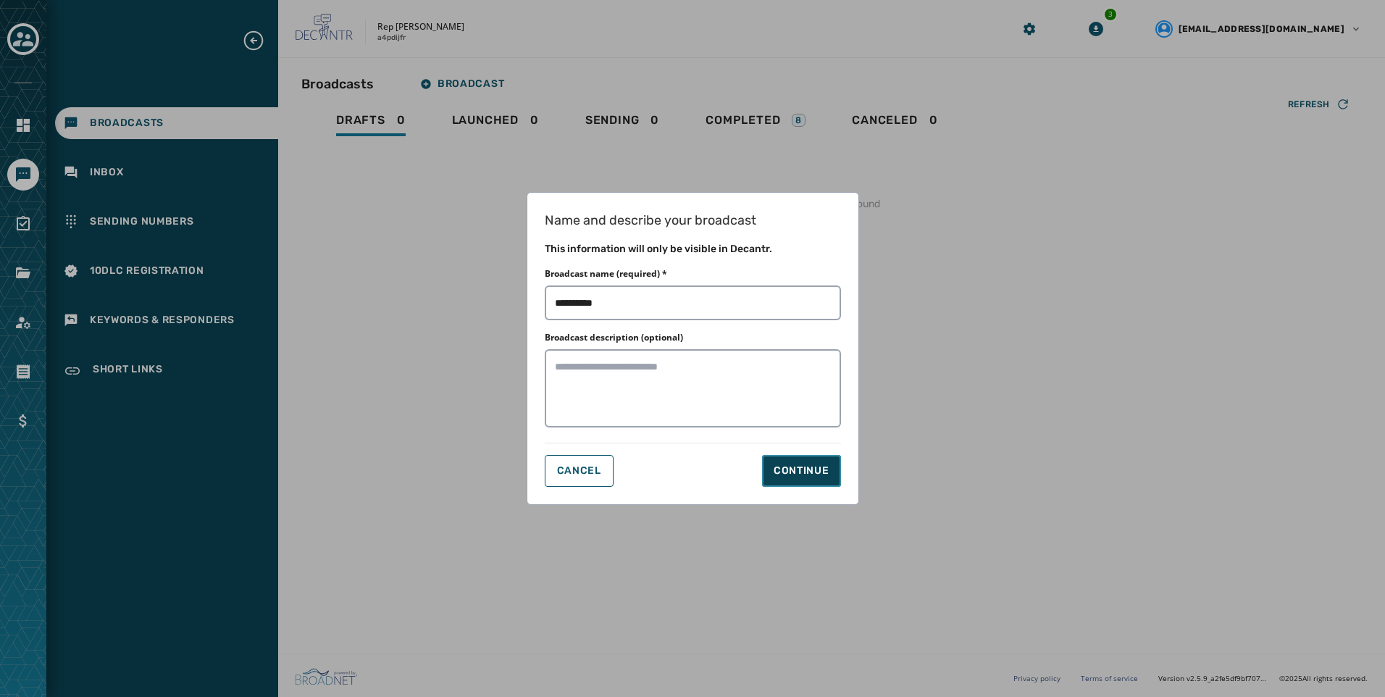
click at [801, 472] on div "Continue" at bounding box center [802, 471] width 56 height 14
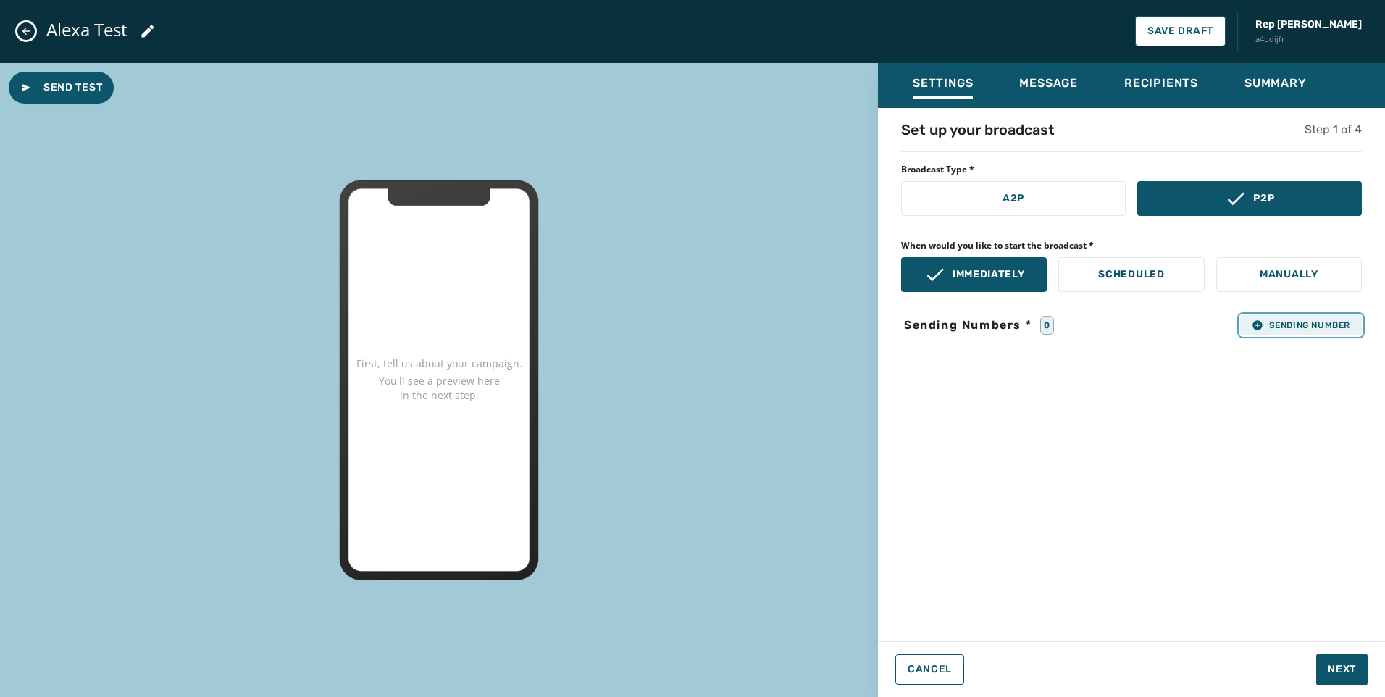
click at [1328, 332] on button "Sending Number" at bounding box center [1302, 325] width 122 height 20
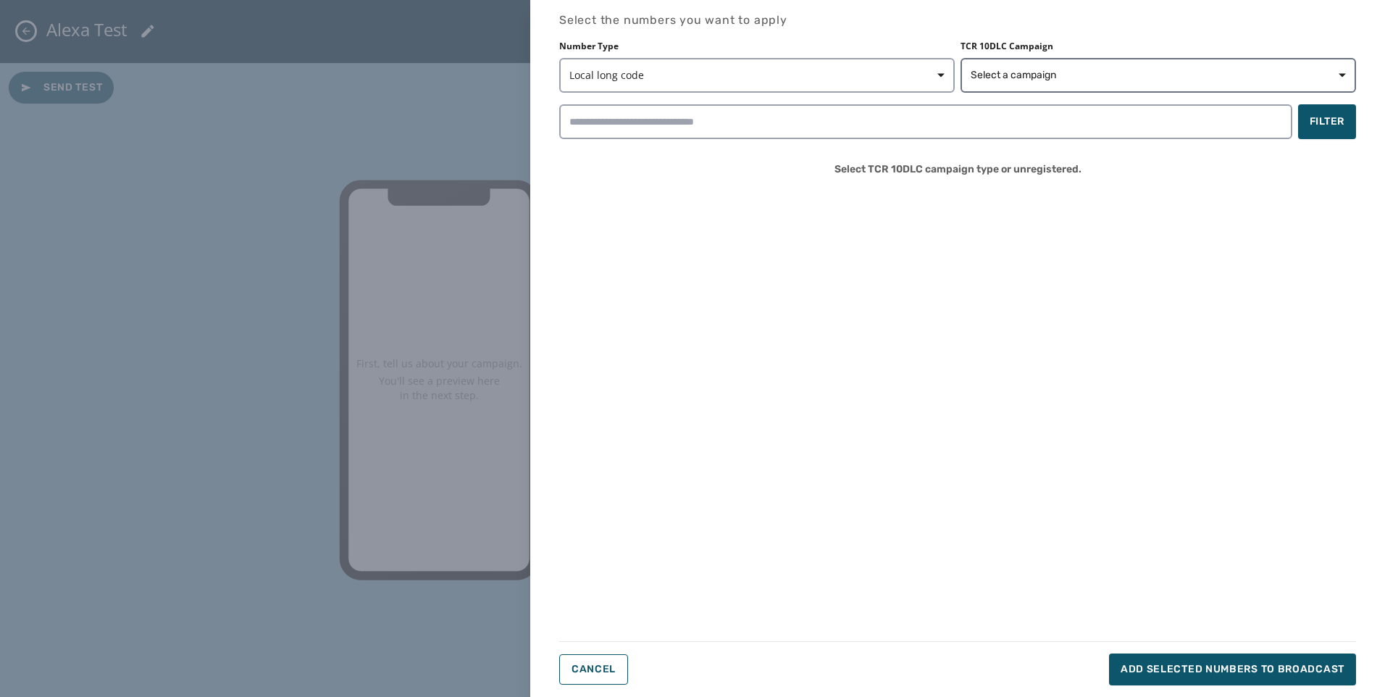
click at [1156, 93] on div "Number Type Local long code TCR 10DLC Campaign Select a campaign Filter Select …" at bounding box center [957, 115] width 797 height 148
click at [1156, 82] on span "Select a campaign" at bounding box center [1158, 75] width 375 height 14
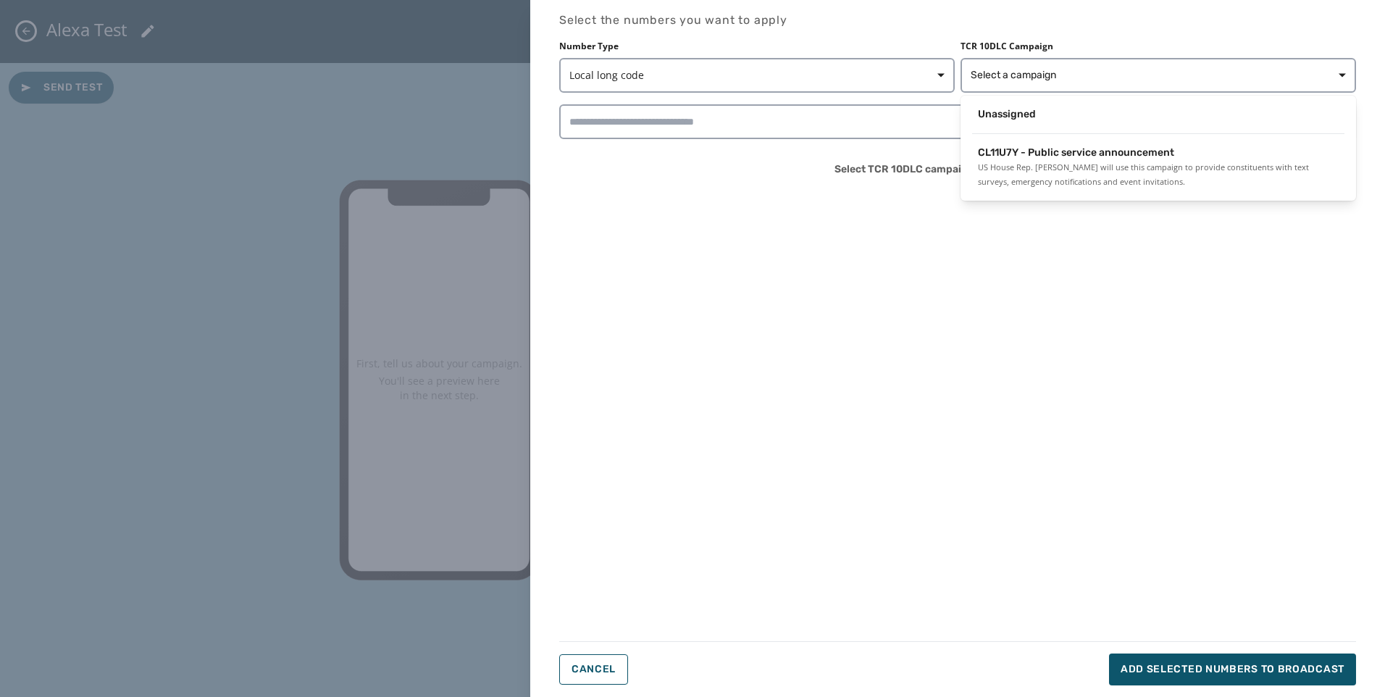
click at [1131, 162] on span "US House Rep. [PERSON_NAME] will use this campaign to provide constituents with…" at bounding box center [1158, 174] width 361 height 29
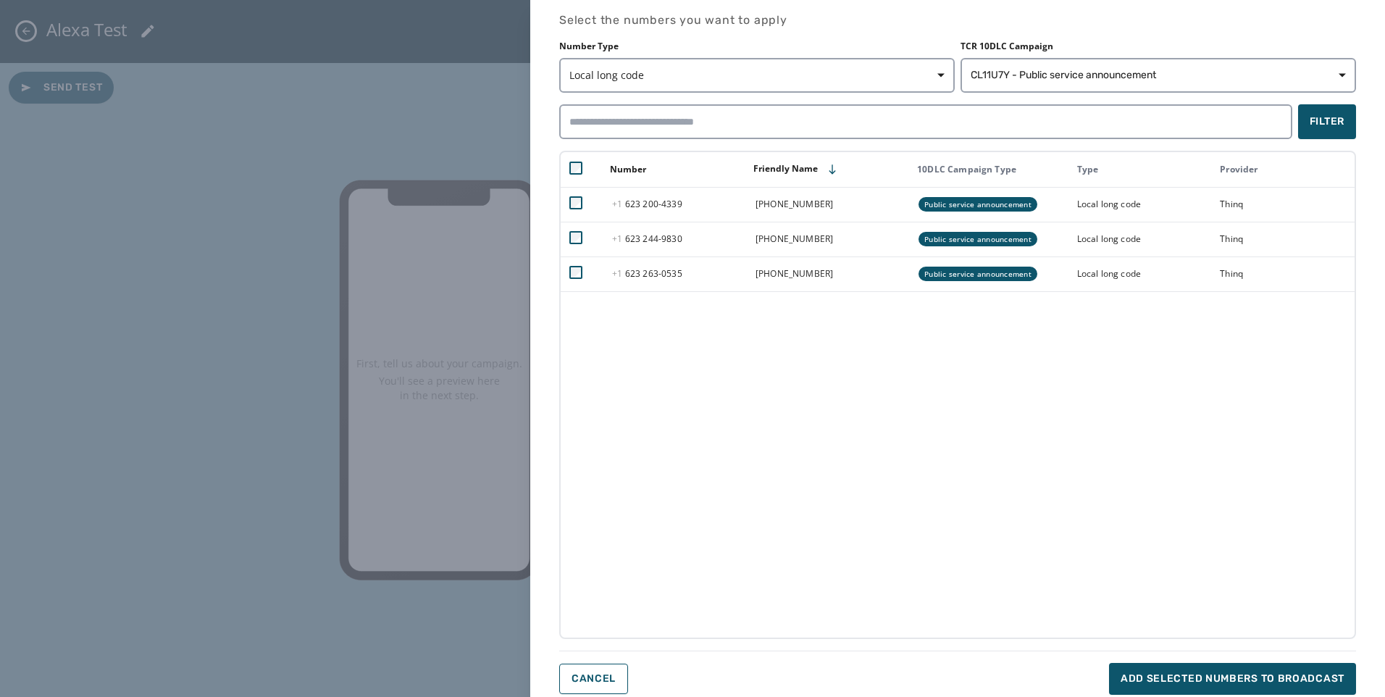
click at [181, 154] on div "Select the numbers you want to apply Number Type Local long code TCR 10DLC Camp…" at bounding box center [692, 348] width 1385 height 697
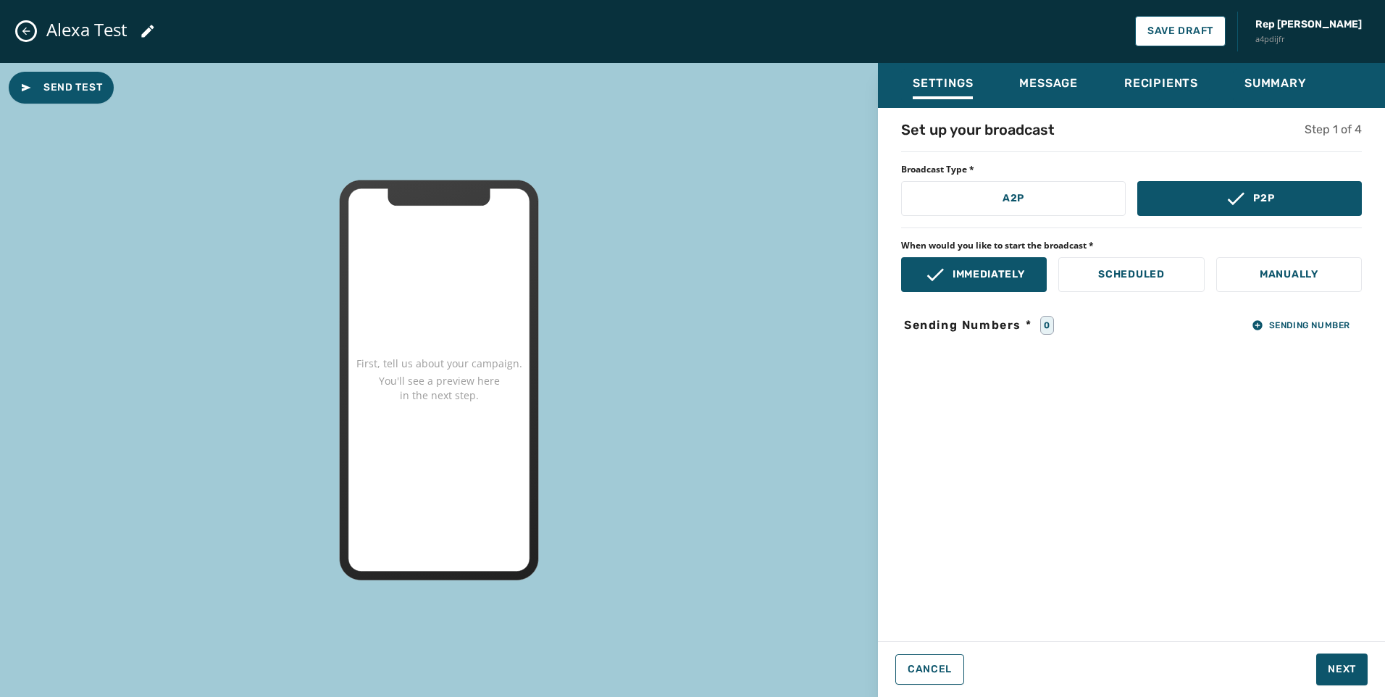
click at [25, 33] on icon "Close admin drawer" at bounding box center [26, 32] width 8 height 8
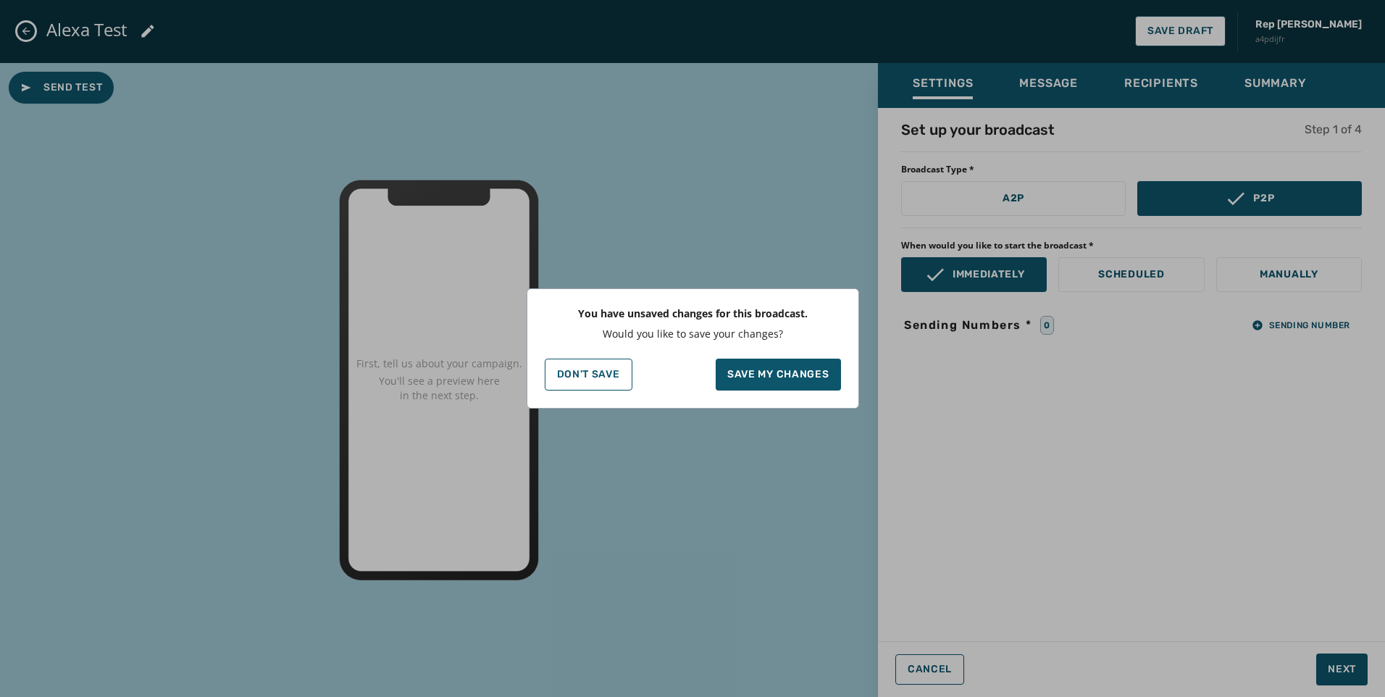
click at [585, 397] on div "You have unsaved changes for this broadcast. Would you like to save your change…" at bounding box center [693, 348] width 333 height 120
click at [589, 380] on p "Don't Save" at bounding box center [588, 375] width 63 height 12
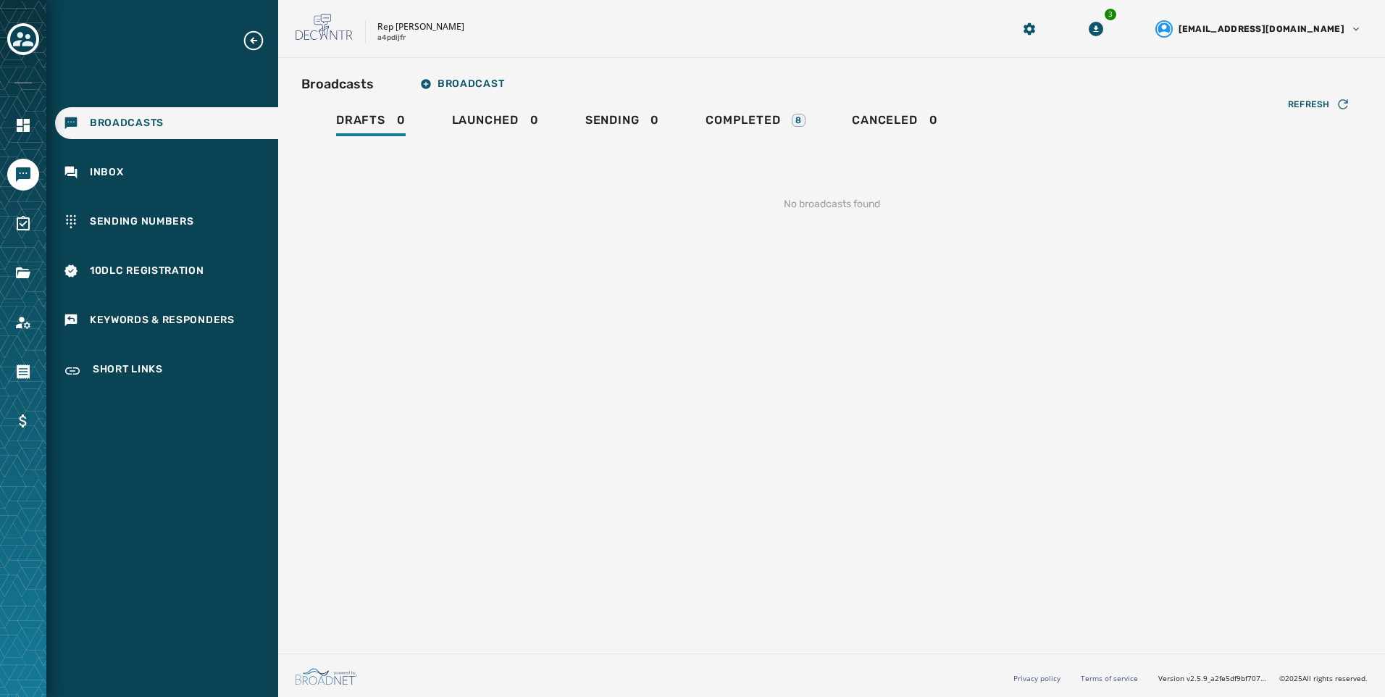
click at [86, 205] on div "Broadcasts Inbox Sending Numbers 10DLC Registration Keywords & Responders Short…" at bounding box center [162, 208] width 232 height 359
click at [135, 217] on span "Sending Numbers" at bounding box center [142, 221] width 104 height 14
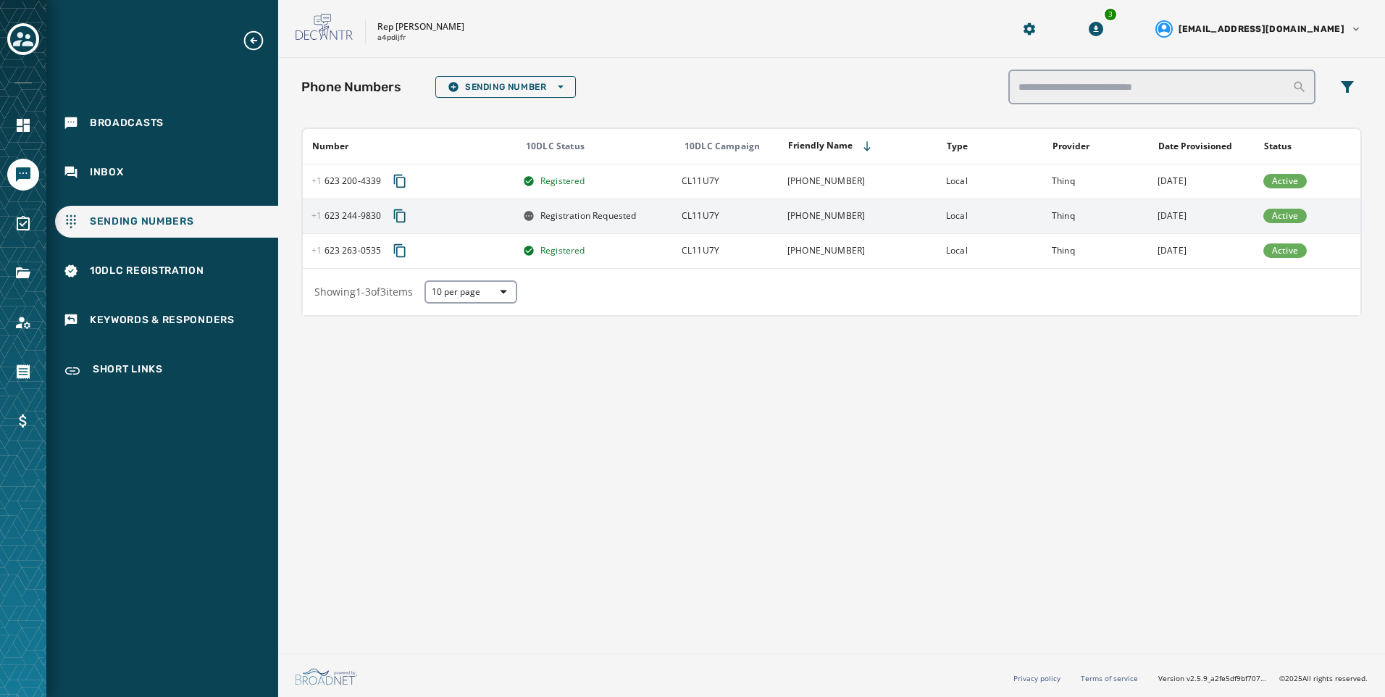
click at [1197, 207] on td "[DATE]" at bounding box center [1202, 216] width 106 height 35
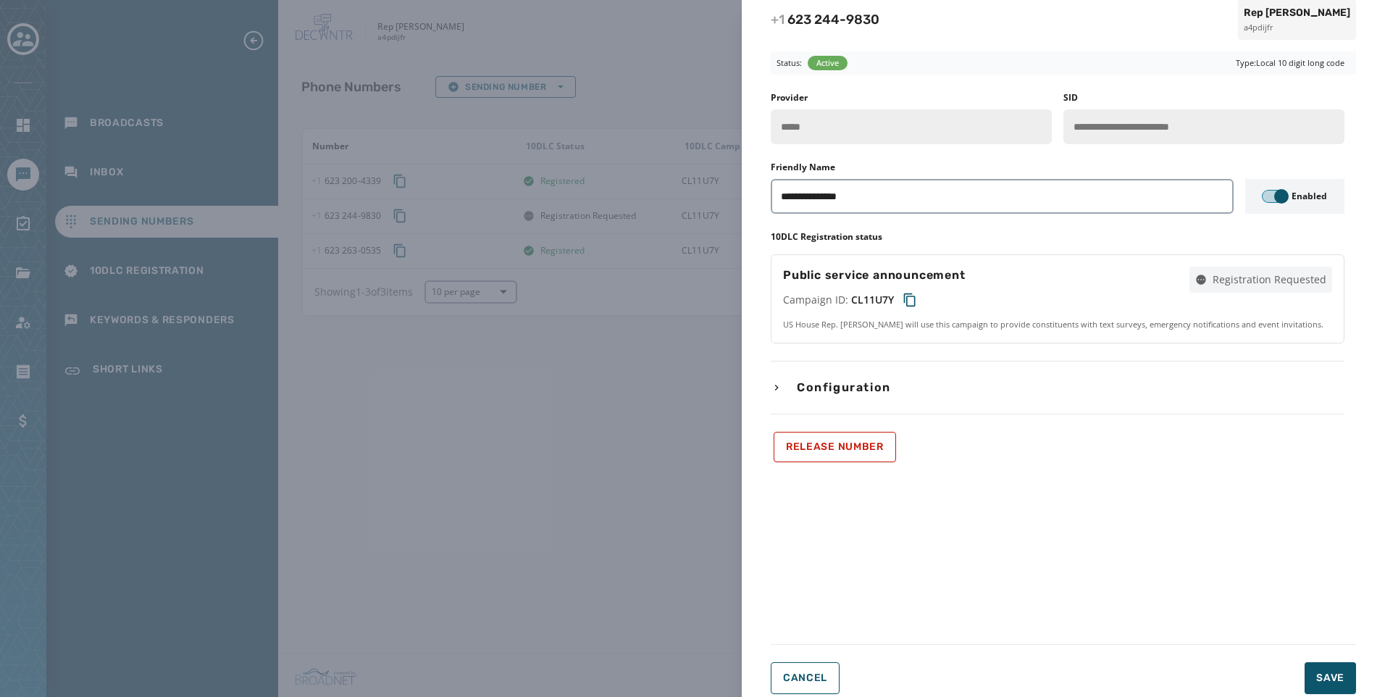
click at [1278, 201] on span "button" at bounding box center [1282, 196] width 14 height 14
click at [1323, 685] on span "Save" at bounding box center [1331, 678] width 28 height 14
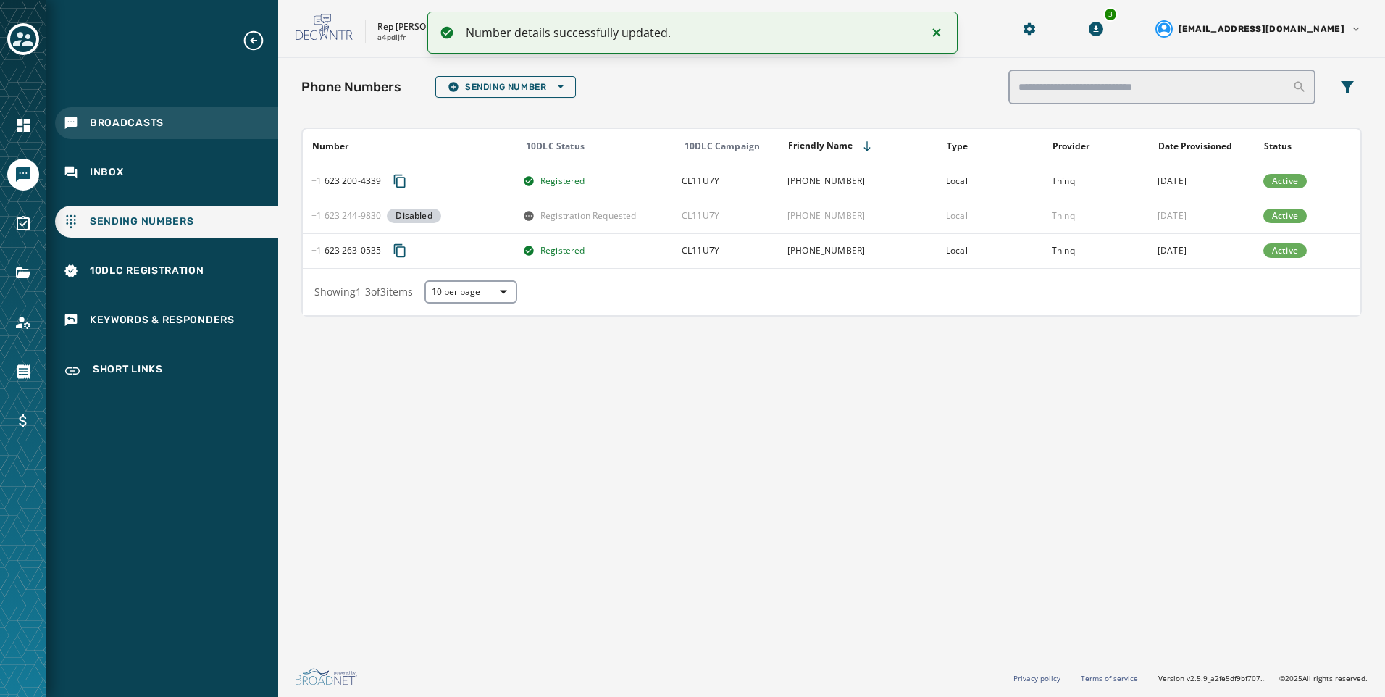
click at [169, 125] on div "Broadcasts" at bounding box center [166, 123] width 223 height 32
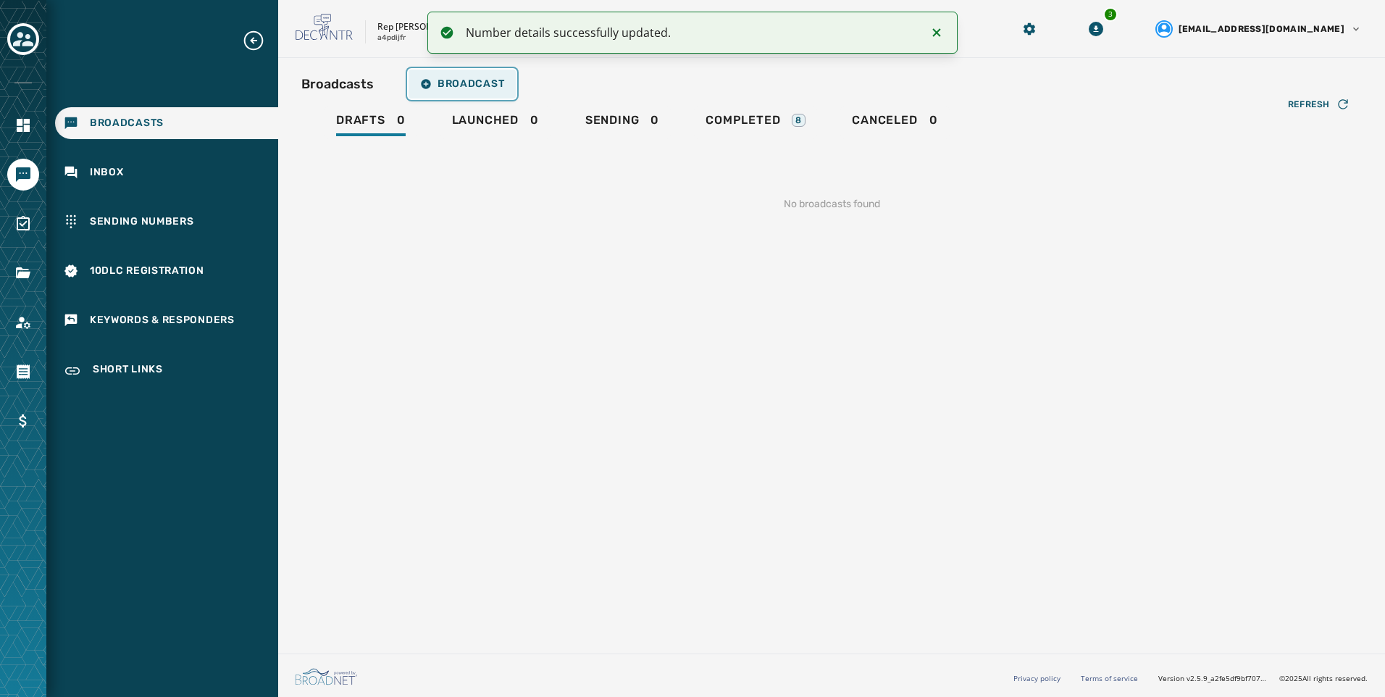
click at [459, 83] on span "Broadcast" at bounding box center [462, 84] width 84 height 12
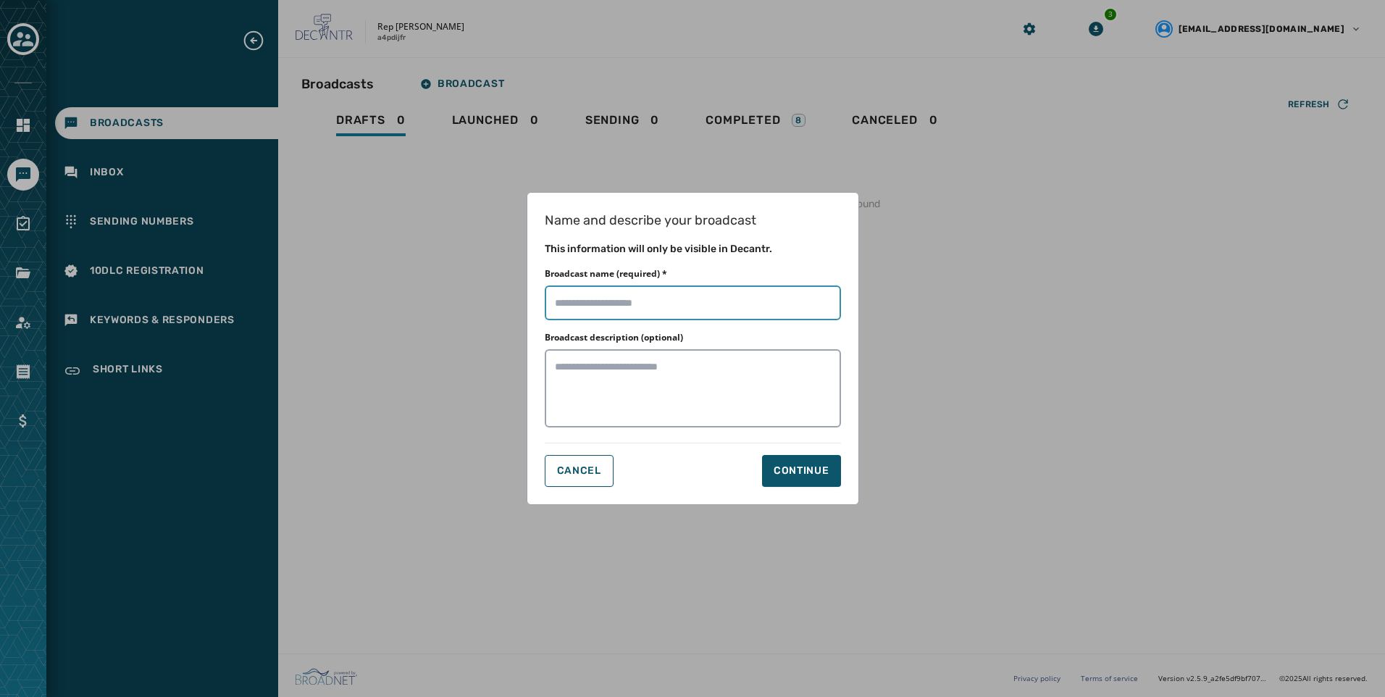
click at [698, 307] on input "Broadcast name (required) *" at bounding box center [693, 302] width 296 height 35
type input "**********"
click at [815, 472] on div "Continue" at bounding box center [802, 471] width 56 height 14
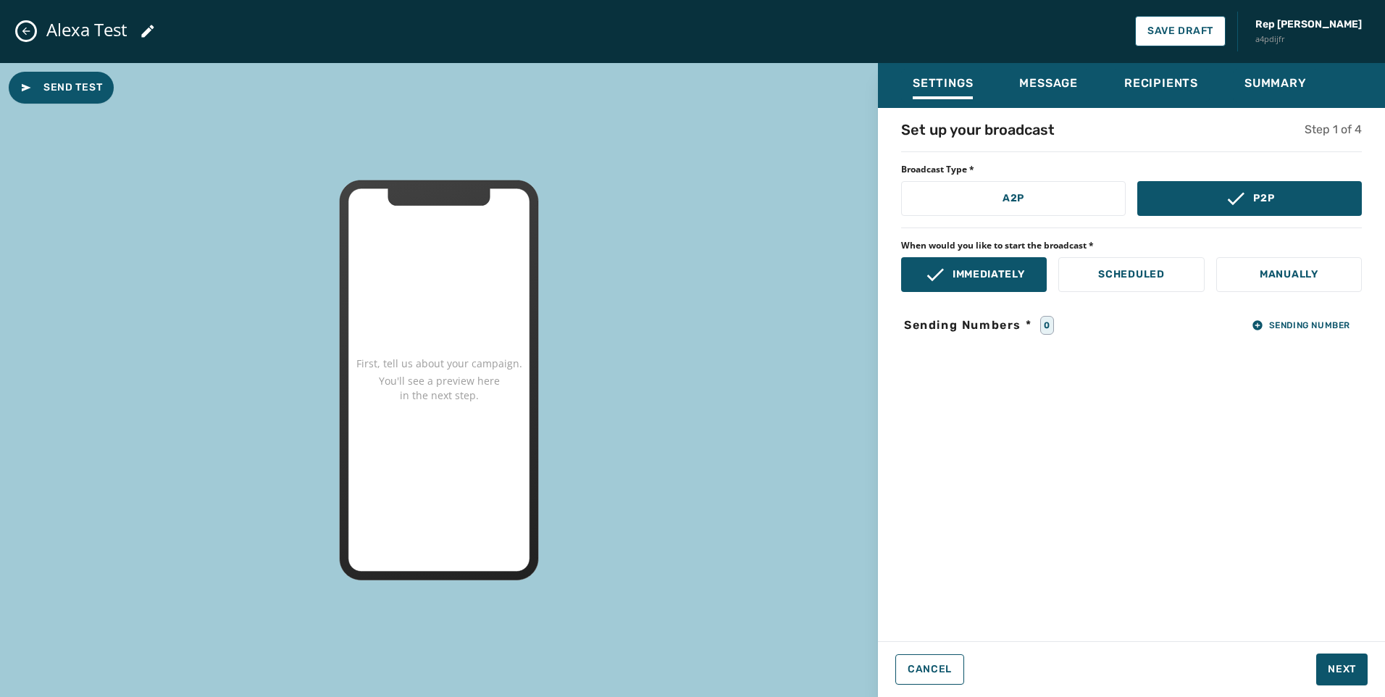
click at [1320, 337] on div "Set up your broadcast Step 1 of 4 Broadcast Type * A2P P2P When would you like …" at bounding box center [1131, 370] width 507 height 501
click at [1320, 331] on button "Sending Number" at bounding box center [1302, 325] width 122 height 20
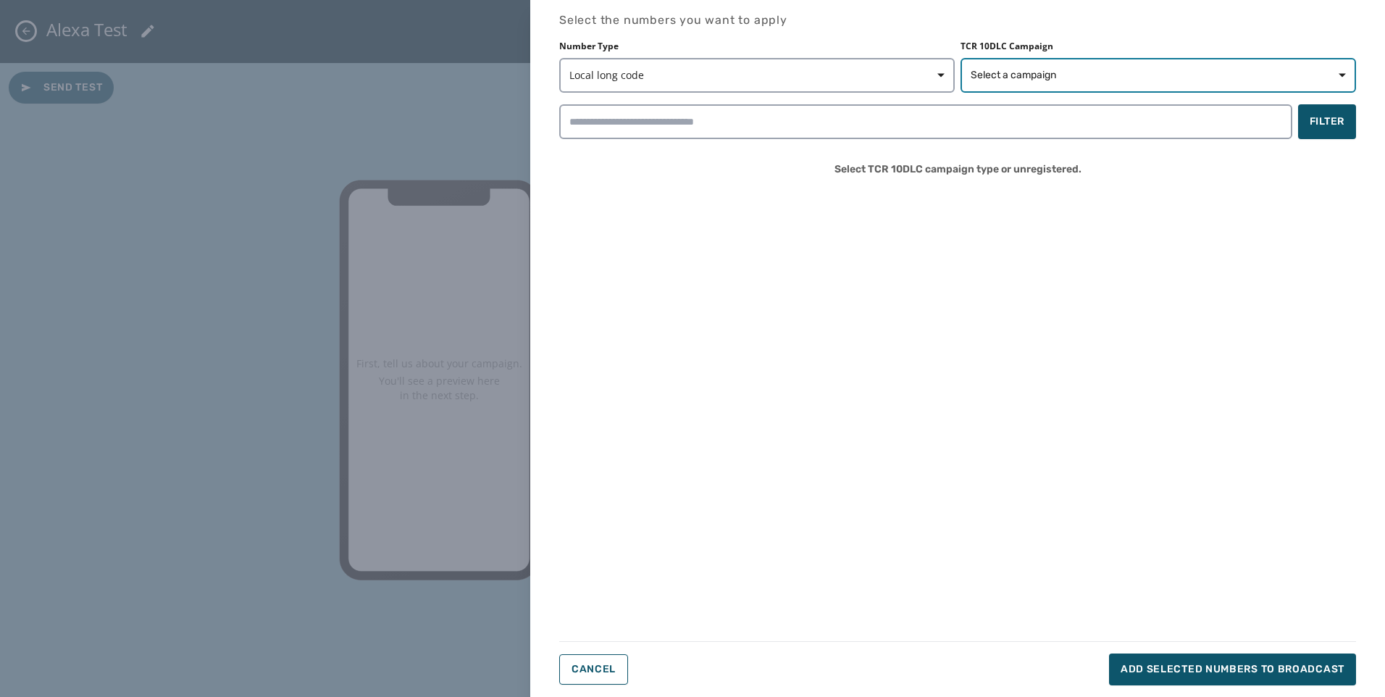
click at [1164, 83] on button "Select a campaign" at bounding box center [1159, 75] width 396 height 35
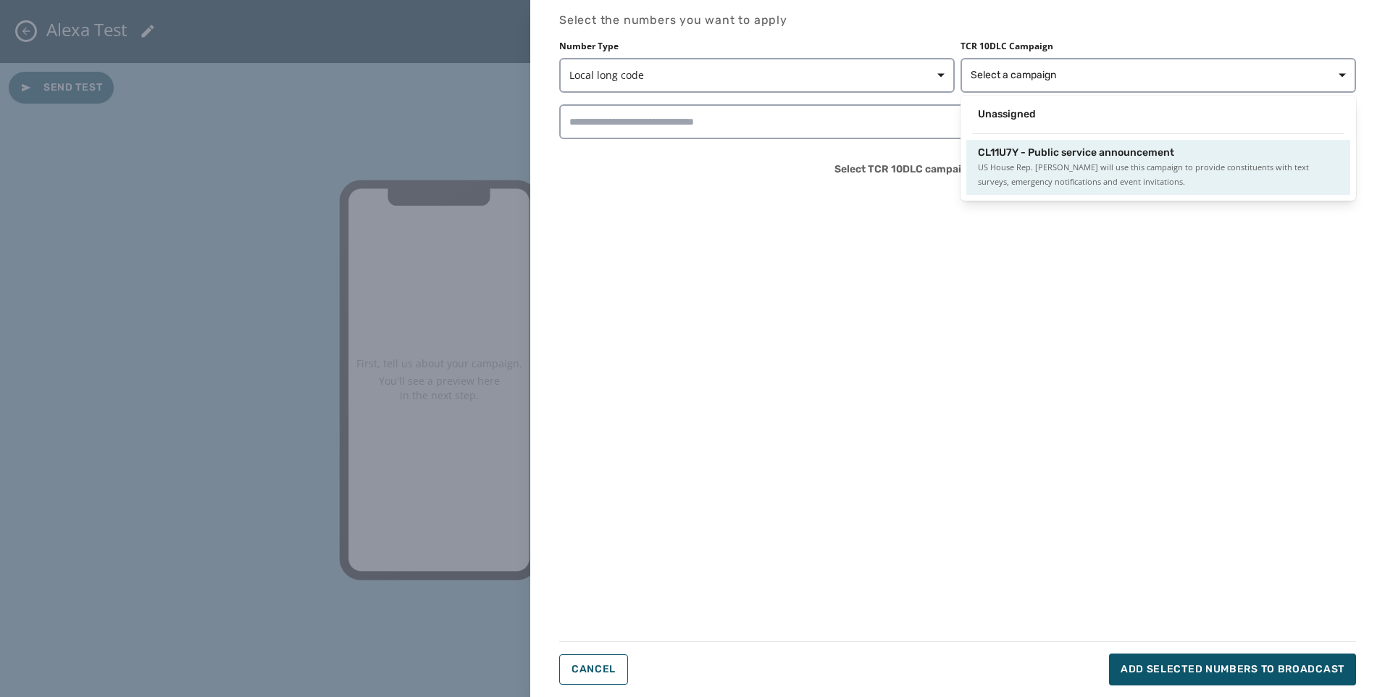
click at [1162, 179] on span "US House Rep. [PERSON_NAME] will use this campaign to provide constituents with…" at bounding box center [1158, 174] width 361 height 29
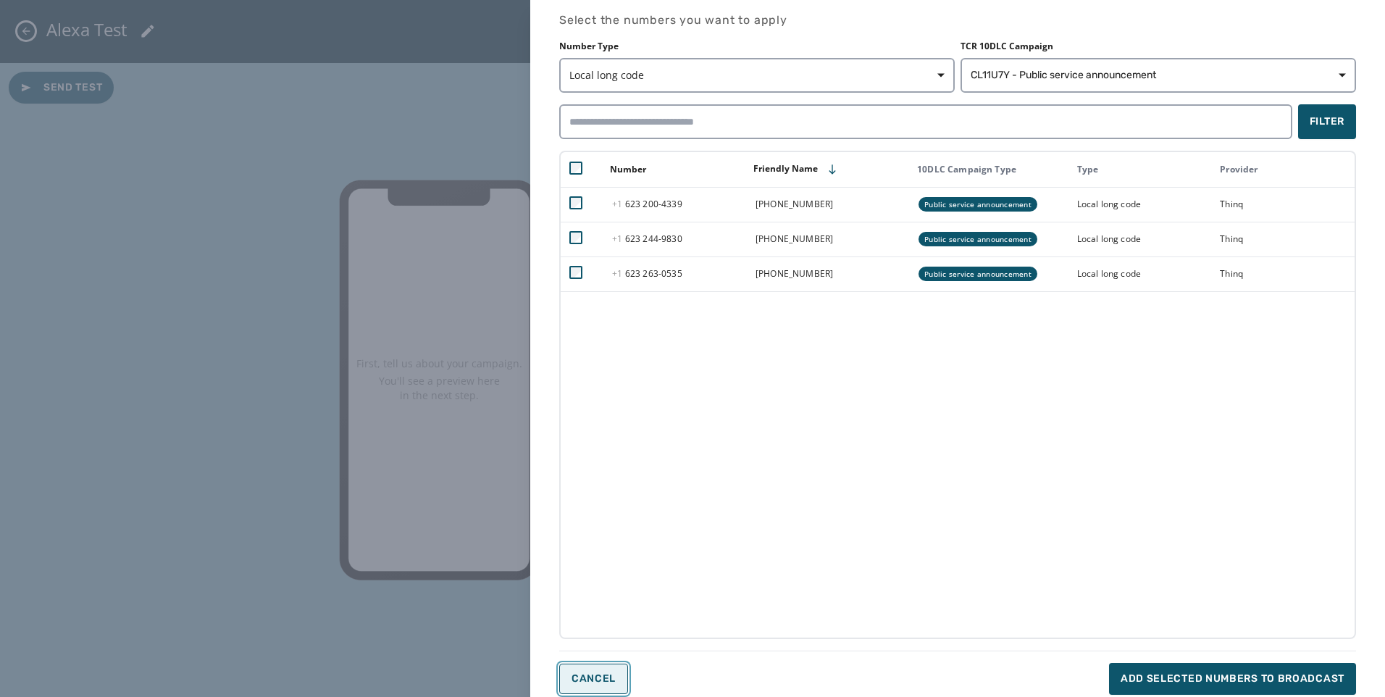
click at [611, 670] on button "Cancel" at bounding box center [593, 679] width 69 height 30
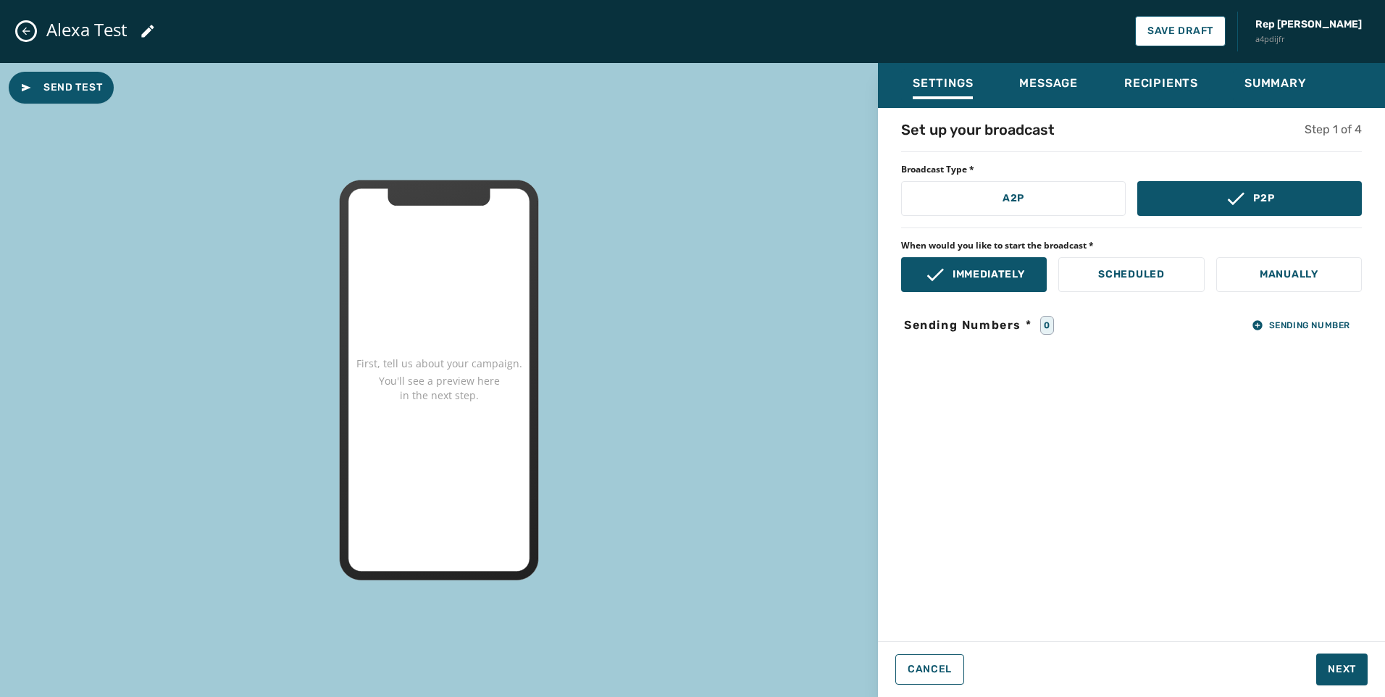
click at [25, 32] on icon "Close admin drawer" at bounding box center [26, 31] width 12 height 12
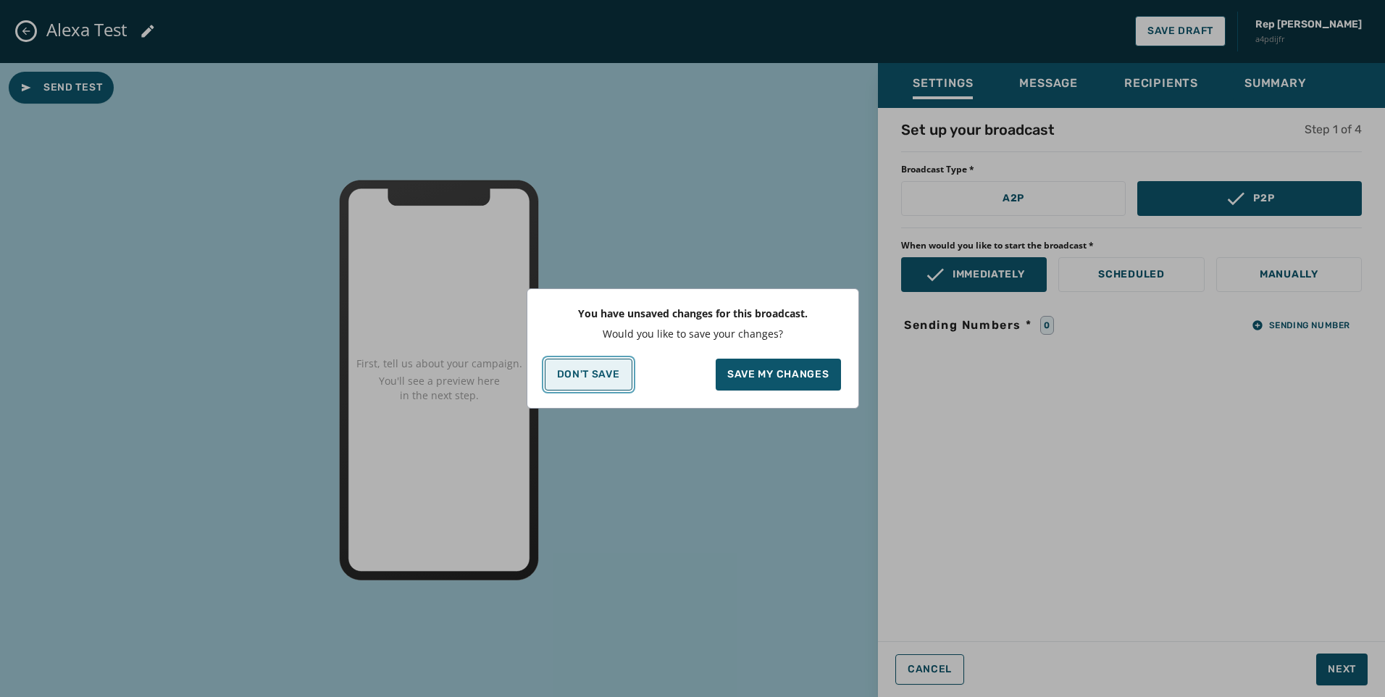
click at [619, 370] on p "Don't Save" at bounding box center [588, 375] width 63 height 12
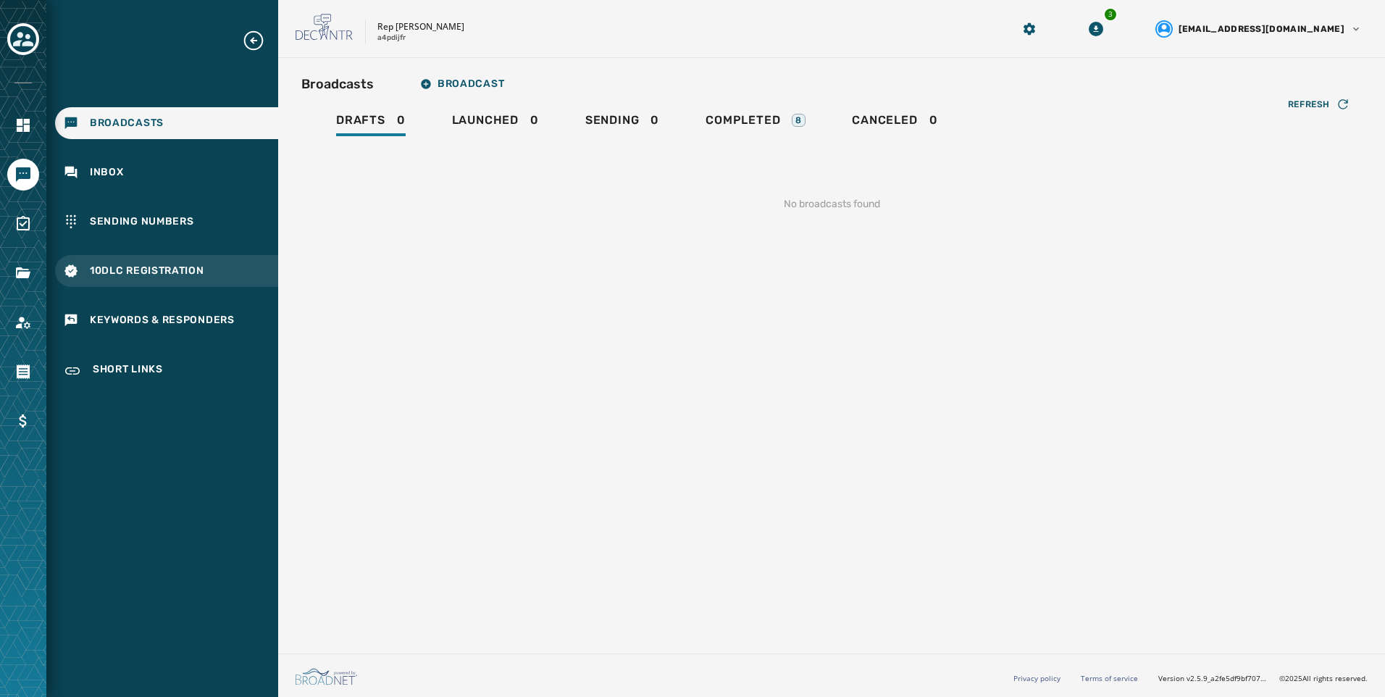
click at [104, 264] on span "10DLC Registration" at bounding box center [147, 271] width 114 height 14
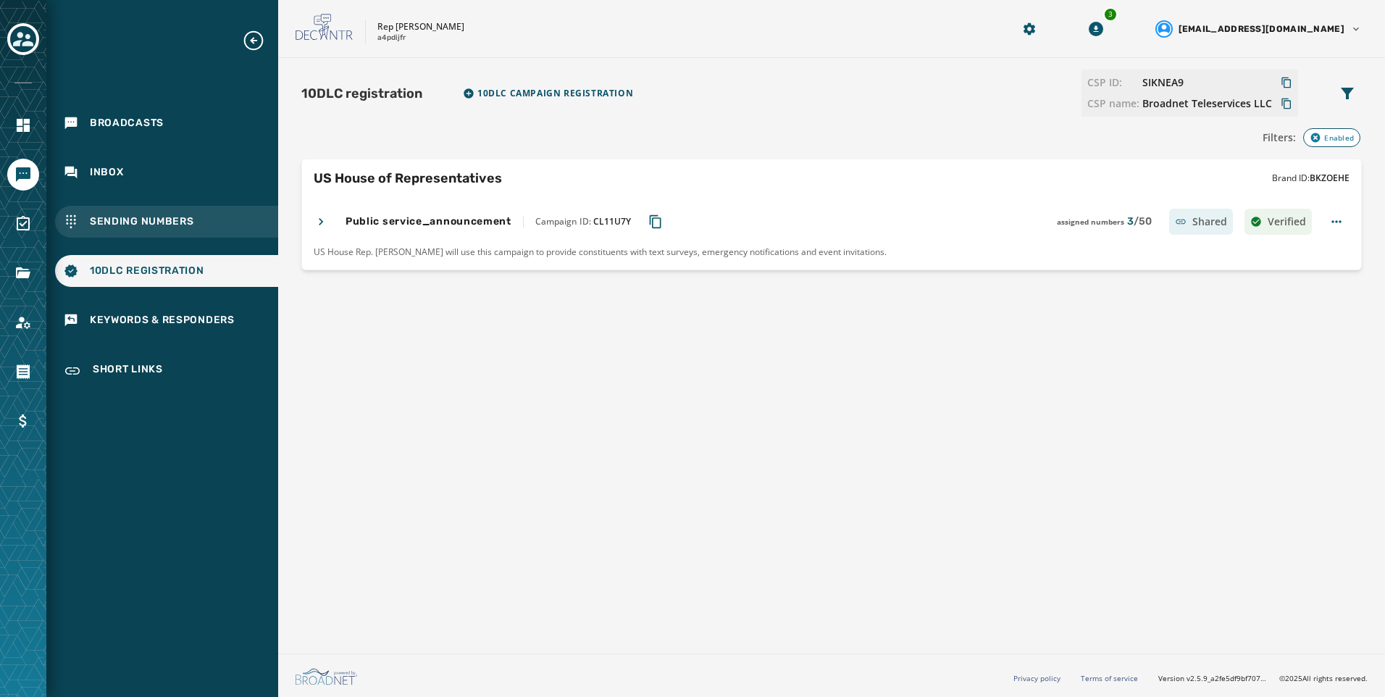
click at [186, 220] on span "Sending Numbers" at bounding box center [142, 221] width 104 height 14
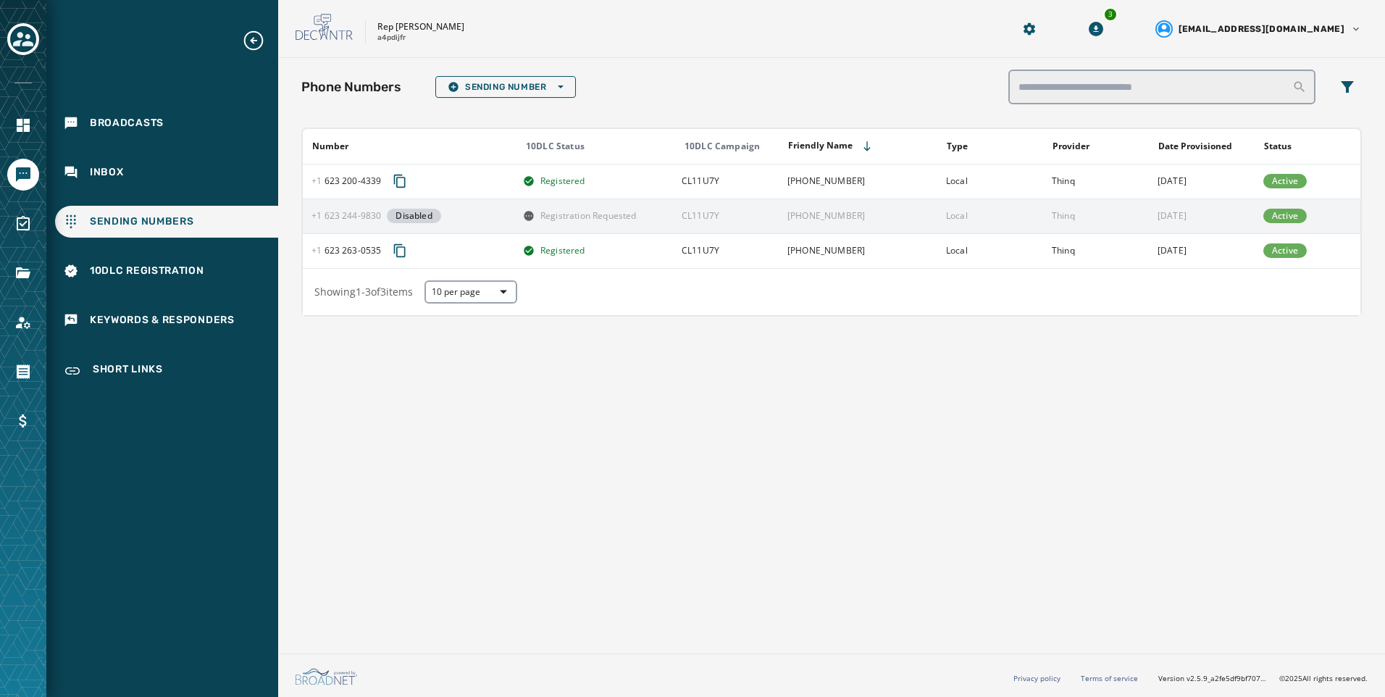
click at [598, 217] on span "Registration Requested" at bounding box center [589, 216] width 96 height 12
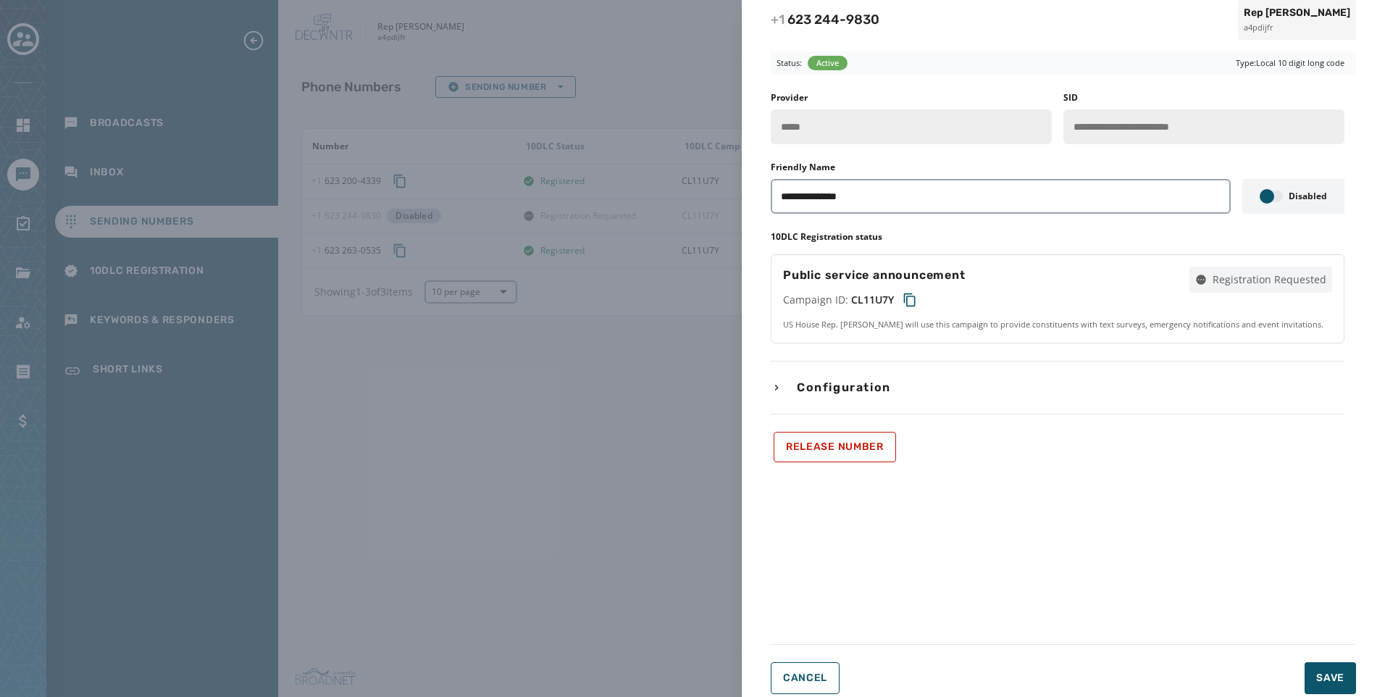
click at [635, 466] on div "**********" at bounding box center [692, 348] width 1385 height 697
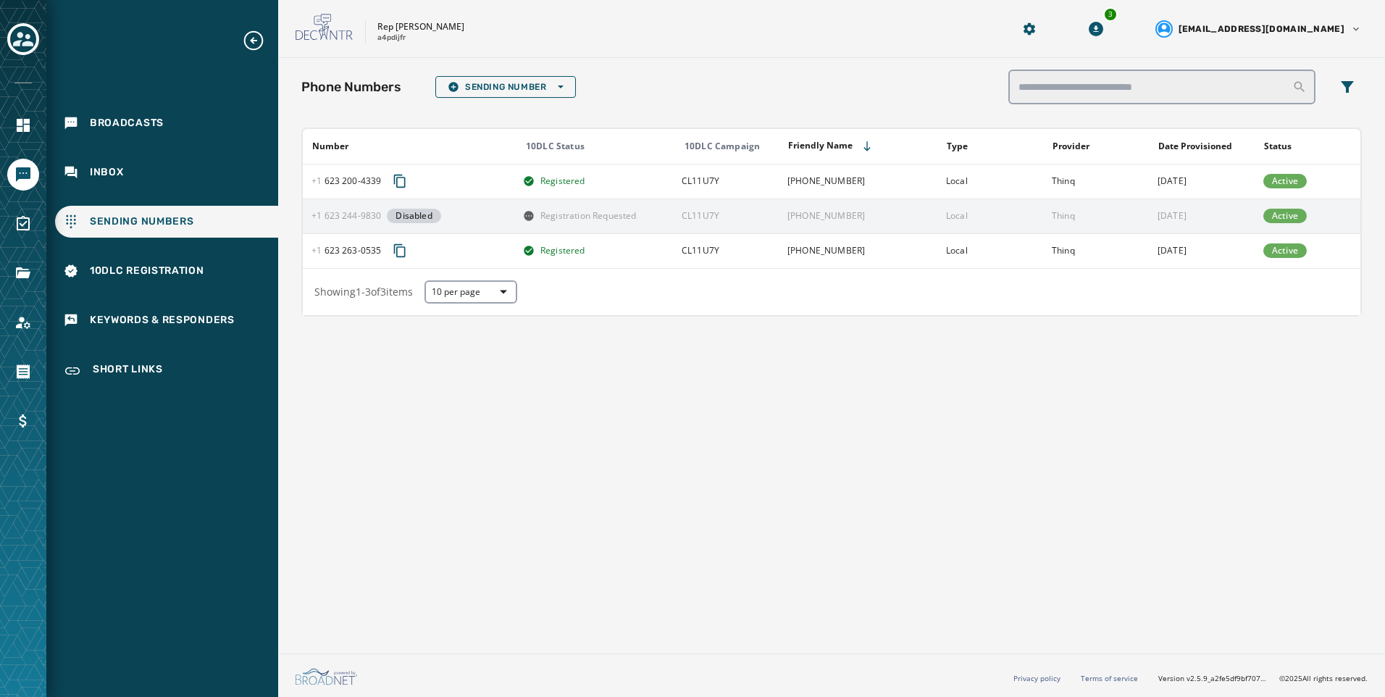
click at [1126, 232] on td "Thinq" at bounding box center [1096, 216] width 106 height 35
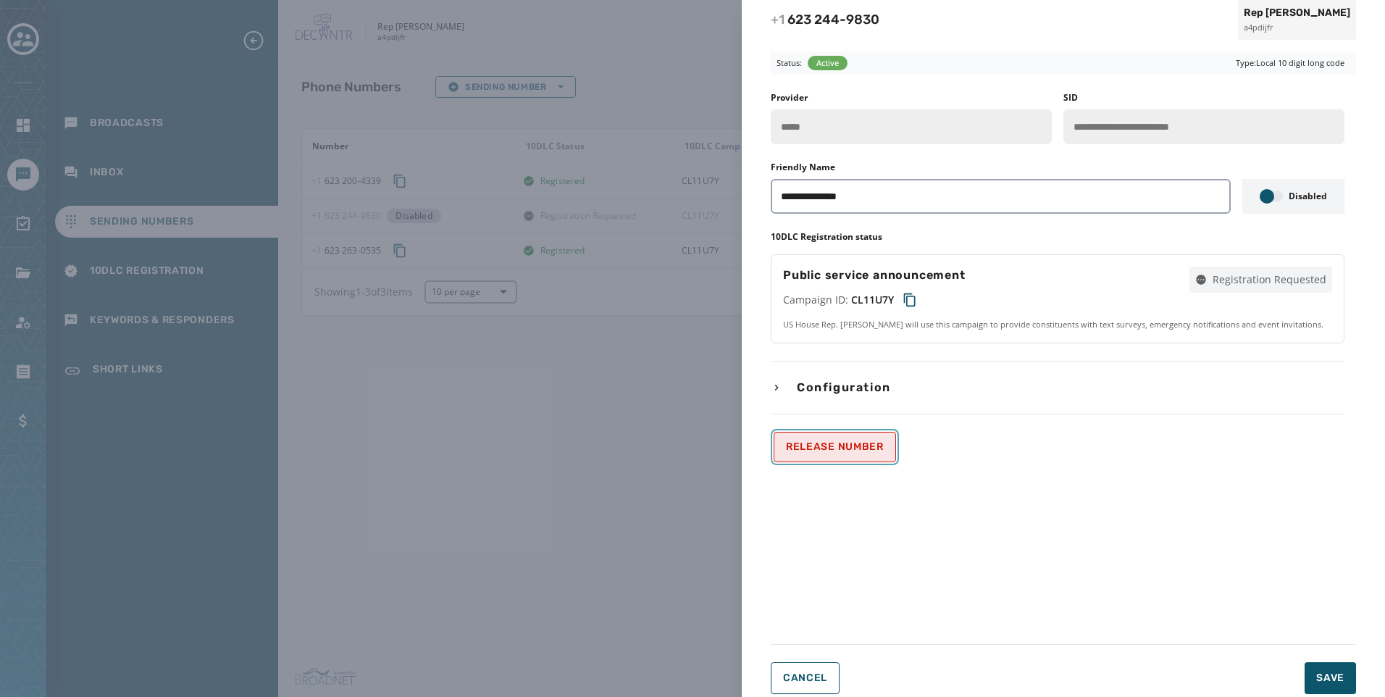
click at [831, 432] on button "Release Number" at bounding box center [835, 447] width 122 height 30
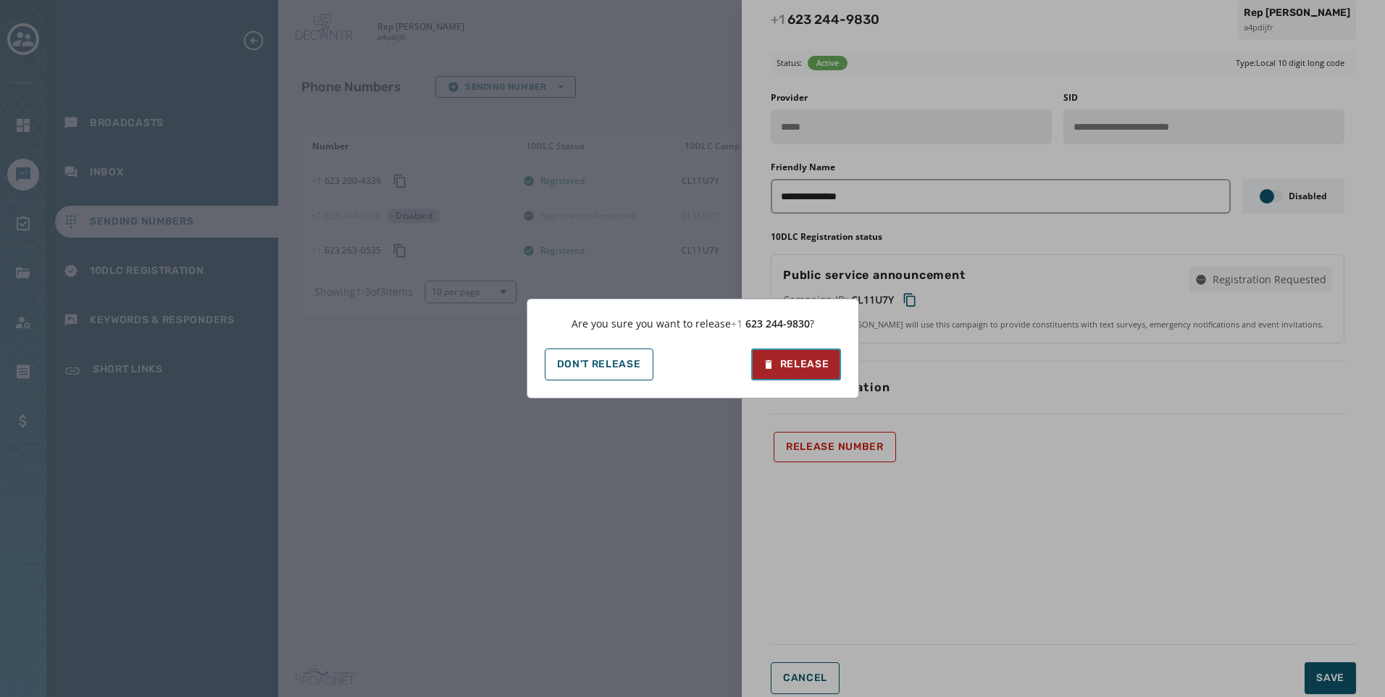
click at [808, 359] on div "Release" at bounding box center [796, 364] width 67 height 14
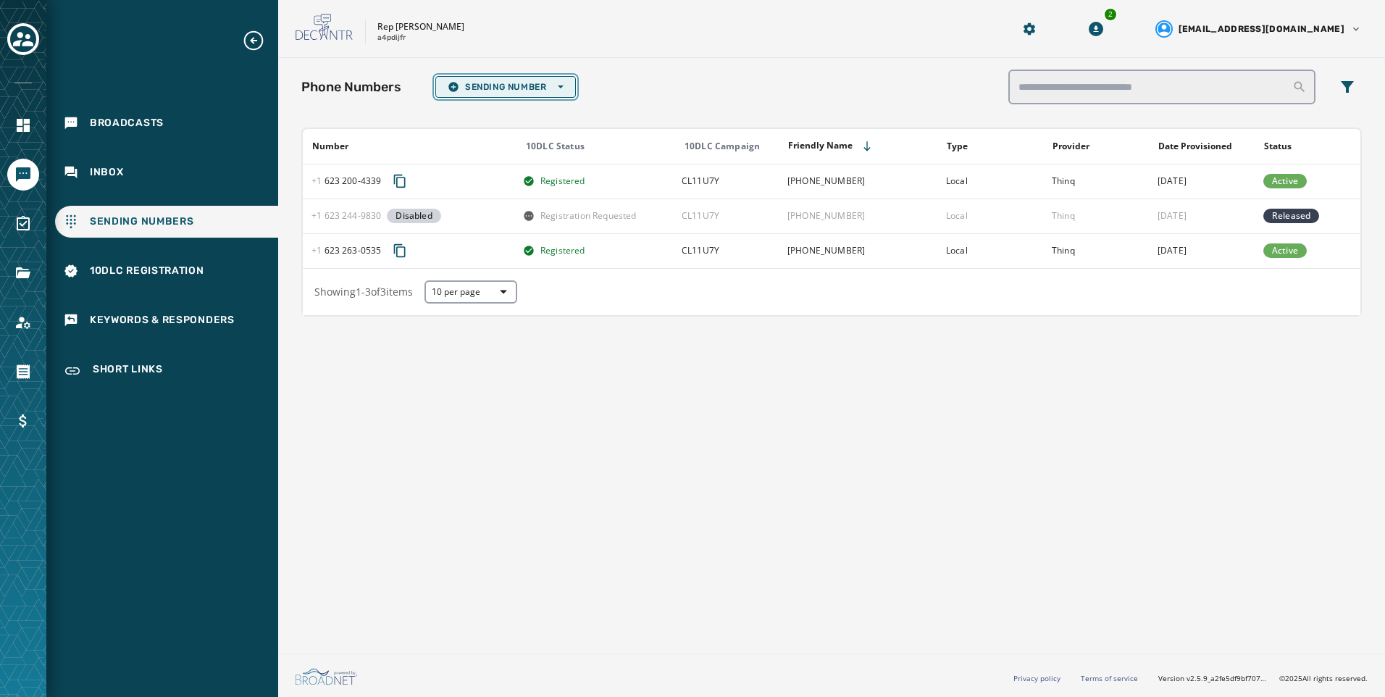
click at [541, 90] on span "Sending Number Open options" at bounding box center [506, 87] width 116 height 12
click at [541, 102] on button "Local Long Code" at bounding box center [505, 109] width 139 height 20
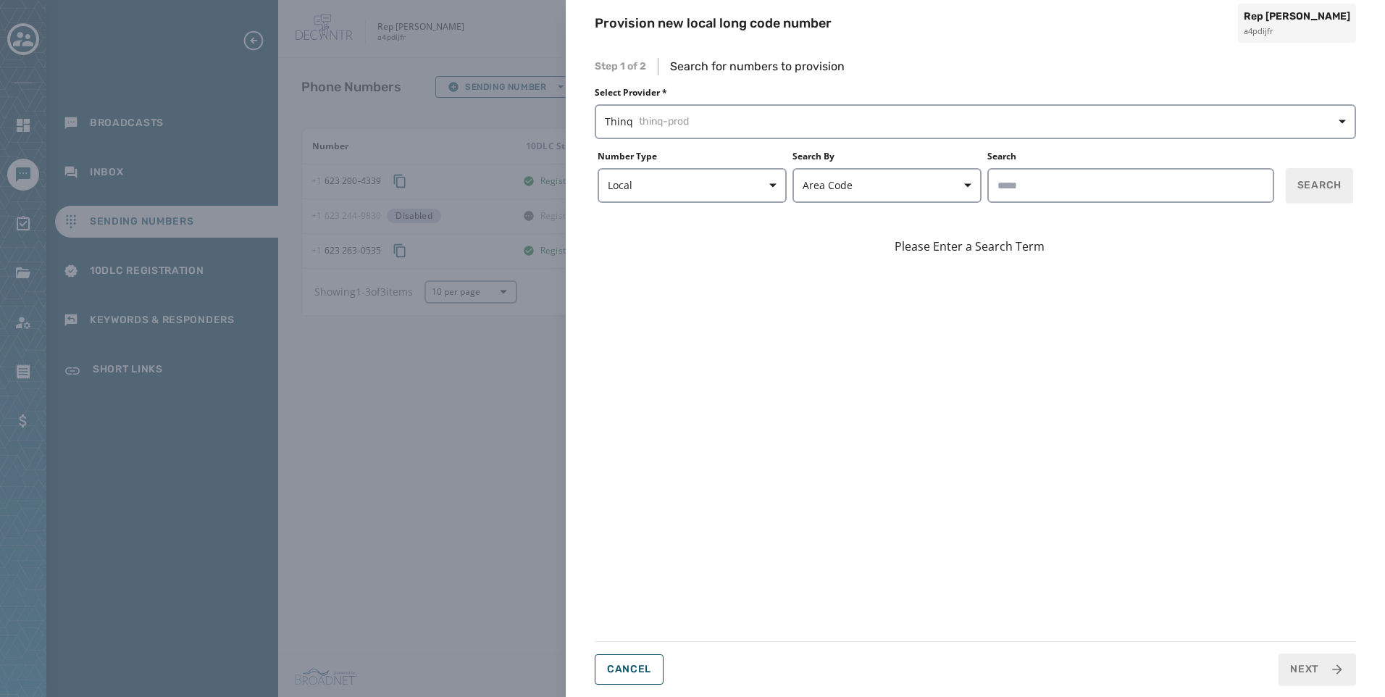
click at [1040, 209] on div "Step 1 of 2 Search for numbers to provision Select Provider * Thinq thinq-prod …" at bounding box center [976, 372] width 762 height 628
click at [1043, 195] on input "Search" at bounding box center [1131, 185] width 287 height 35
click at [1042, 179] on input "Search" at bounding box center [1131, 185] width 287 height 35
type input "*****"
click at [1334, 183] on span "Search" at bounding box center [1320, 185] width 44 height 14
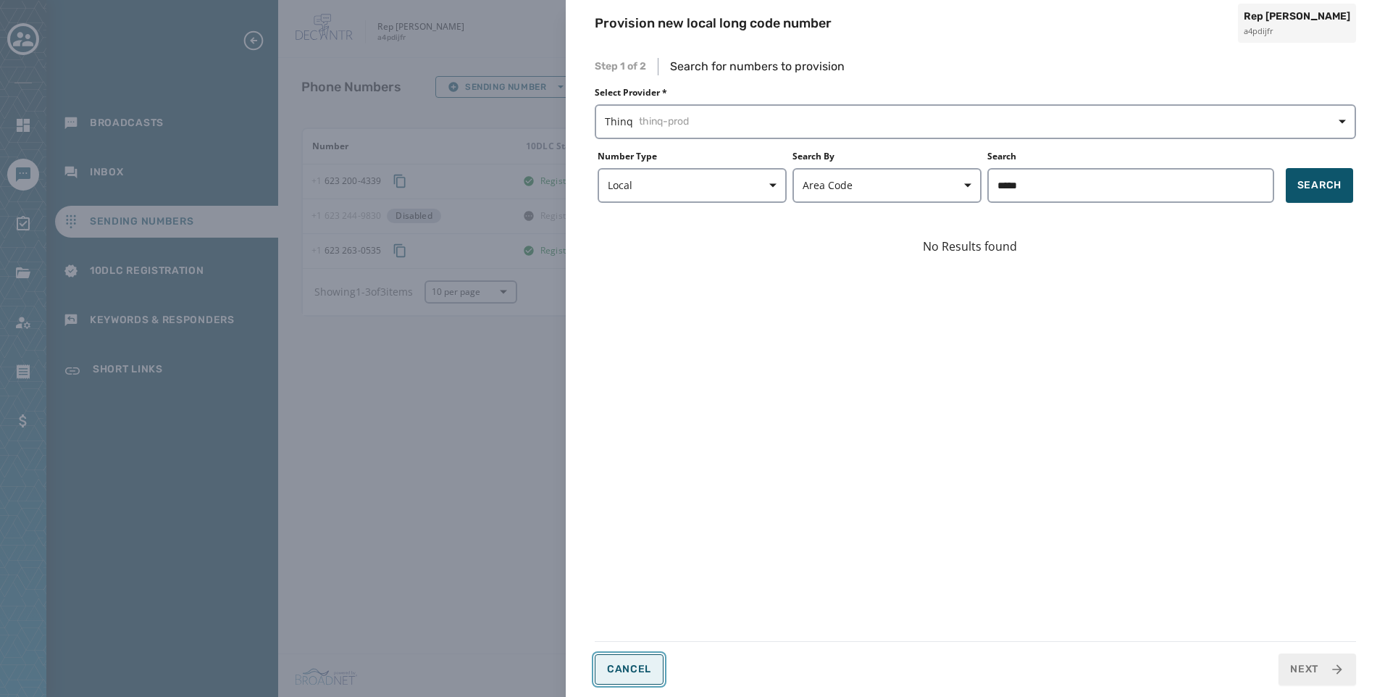
click at [659, 668] on button "Cancel" at bounding box center [629, 669] width 69 height 30
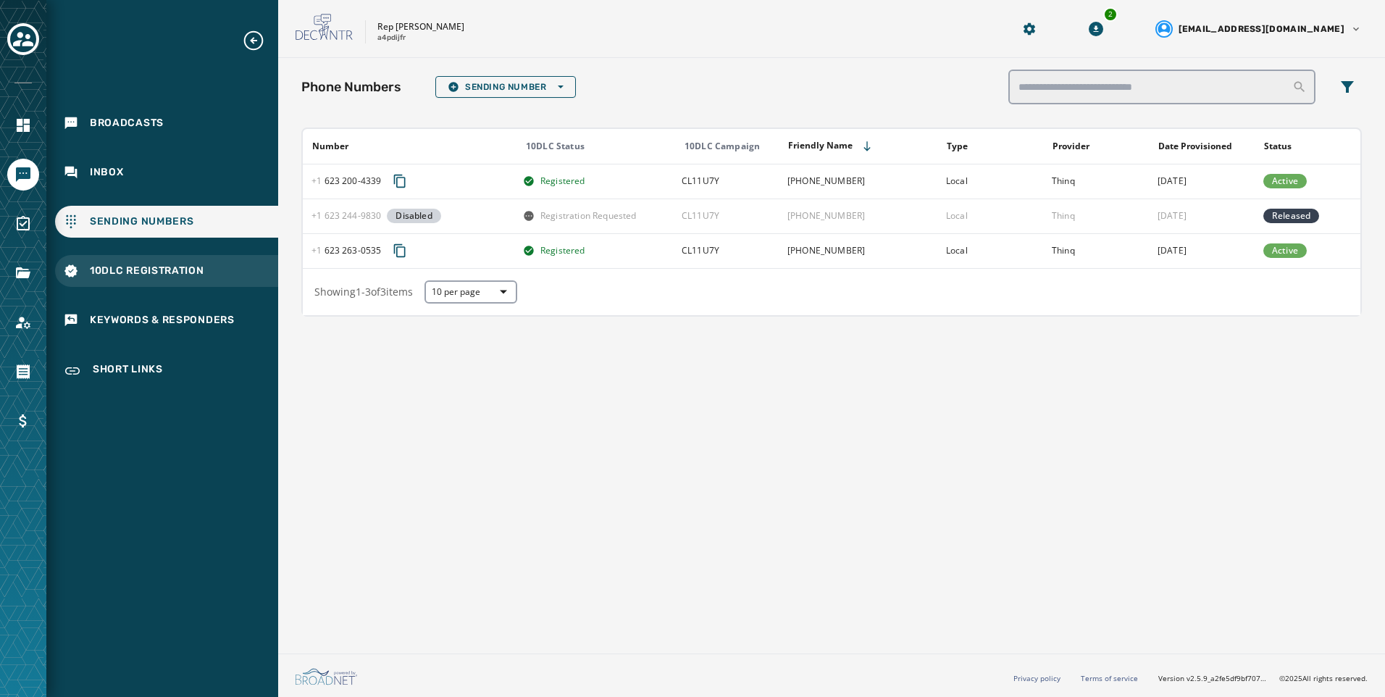
click at [192, 270] on span "10DLC Registration" at bounding box center [147, 271] width 114 height 14
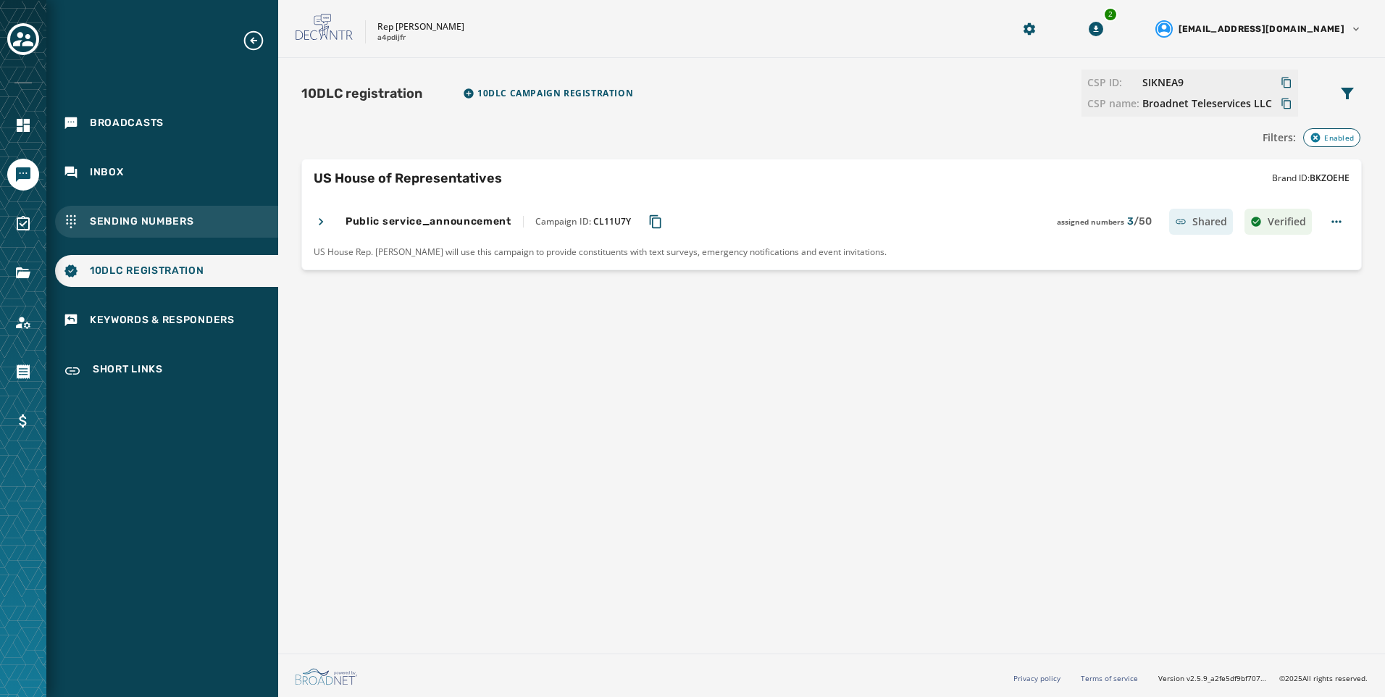
click at [199, 222] on div "Sending Numbers" at bounding box center [166, 222] width 223 height 32
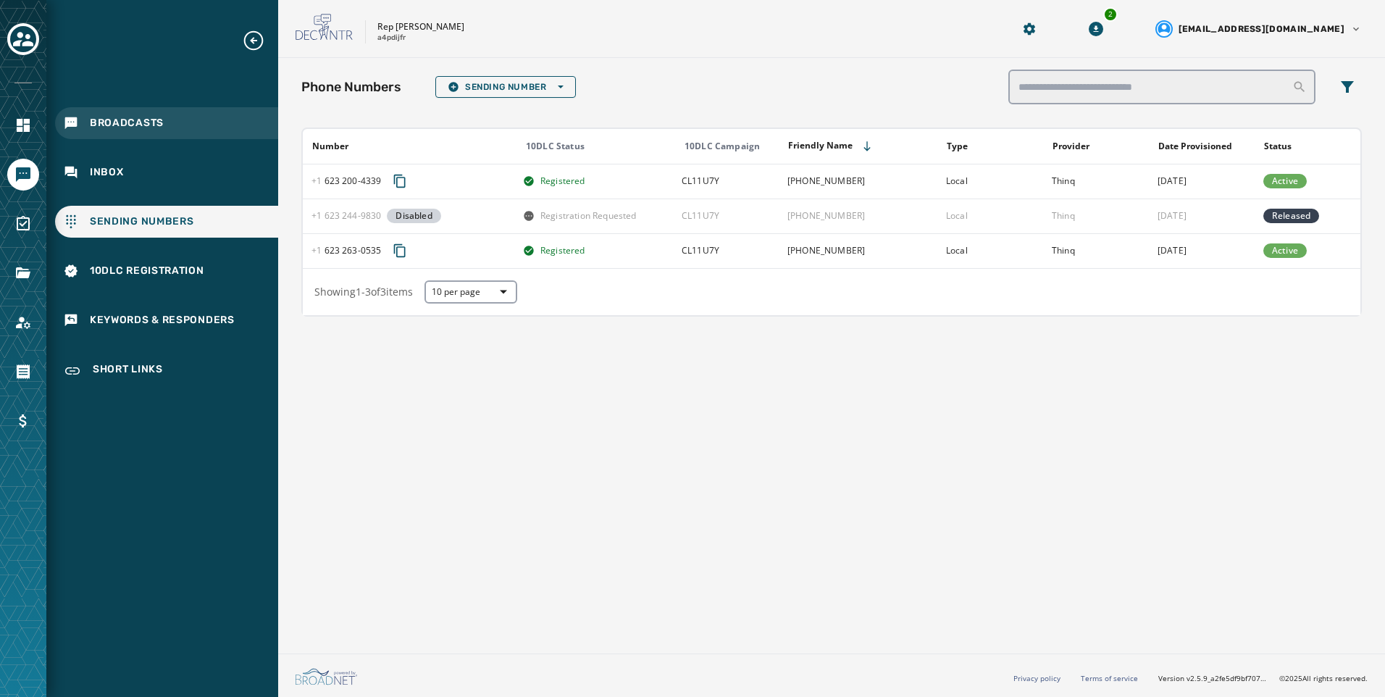
click at [154, 120] on span "Broadcasts" at bounding box center [127, 123] width 74 height 14
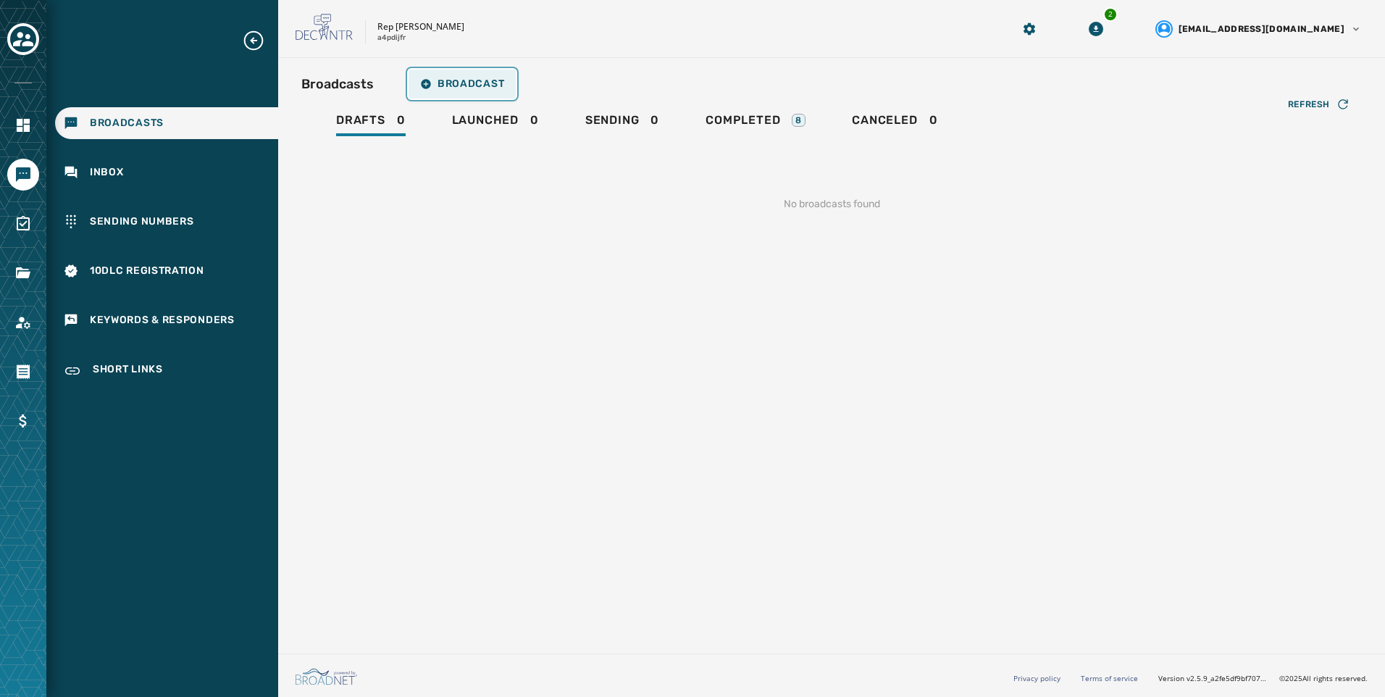
click at [499, 73] on button "Broadcast" at bounding box center [462, 84] width 107 height 29
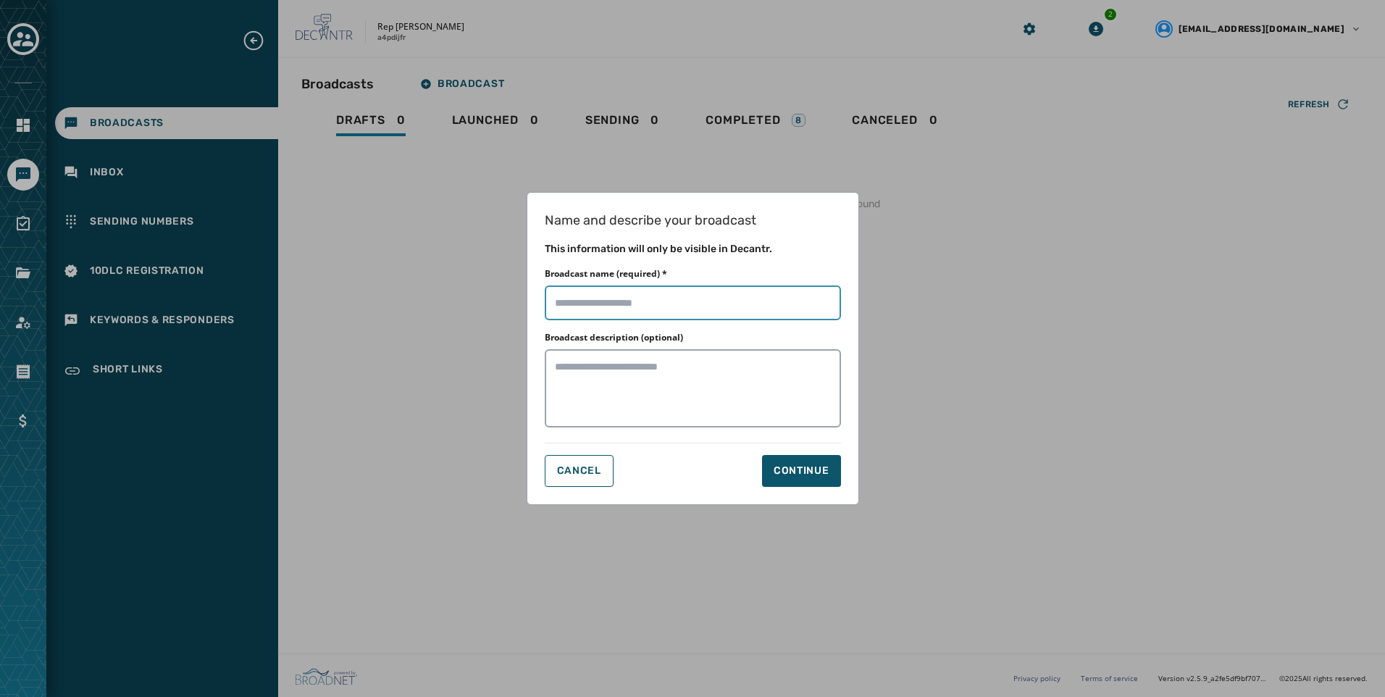
click at [633, 288] on input "Broadcast name (required) *" at bounding box center [693, 302] width 296 height 35
type input "**********"
click at [799, 481] on button "Continue" at bounding box center [801, 471] width 79 height 32
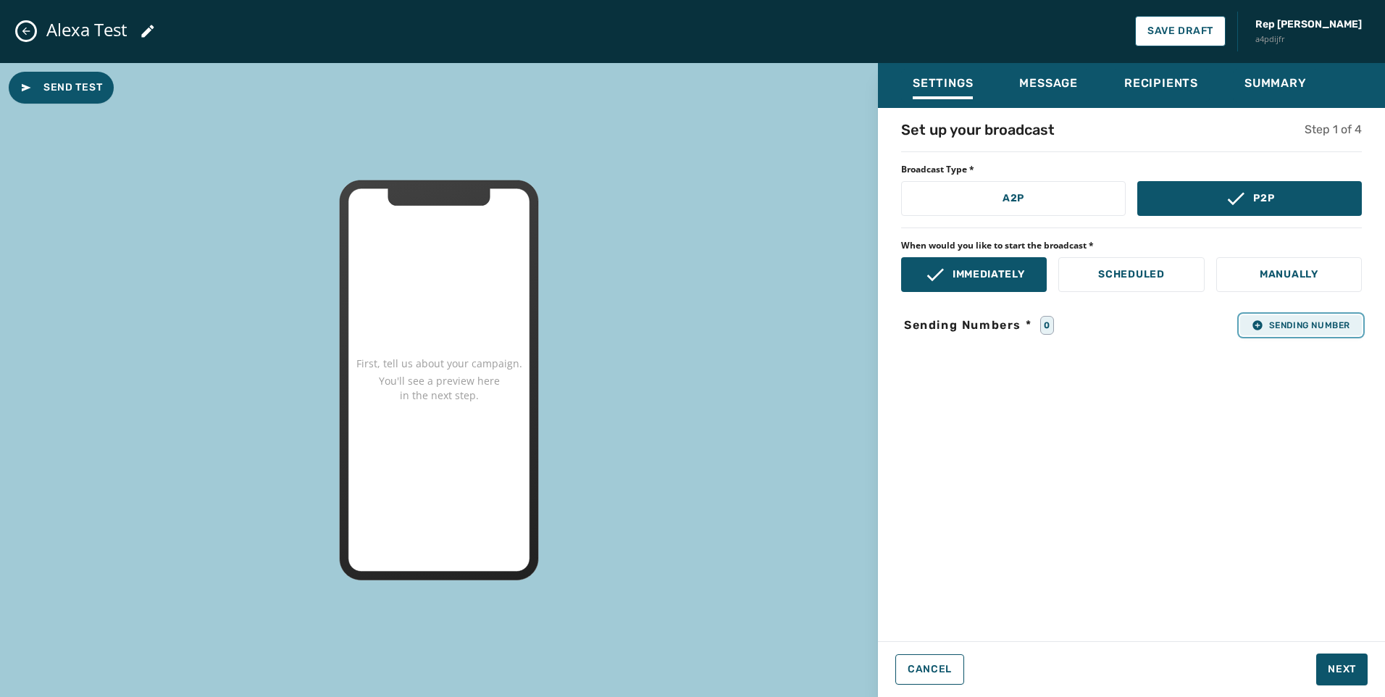
click at [1262, 332] on button "Sending Number" at bounding box center [1302, 325] width 122 height 20
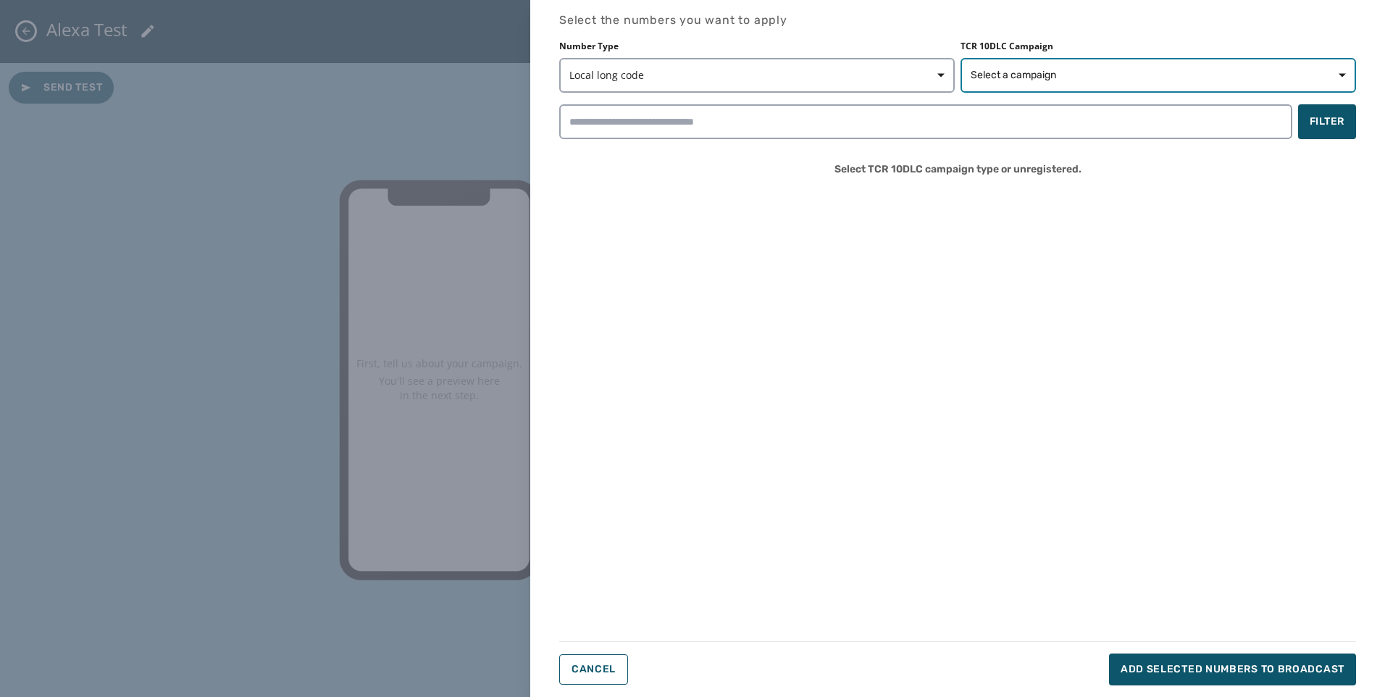
click at [1028, 68] on span "Select a campaign" at bounding box center [1014, 75] width 86 height 14
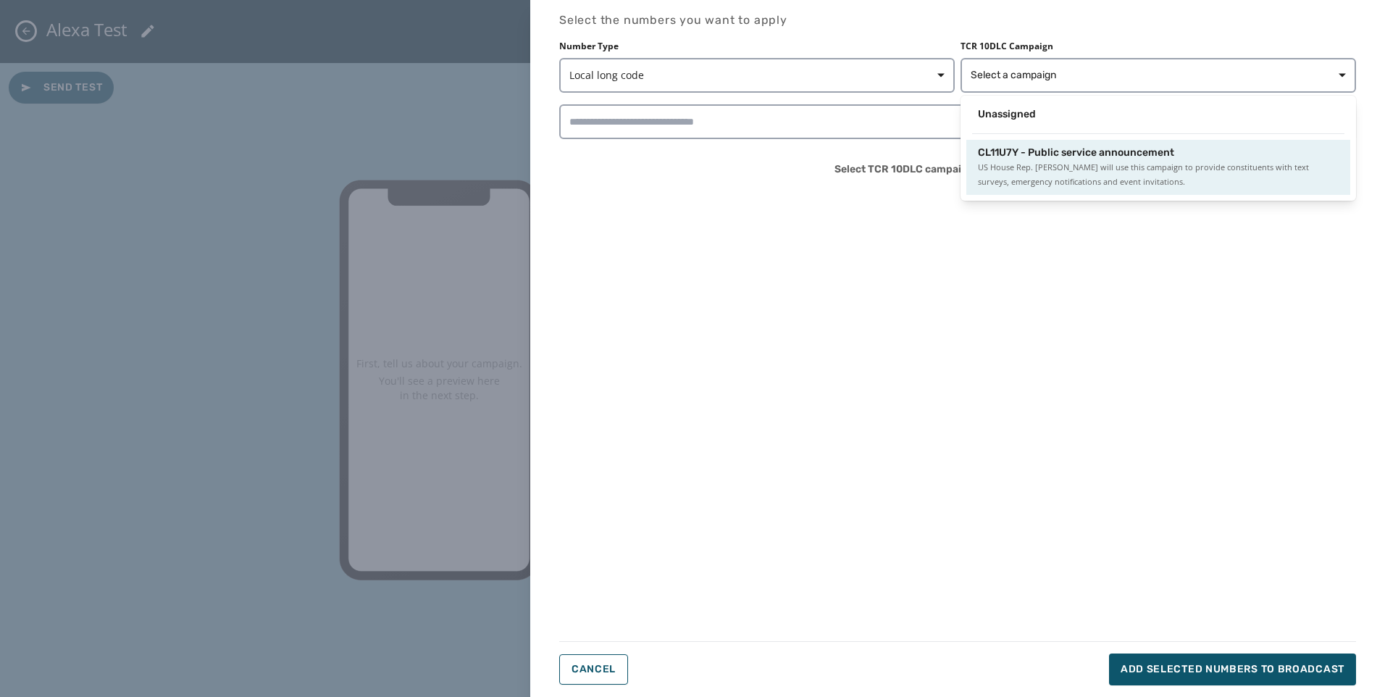
click at [1018, 156] on span "CL11U7Y - Public service announcement" at bounding box center [1076, 153] width 196 height 14
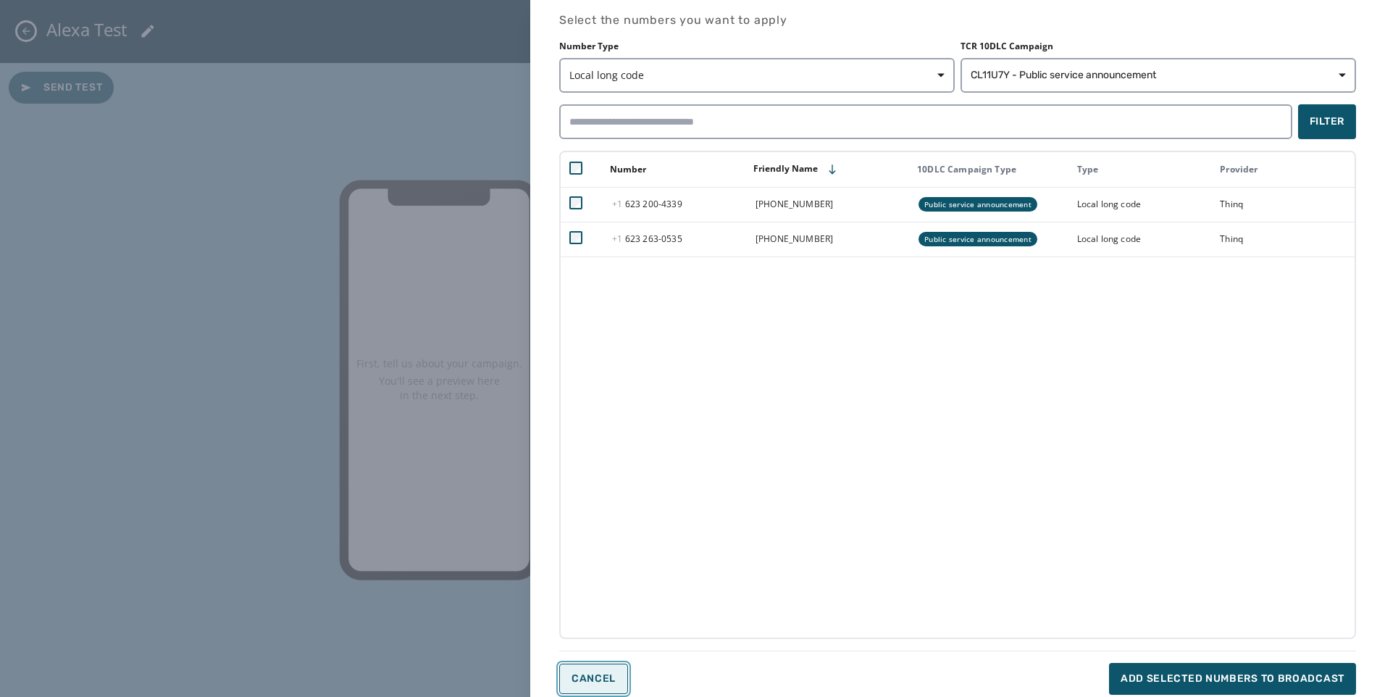
click at [607, 688] on button "Cancel" at bounding box center [593, 679] width 69 height 30
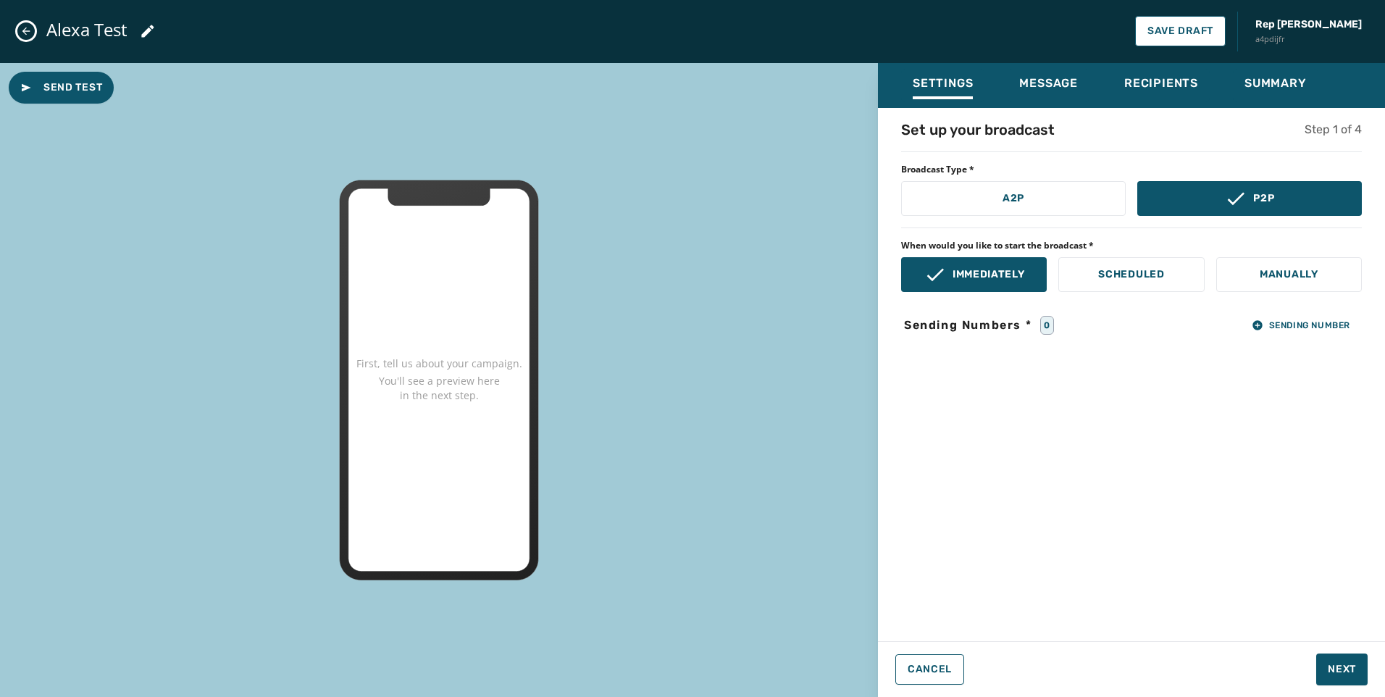
click at [29, 30] on icon "Close admin drawer" at bounding box center [26, 31] width 12 height 12
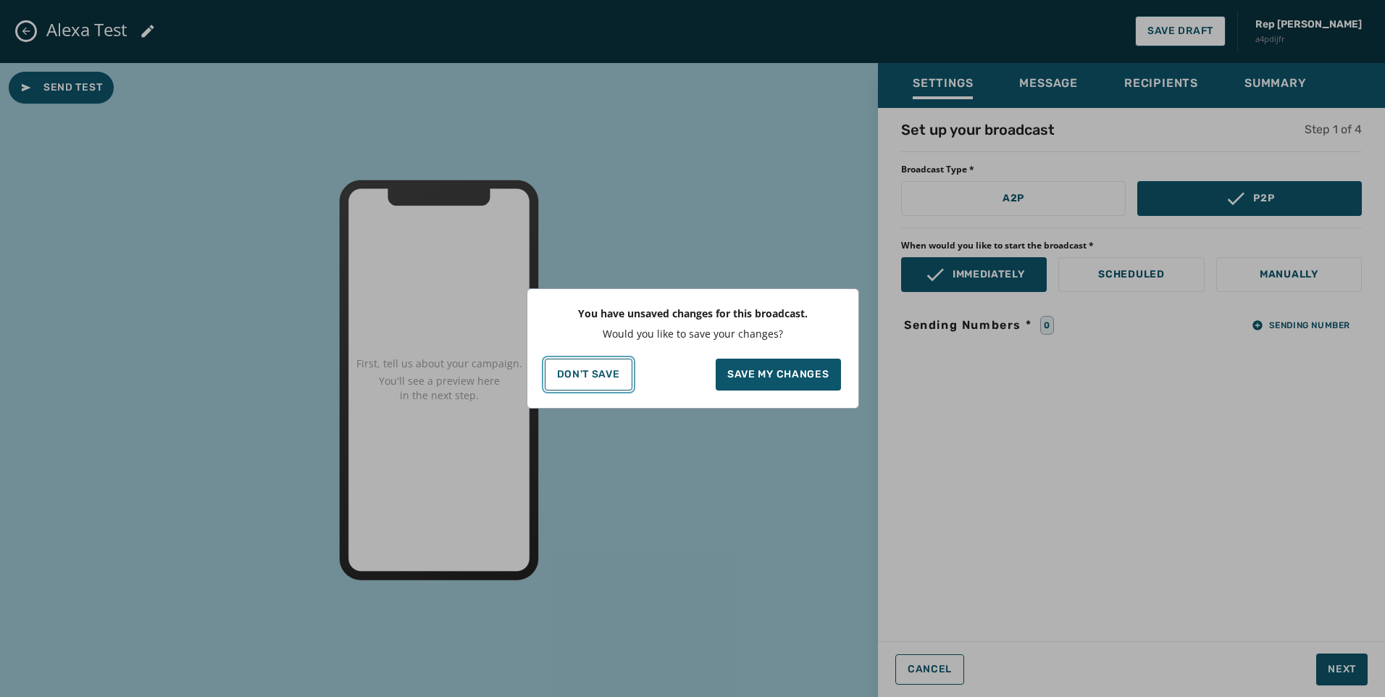
click at [598, 370] on p "Don't Save" at bounding box center [588, 375] width 63 height 12
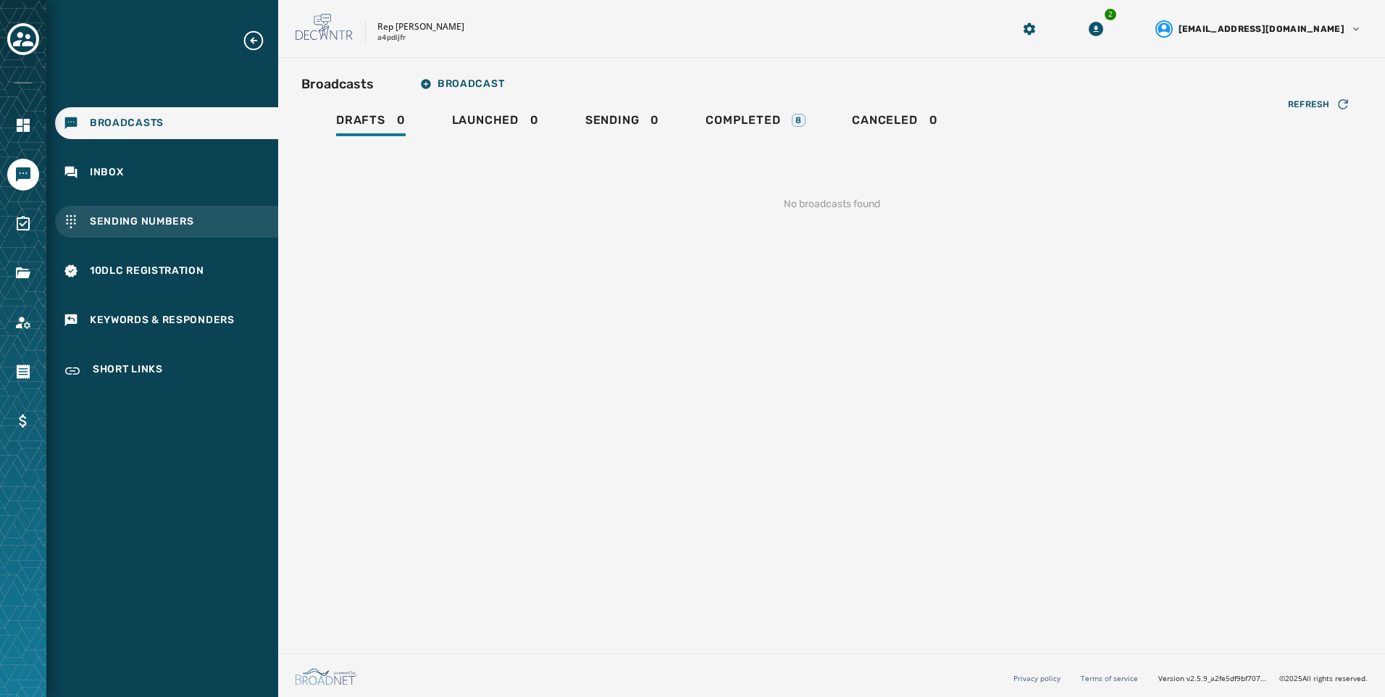
click at [228, 232] on div "Sending Numbers" at bounding box center [166, 222] width 223 height 32
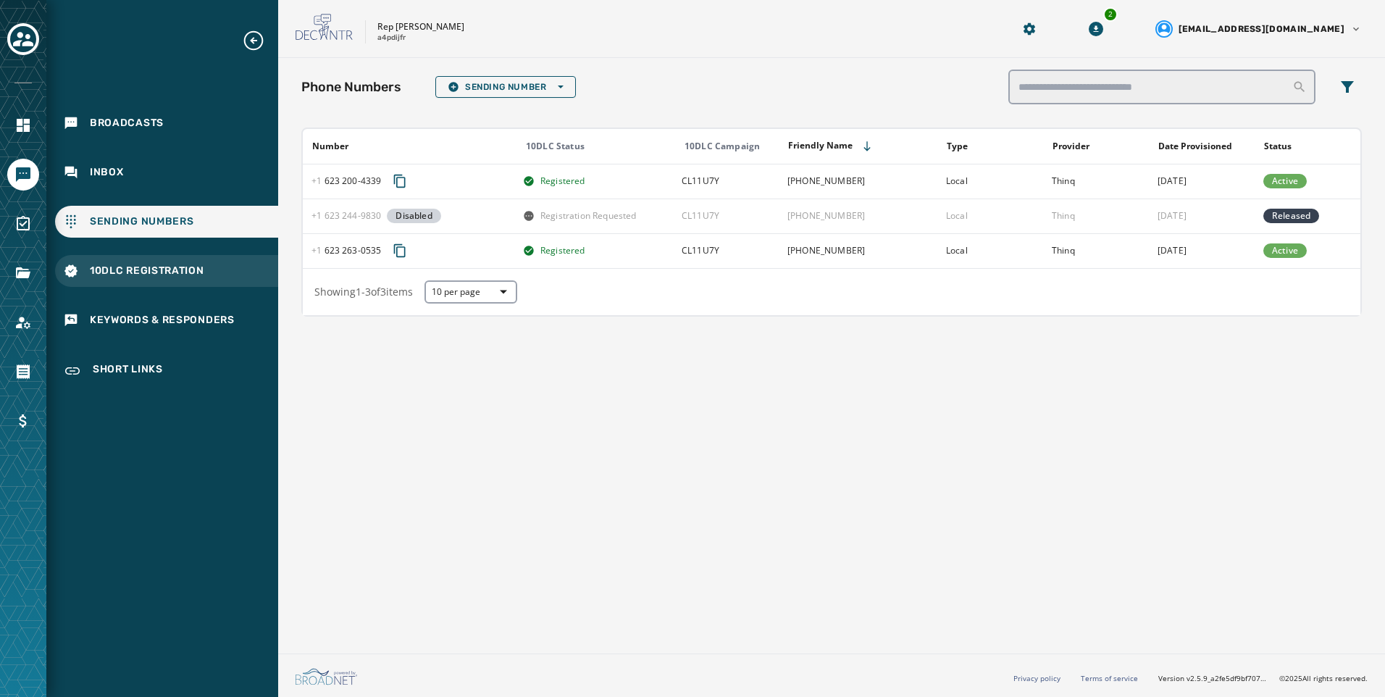
click at [113, 276] on span "10DLC Registration" at bounding box center [147, 271] width 114 height 14
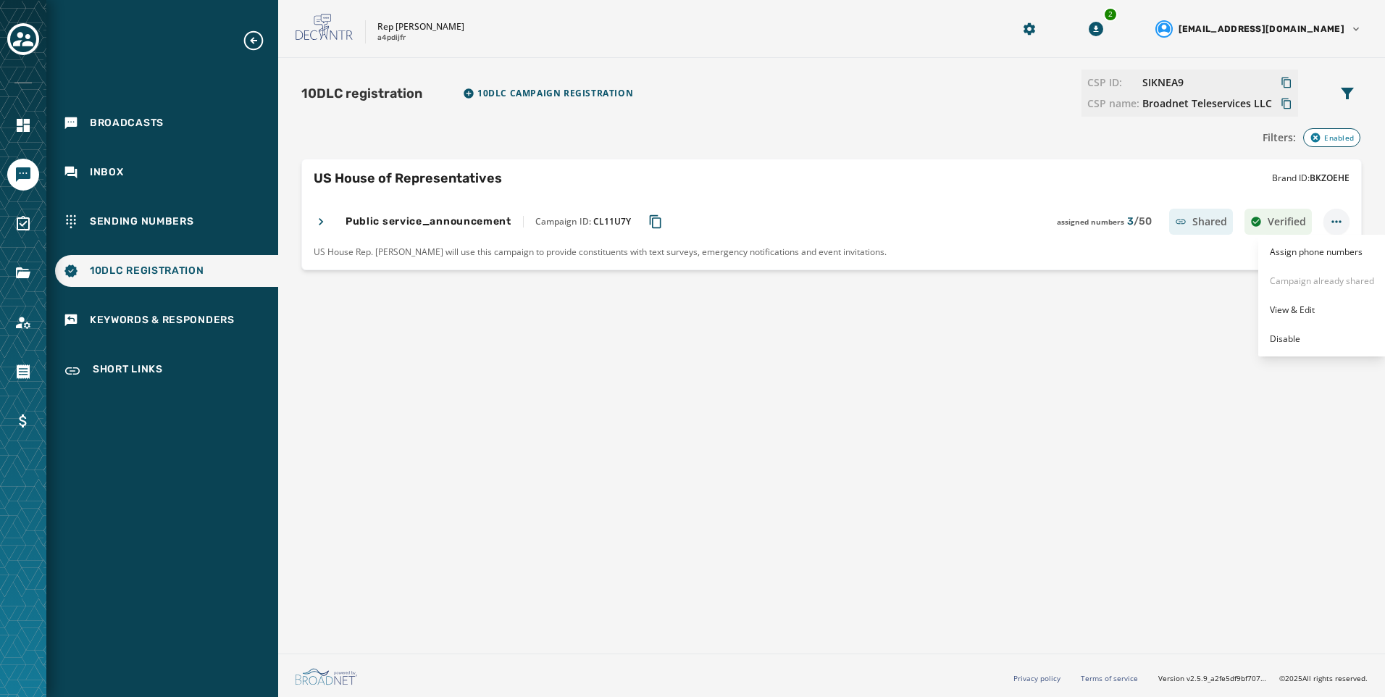
click at [1333, 217] on html "Broadcasts Inbox Sending Numbers 10DLC Registration Keywords & Responders Short…" at bounding box center [692, 348] width 1385 height 697
click at [1332, 318] on div "View & Edit" at bounding box center [1323, 310] width 128 height 23
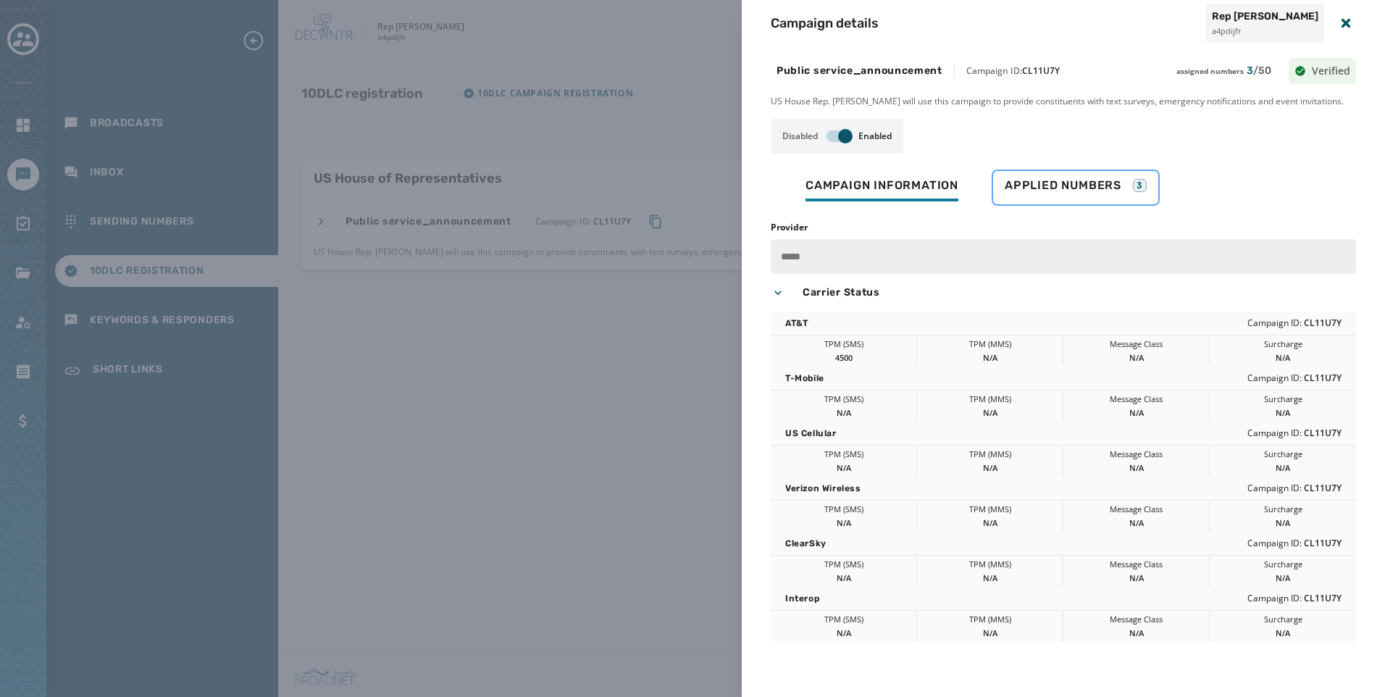
click at [1096, 193] on span "Applied Numbers" at bounding box center [1063, 185] width 117 height 14
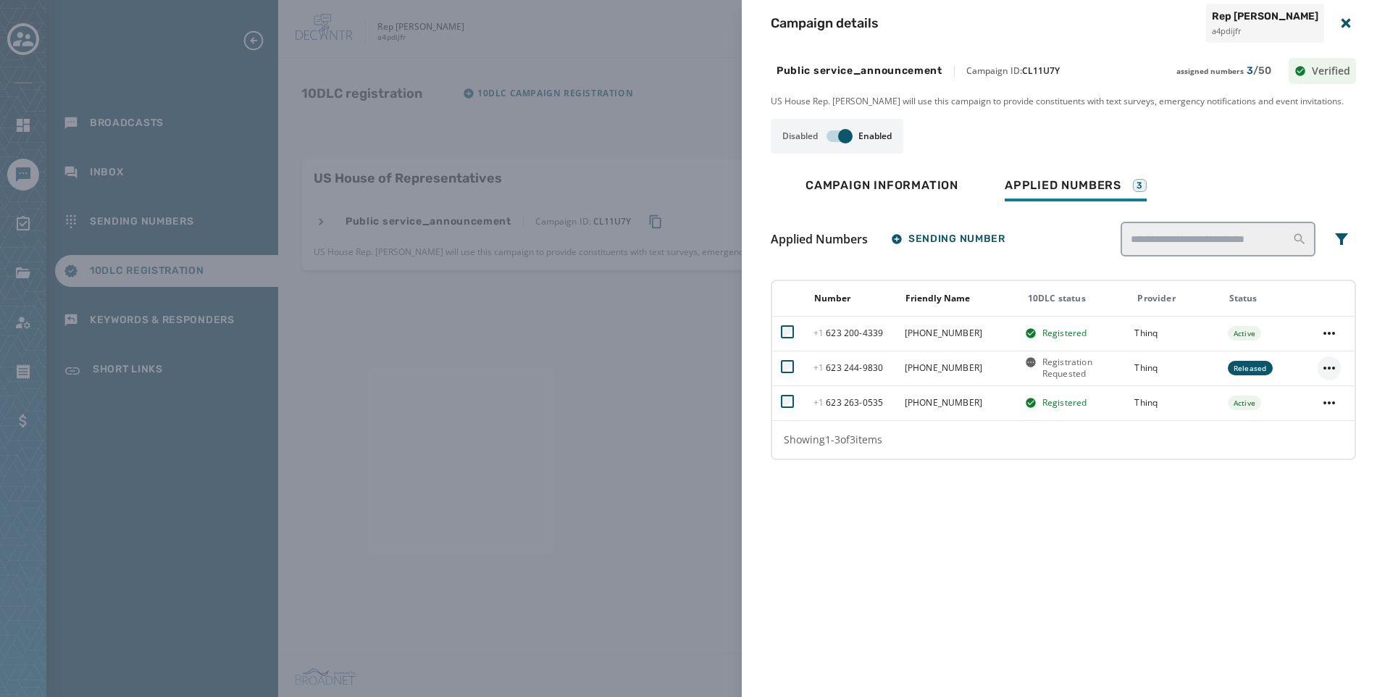
click at [1336, 377] on icon "+16232449830 actions menu" at bounding box center [1329, 367] width 17 height 17
click at [1340, 399] on div "Remove from campaign" at bounding box center [1325, 408] width 122 height 23
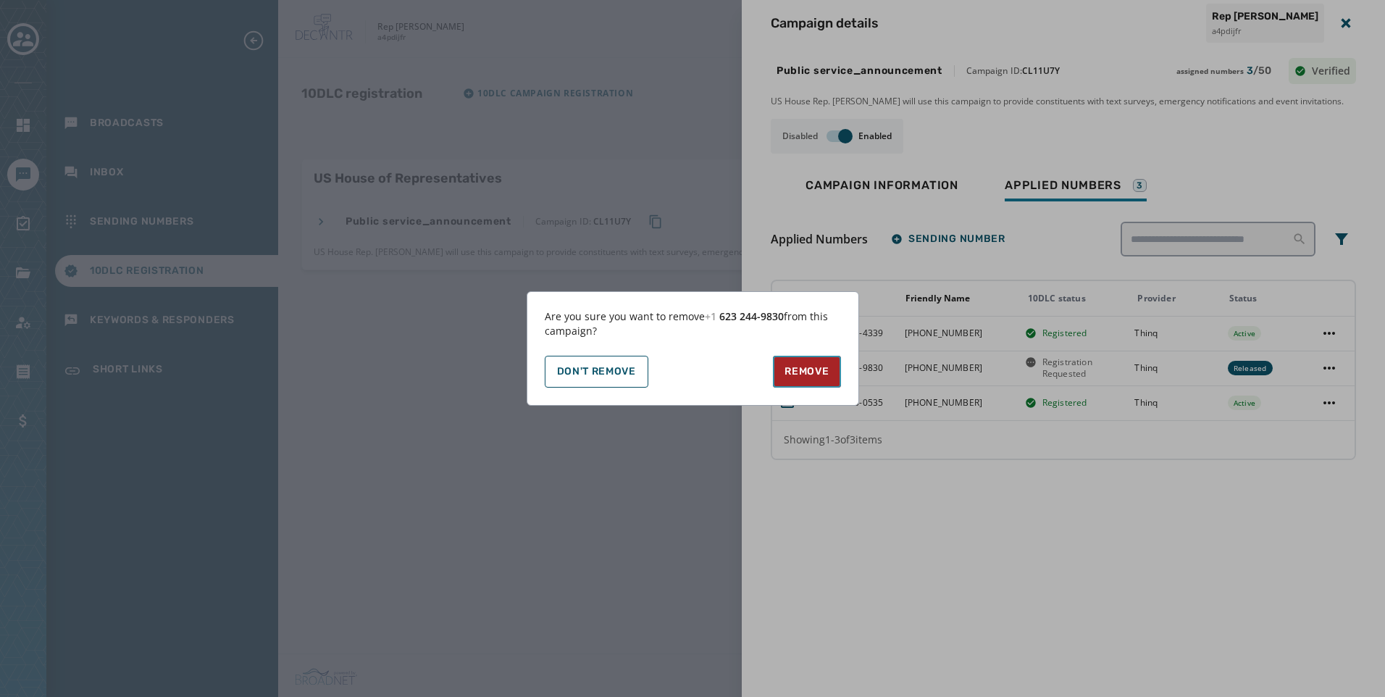
click at [786, 361] on button "Remove" at bounding box center [806, 372] width 67 height 32
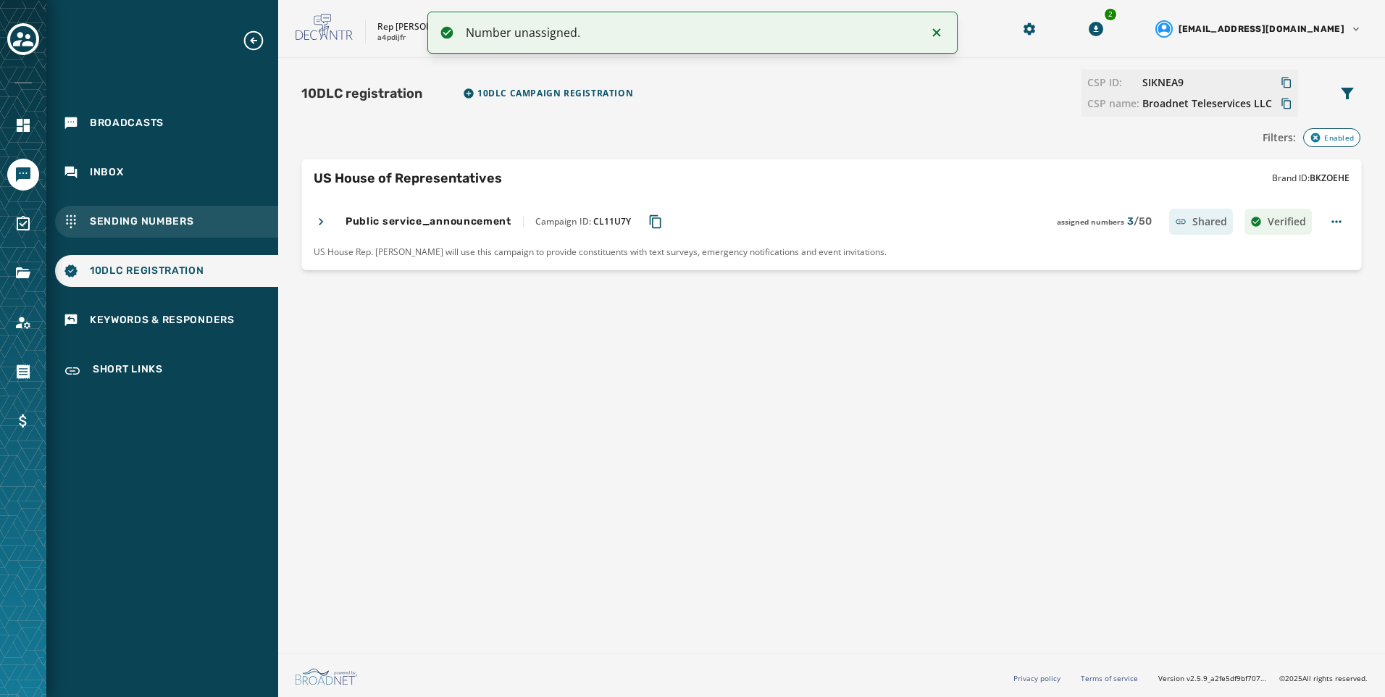
click at [126, 221] on span "Sending Numbers" at bounding box center [142, 221] width 104 height 14
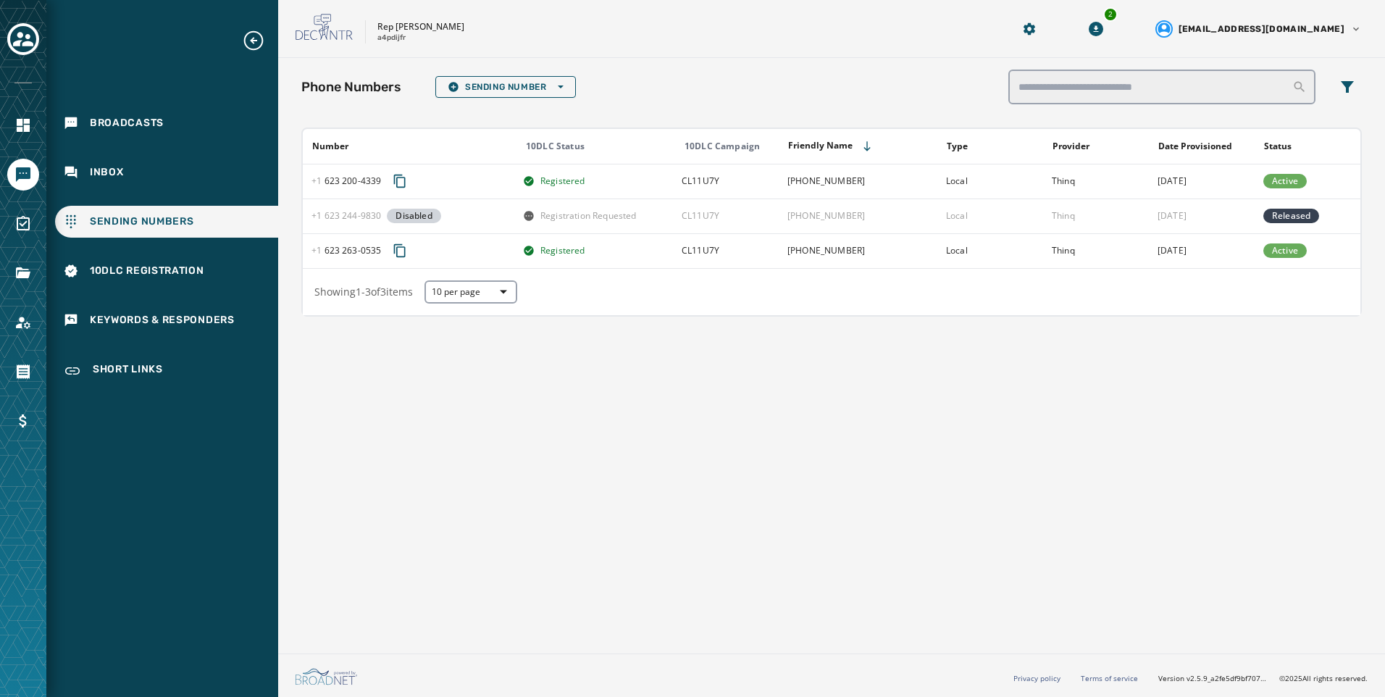
click at [776, 525] on div "Phone Numbers Sending Number Open options Number 10DLC Status 10DLC Campaign Fr…" at bounding box center [831, 353] width 1107 height 590
click at [170, 151] on div "Broadcasts Inbox Sending Numbers 10DLC Registration Keywords & Responders Short…" at bounding box center [162, 208] width 232 height 359
click at [173, 136] on div "Broadcasts" at bounding box center [166, 123] width 223 height 32
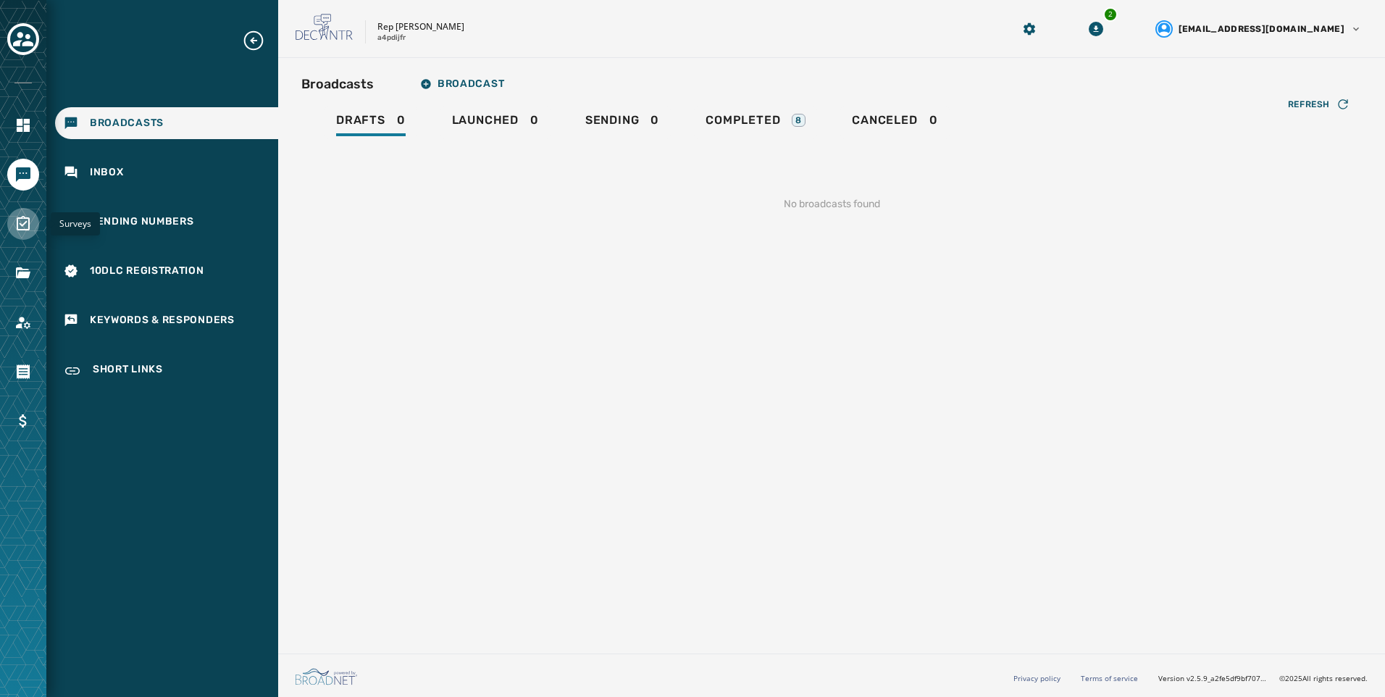
click at [19, 214] on link "Navigate to Surveys" at bounding box center [23, 224] width 32 height 32
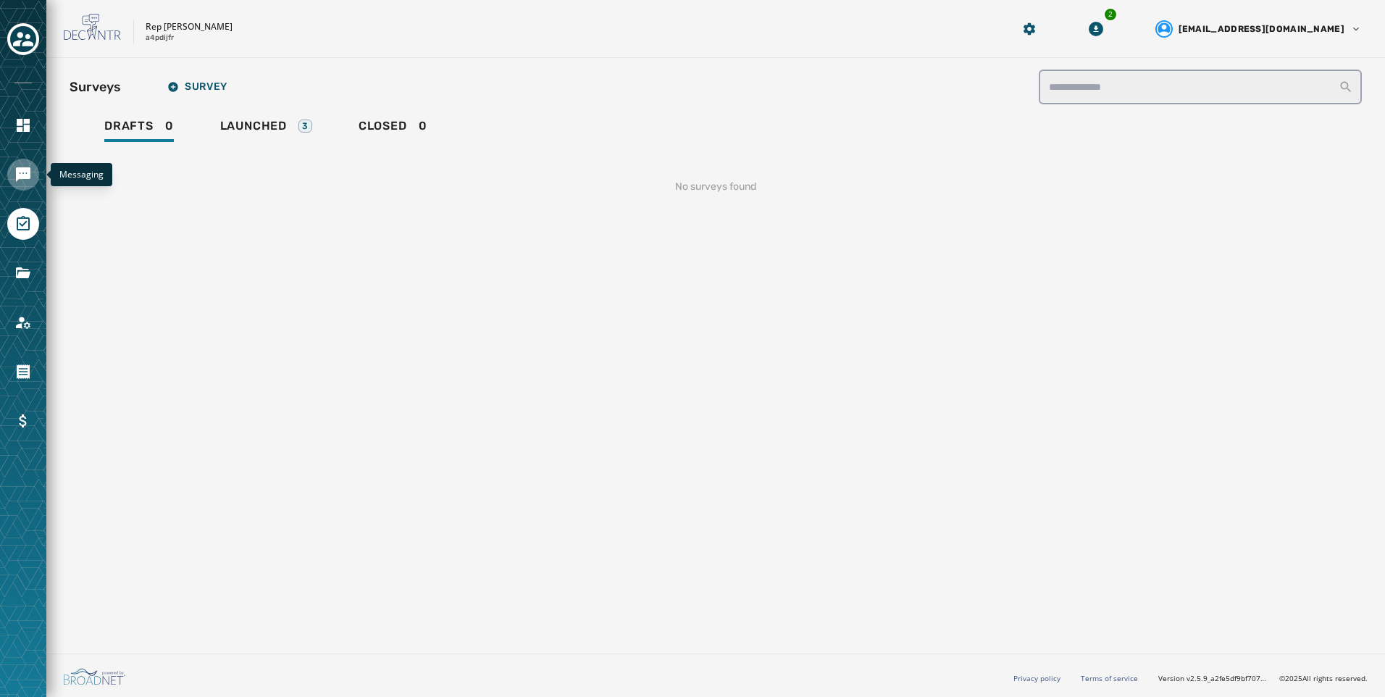
click at [29, 177] on icon "Navigate to Messaging" at bounding box center [23, 174] width 14 height 14
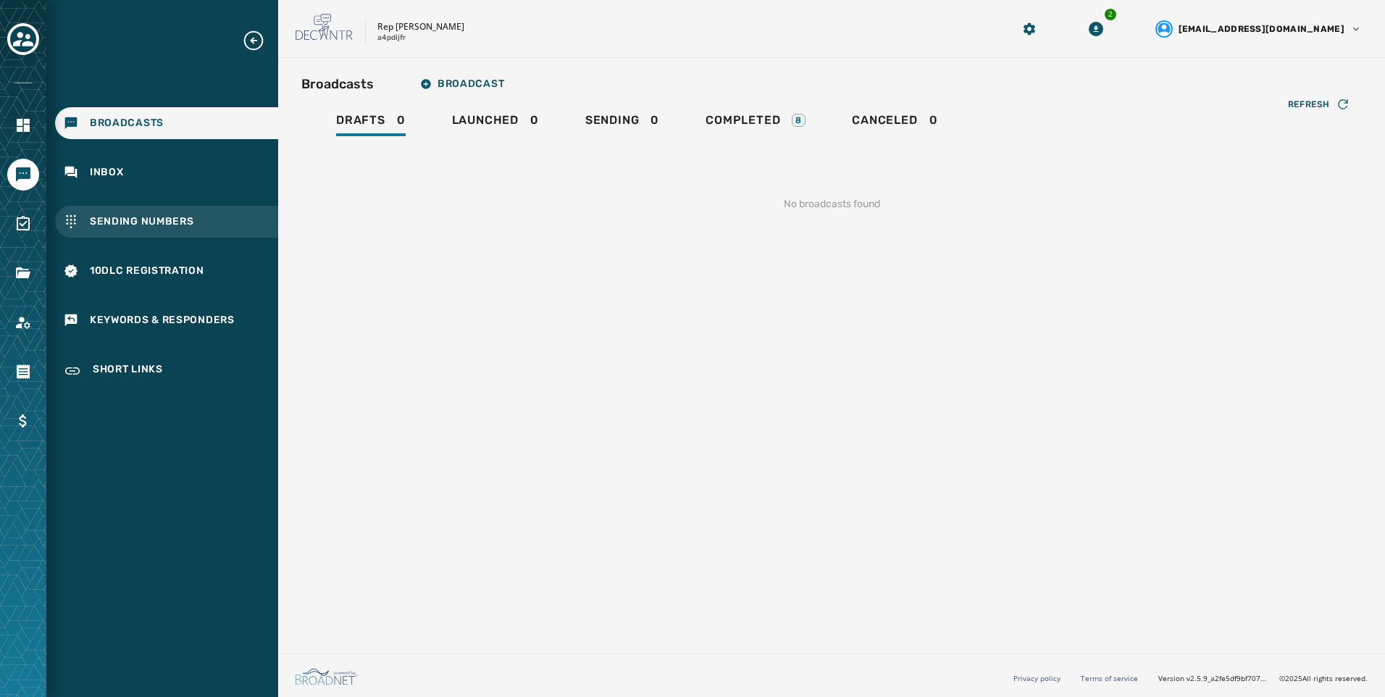
drag, startPoint x: 154, startPoint y: 241, endPoint x: 154, endPoint y: 232, distance: 8.7
click at [154, 241] on div "Broadcasts Inbox Sending Numbers 10DLC Registration Keywords & Responders Short…" at bounding box center [162, 208] width 232 height 359
click at [154, 232] on div "Sending Numbers" at bounding box center [166, 222] width 223 height 32
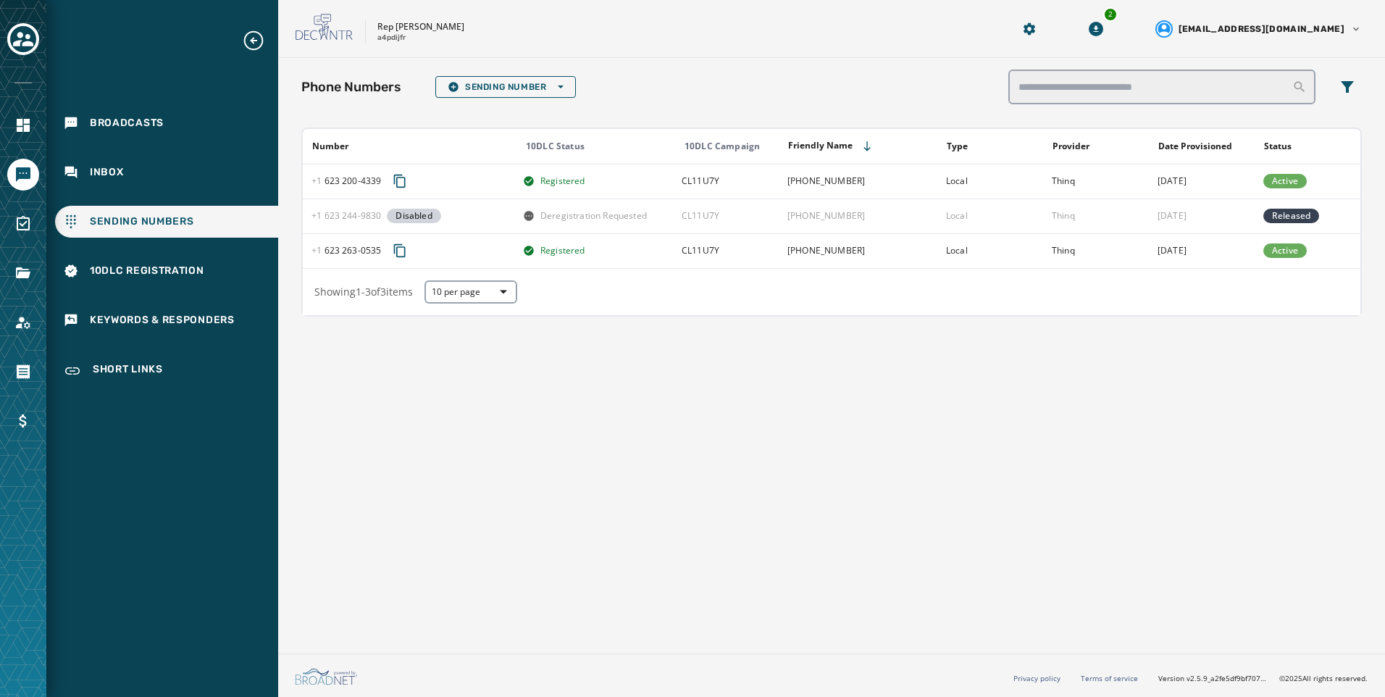
click at [1117, 438] on div "Phone Numbers Sending Number Open options Number 10DLC Status 10DLC Campaign Fr…" at bounding box center [831, 353] width 1107 height 590
click at [414, 468] on div "Phone Numbers Sending Number Open options Number 10DLC Status 10DLC Campaign Fr…" at bounding box center [831, 353] width 1107 height 590
